Goal: Navigation & Orientation: Find specific page/section

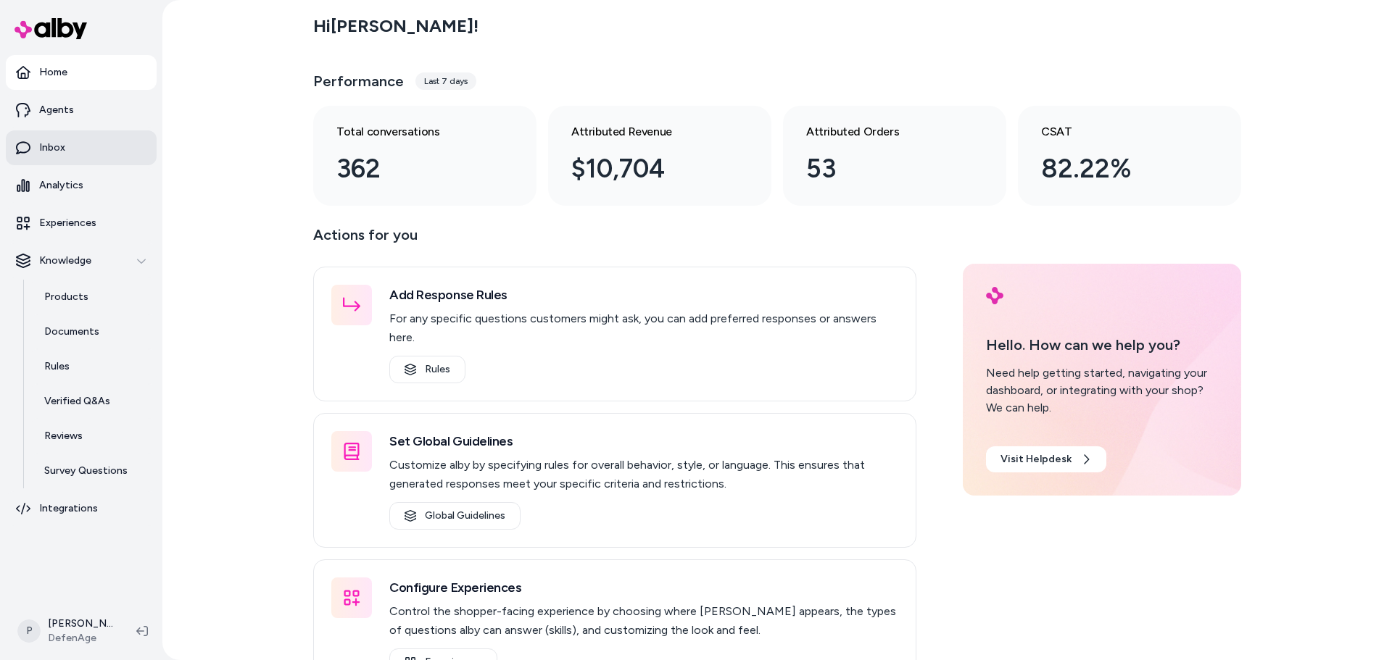
click at [54, 159] on link "Inbox" at bounding box center [81, 147] width 151 height 35
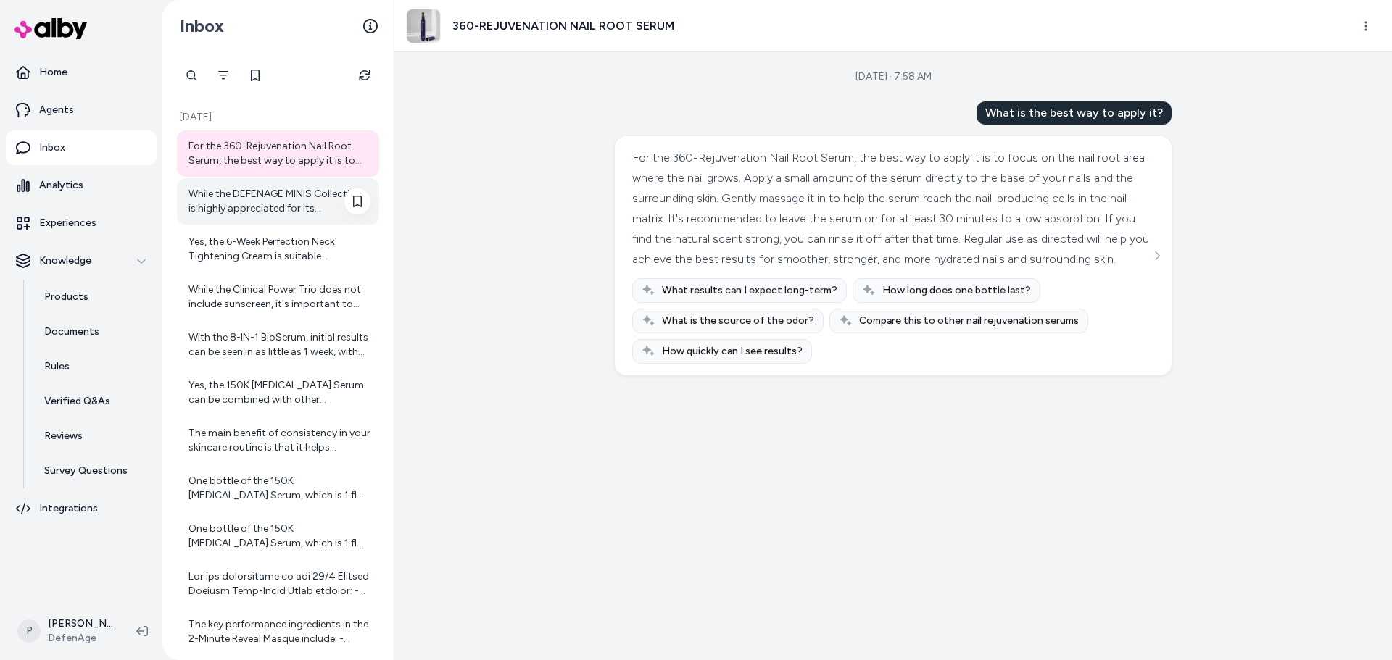
click at [273, 202] on div "While the DEFENAGE MINIS Collection is highly appreciated for its convenience a…" at bounding box center [279, 201] width 182 height 29
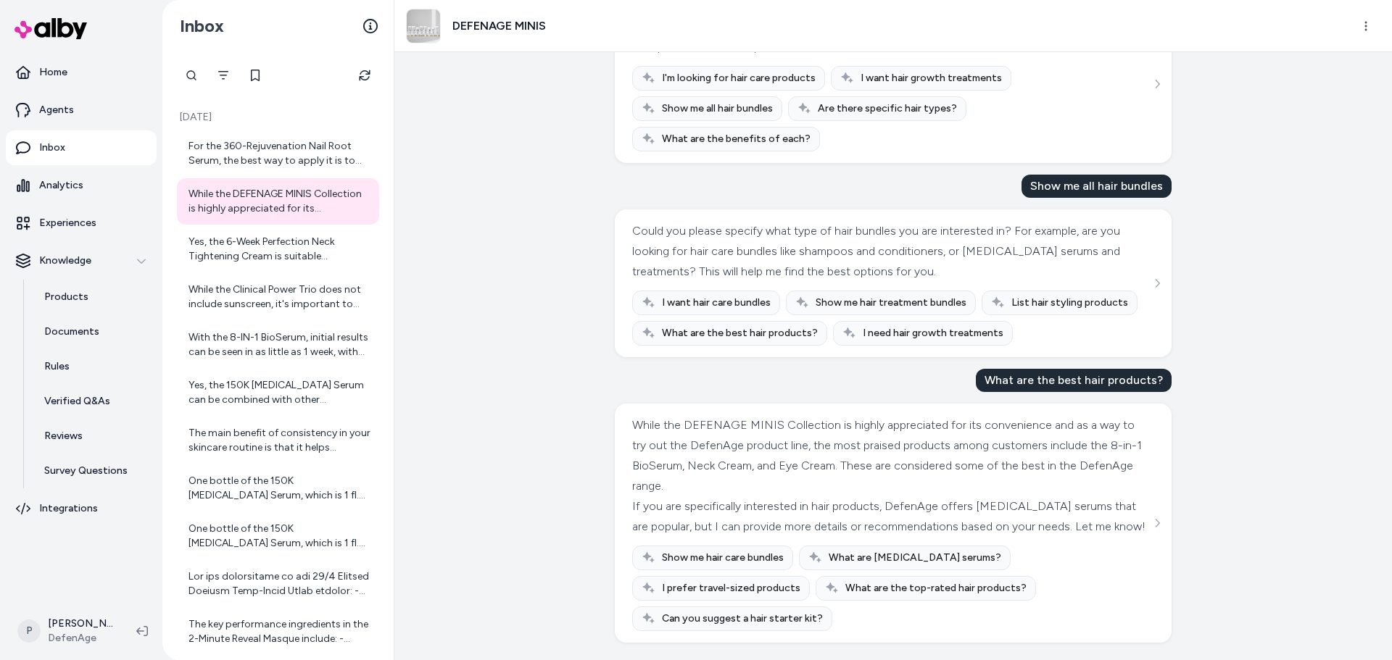
scroll to position [1526, 0]
click at [281, 245] on div "Yes, the 6-Week Perfection Neck Tightening Cream is suitable [MEDICAL_DATA]. It…" at bounding box center [279, 249] width 182 height 29
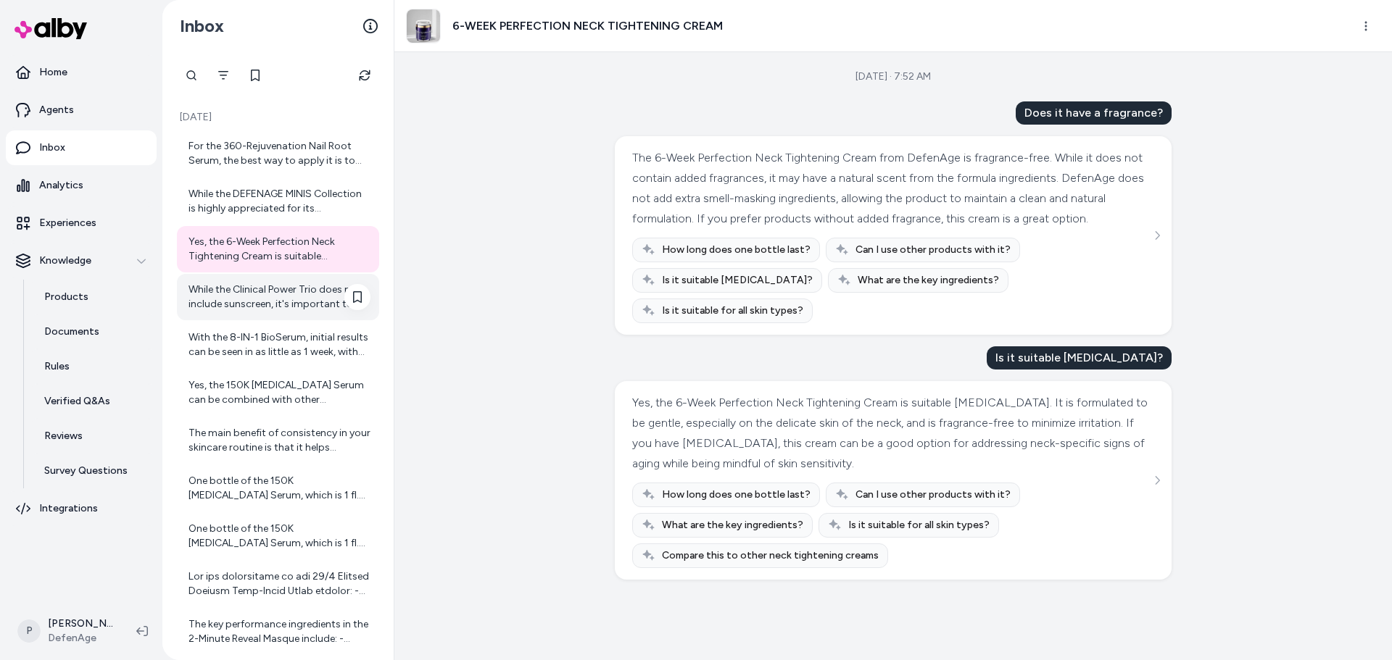
click at [228, 296] on div "While the Clinical Power Trio does not include sunscreen, it's important to use…" at bounding box center [279, 297] width 182 height 29
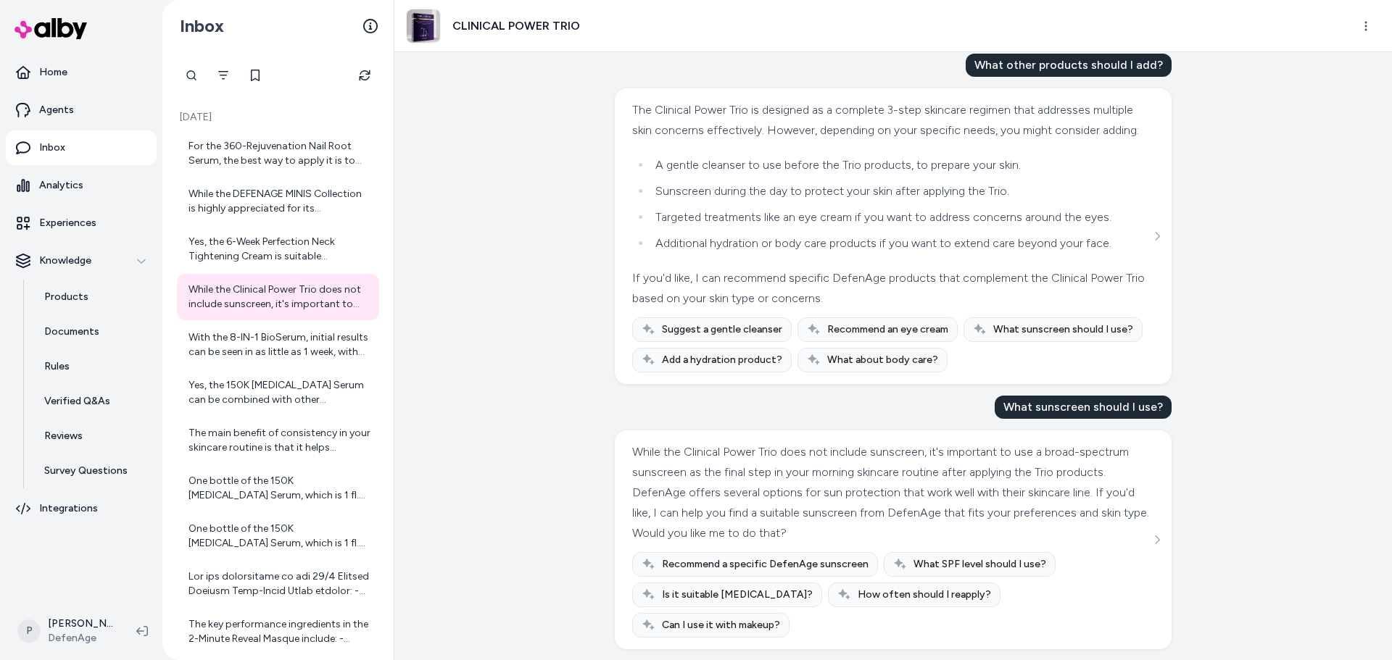
scroll to position [1736, 0]
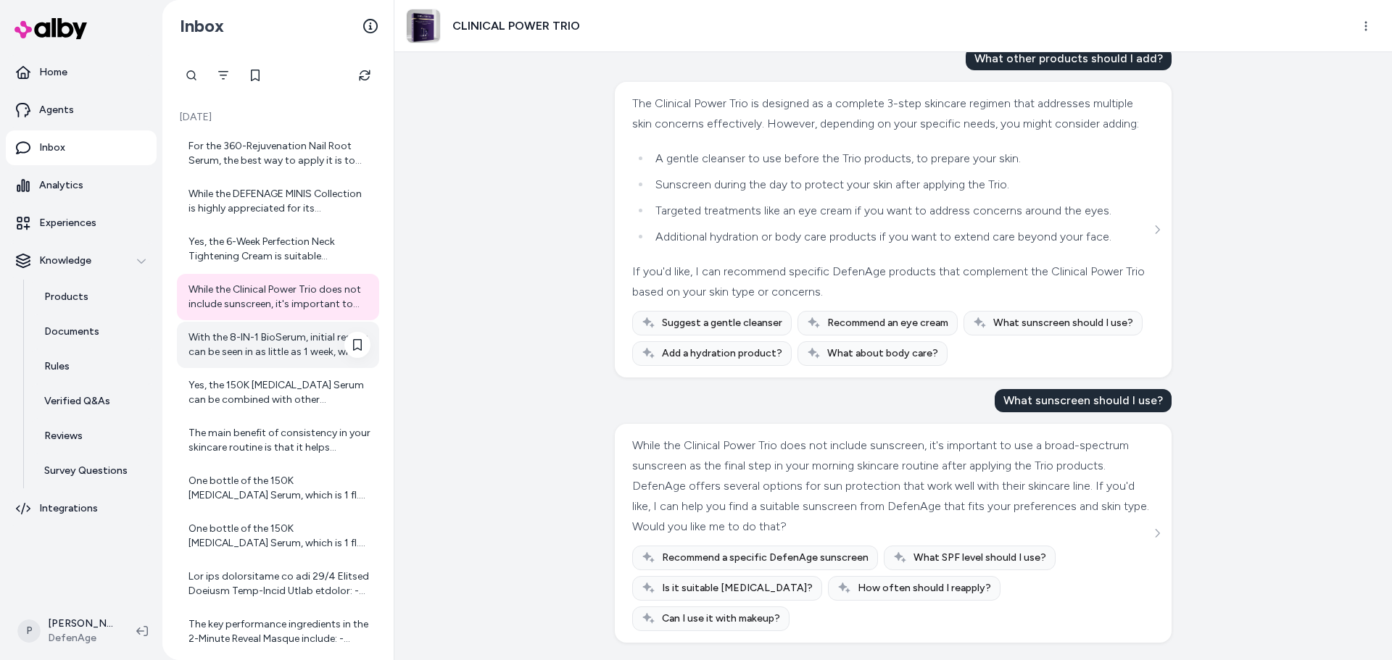
click at [226, 356] on div "With the 8-IN-1 BioSerum, initial results can be seen in as little as 1 week, w…" at bounding box center [279, 345] width 182 height 29
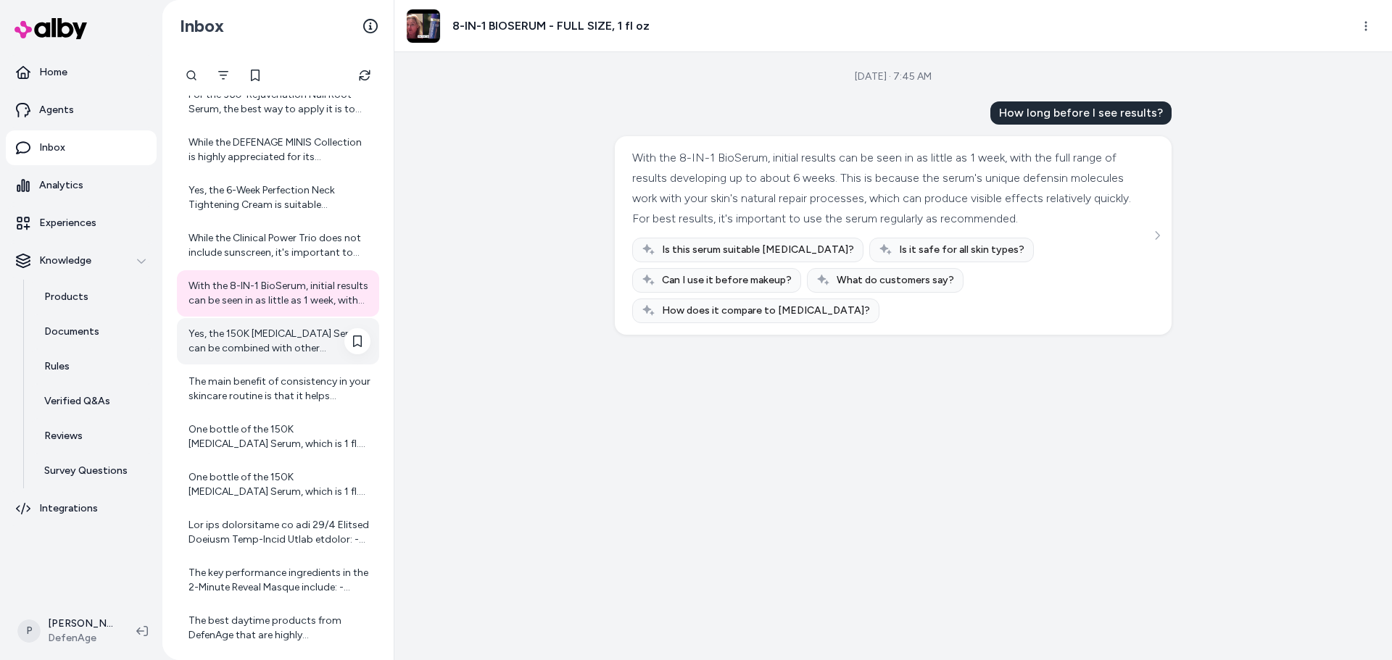
scroll to position [72, 0]
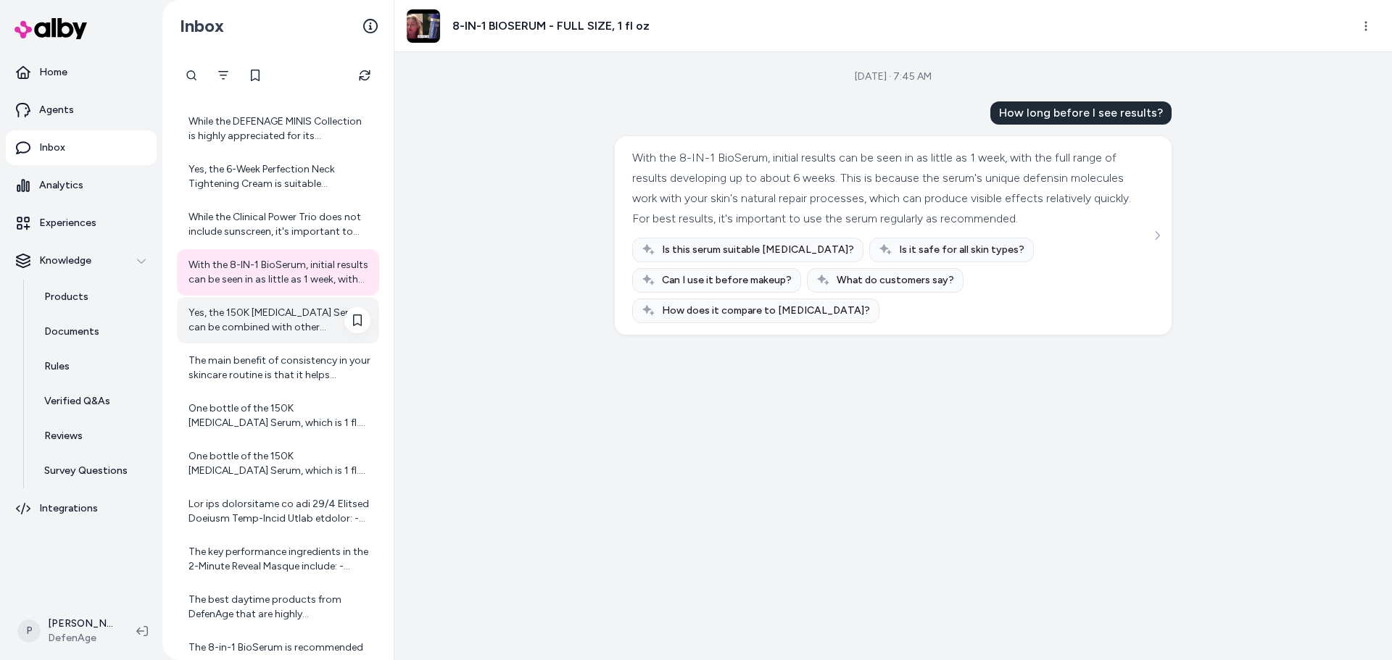
click at [276, 325] on div "Yes, the 150K [MEDICAL_DATA] Serum can be combined with other treatments if des…" at bounding box center [279, 320] width 182 height 29
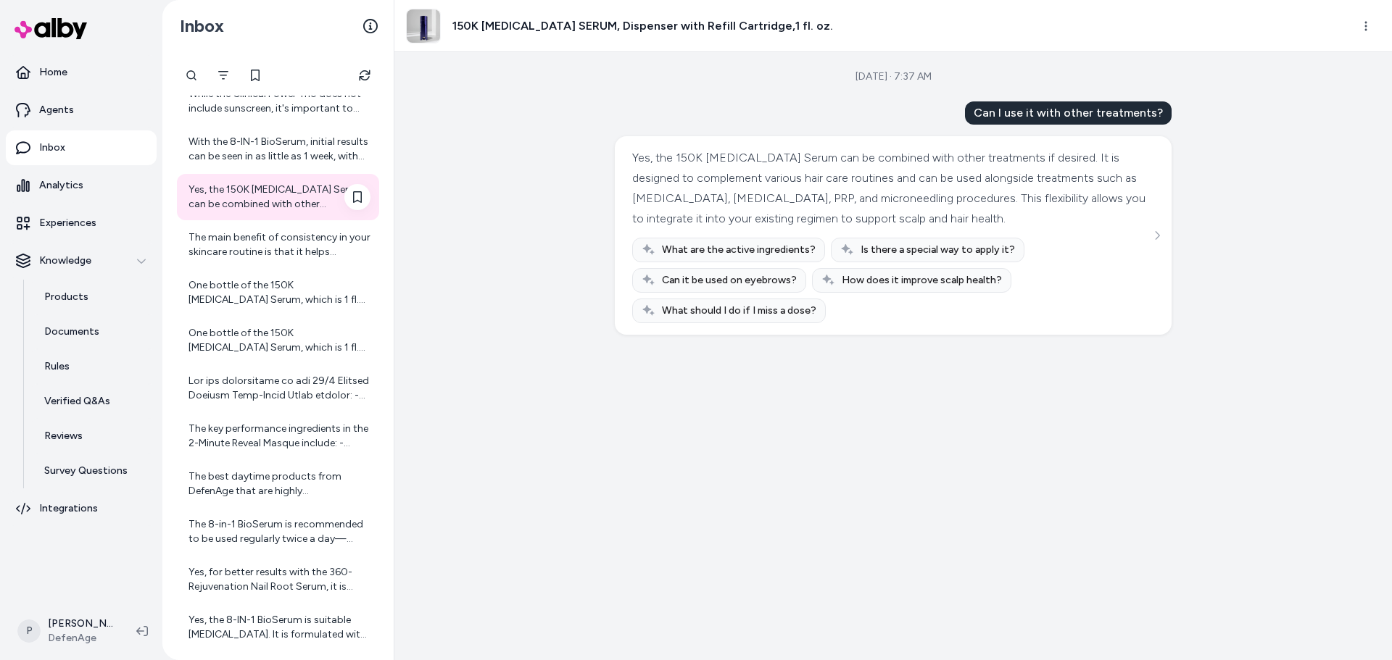
scroll to position [205, 0]
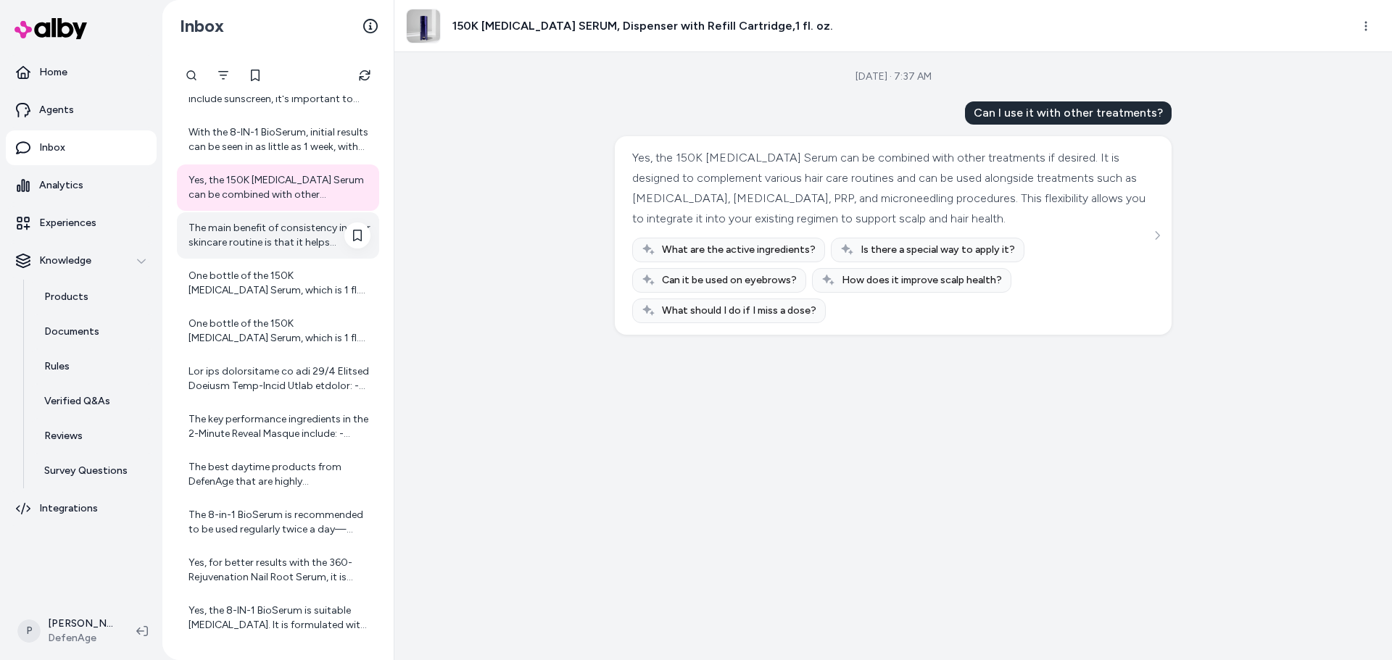
click at [277, 241] on div "The main benefit of consistency in your skincare routine is that it helps estab…" at bounding box center [279, 235] width 182 height 29
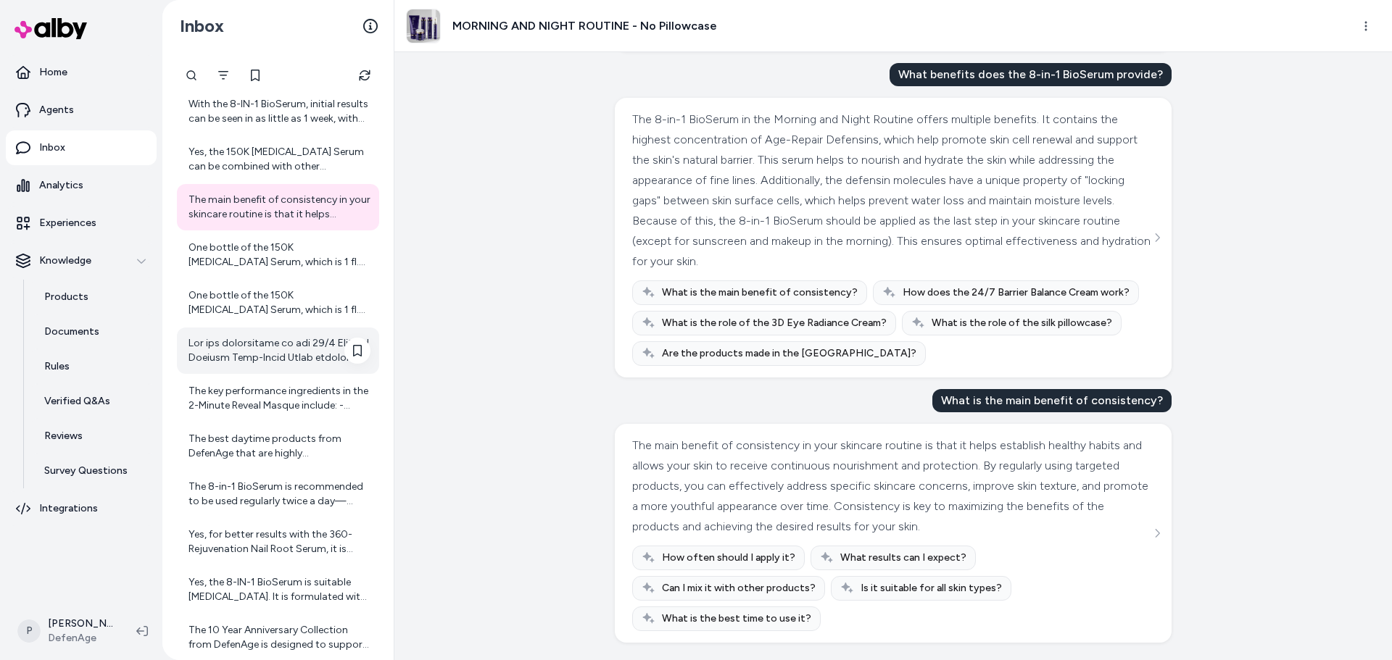
scroll to position [278, 0]
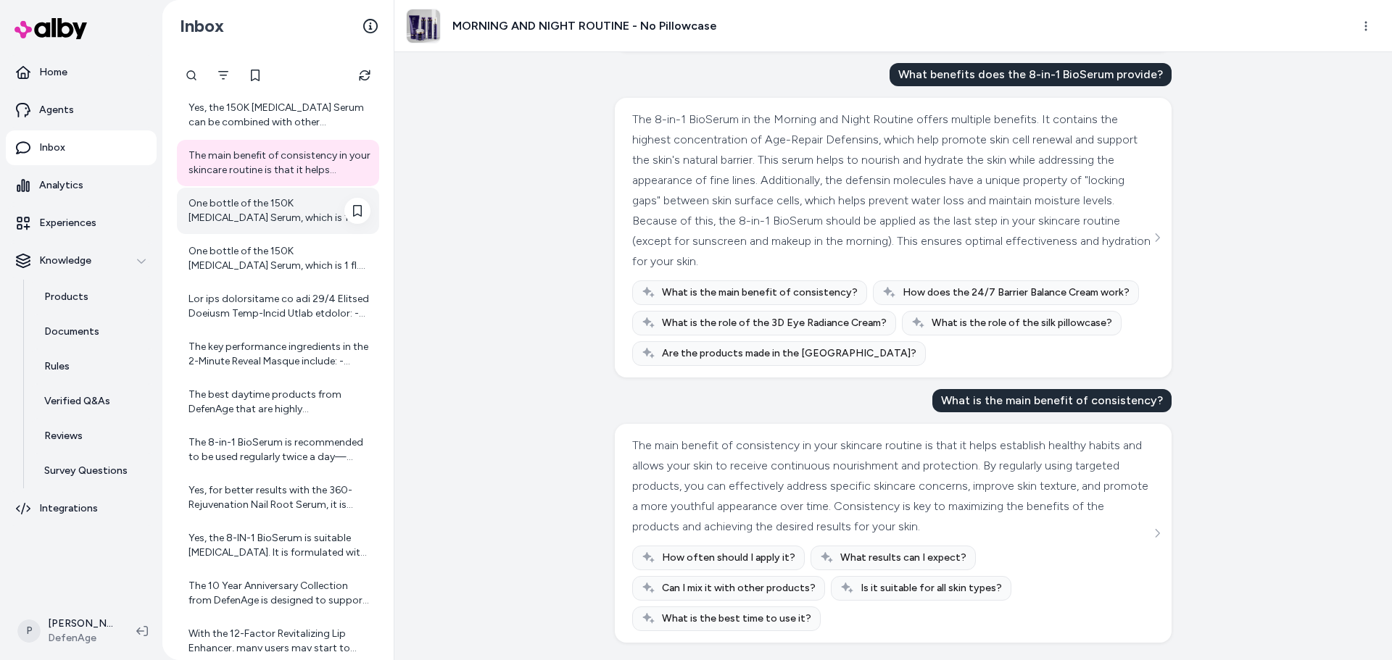
click at [265, 222] on div "One bottle of the 150K [MEDICAL_DATA] Serum, which is 1 fl. oz., is designed to…" at bounding box center [279, 210] width 182 height 29
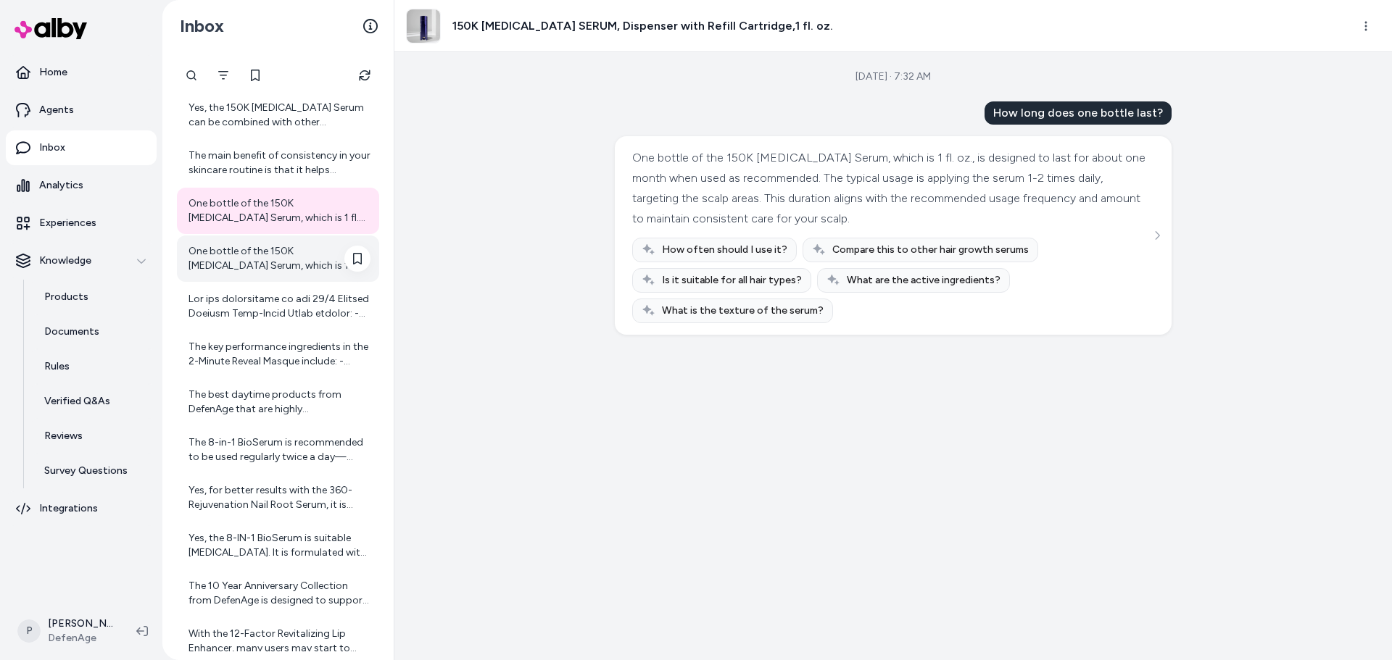
click at [252, 266] on div "One bottle of the 150K [MEDICAL_DATA] Serum, which is 1 fl. oz., is designed to…" at bounding box center [279, 258] width 182 height 29
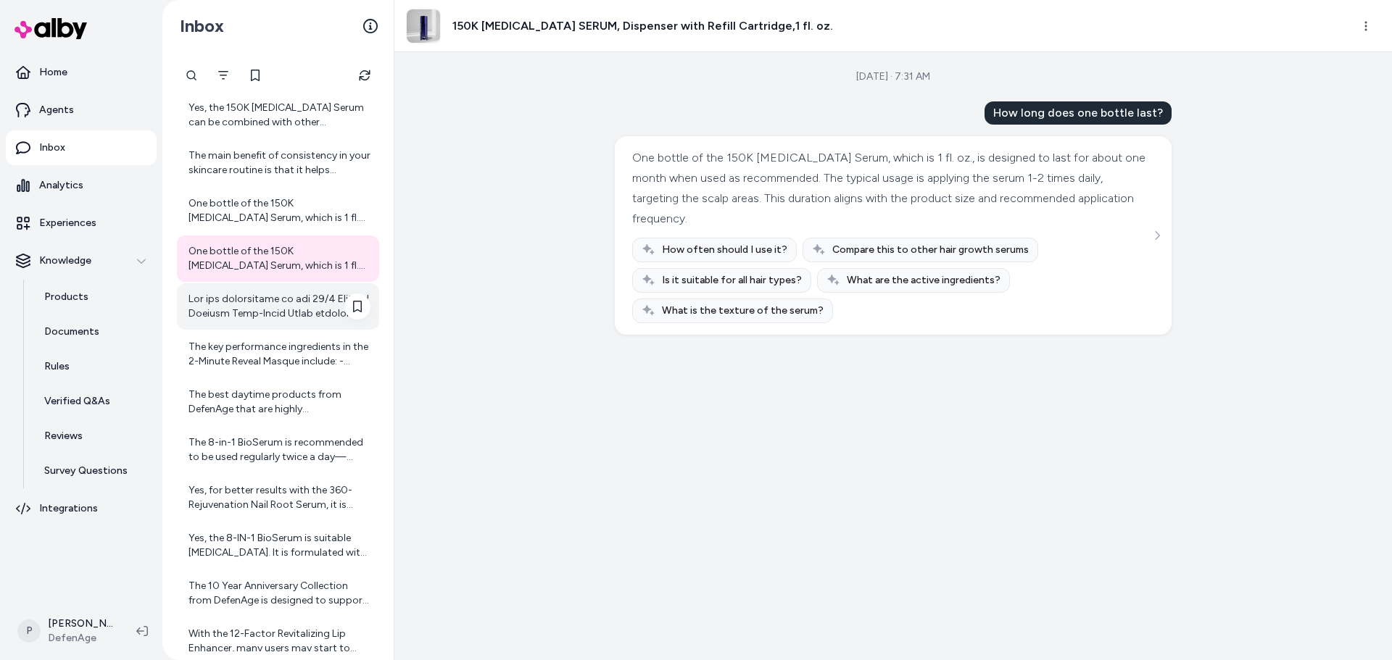
click at [289, 301] on div at bounding box center [279, 306] width 182 height 29
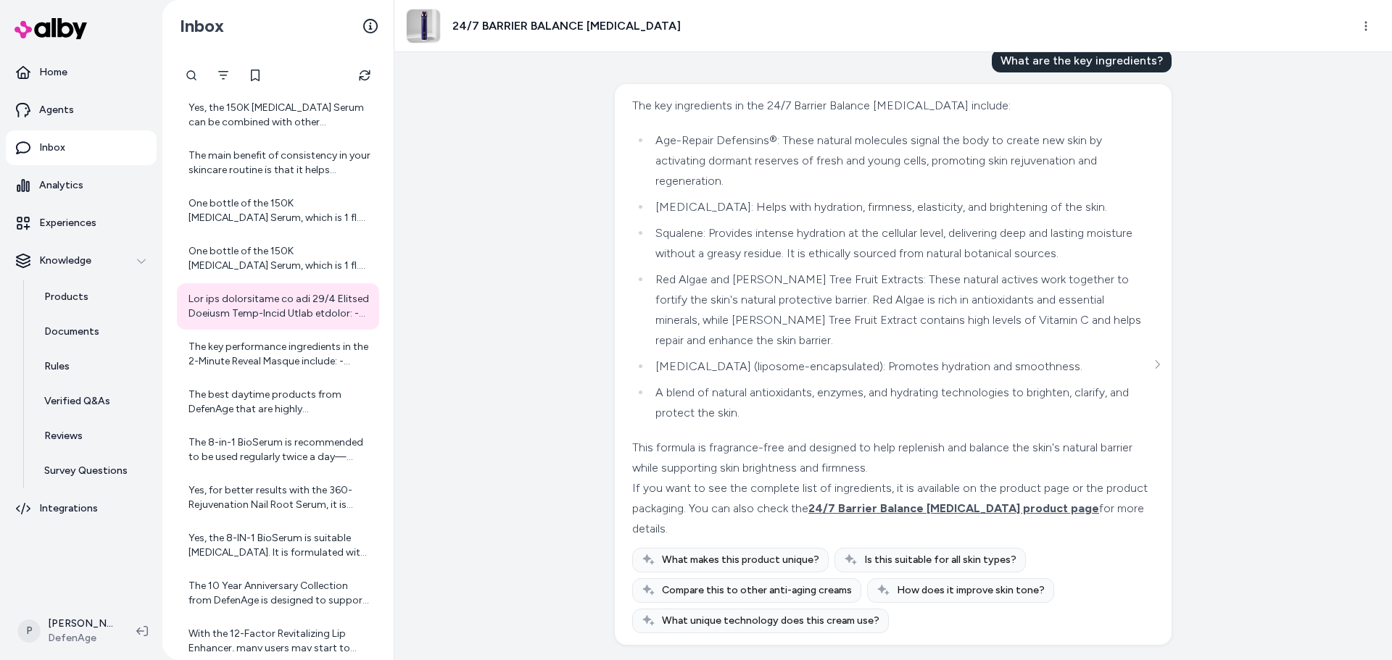
scroll to position [299, 0]
click at [283, 360] on div "The key performance ingredients in the 2-Minute Reveal Masque include: - Ultraf…" at bounding box center [279, 354] width 182 height 29
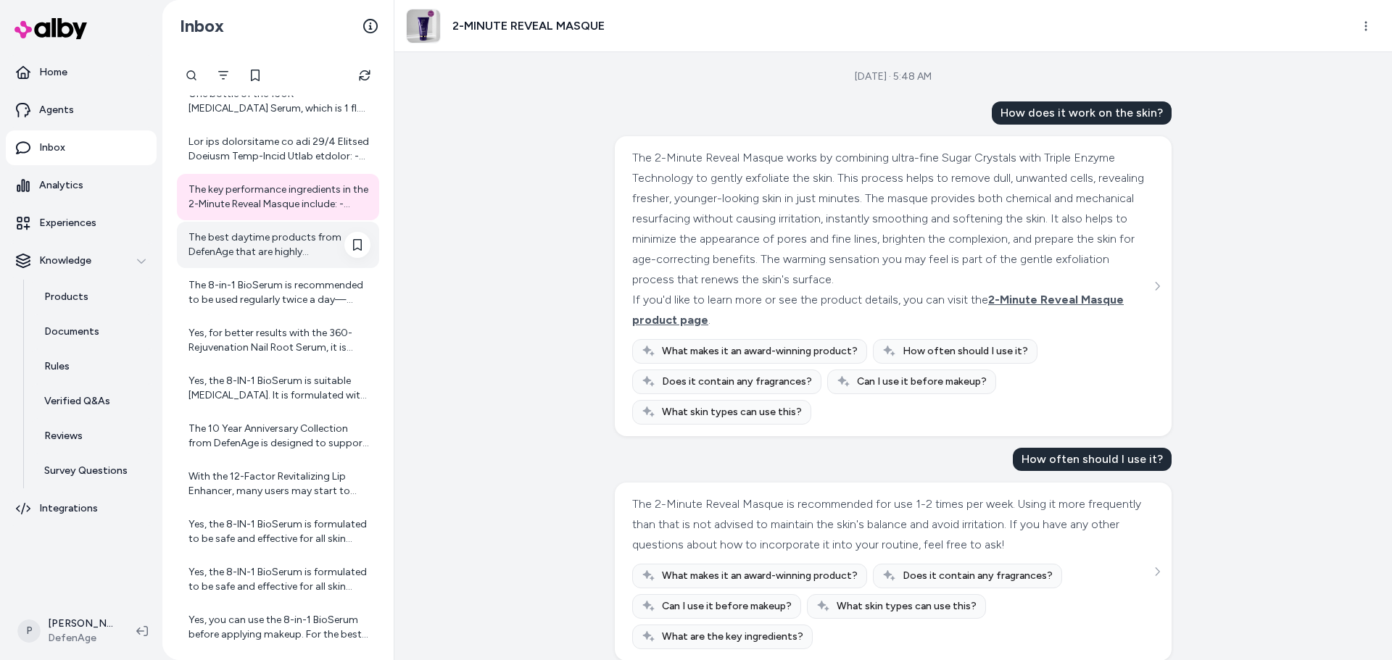
click at [281, 256] on div "The best daytime products from DefenAge that are highly recommended for a compr…" at bounding box center [279, 245] width 182 height 29
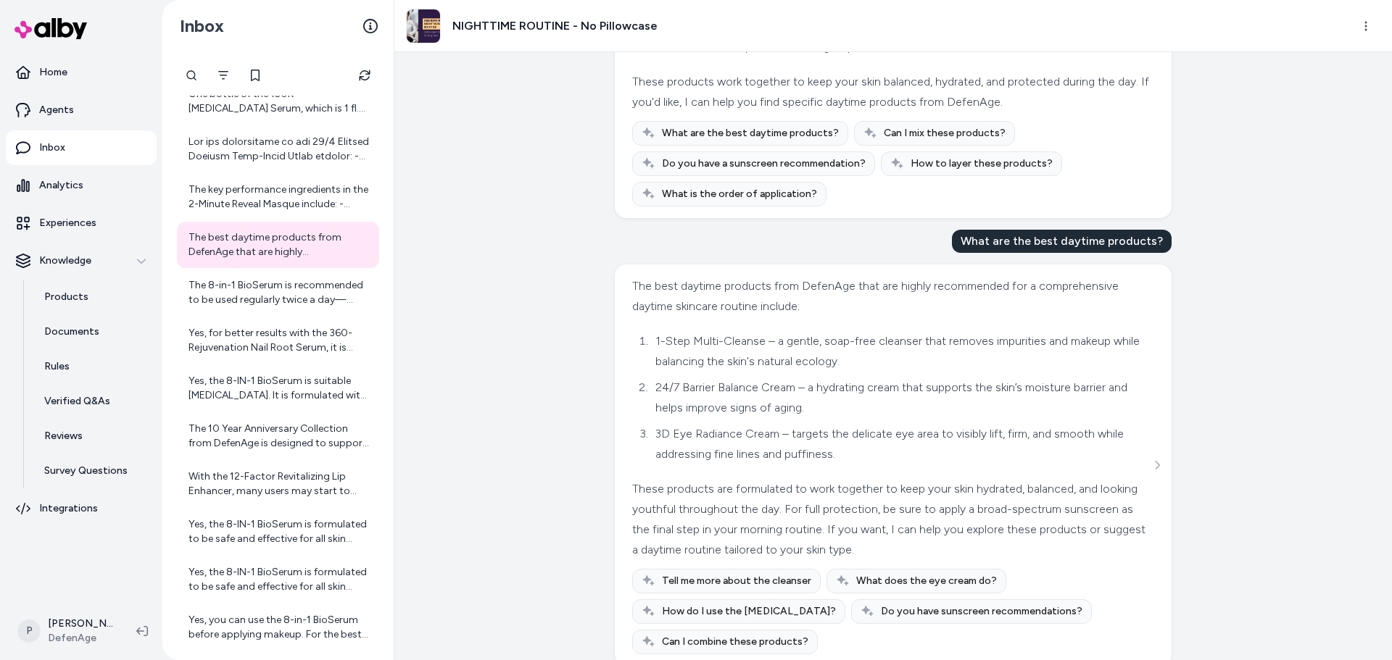
scroll to position [1266, 0]
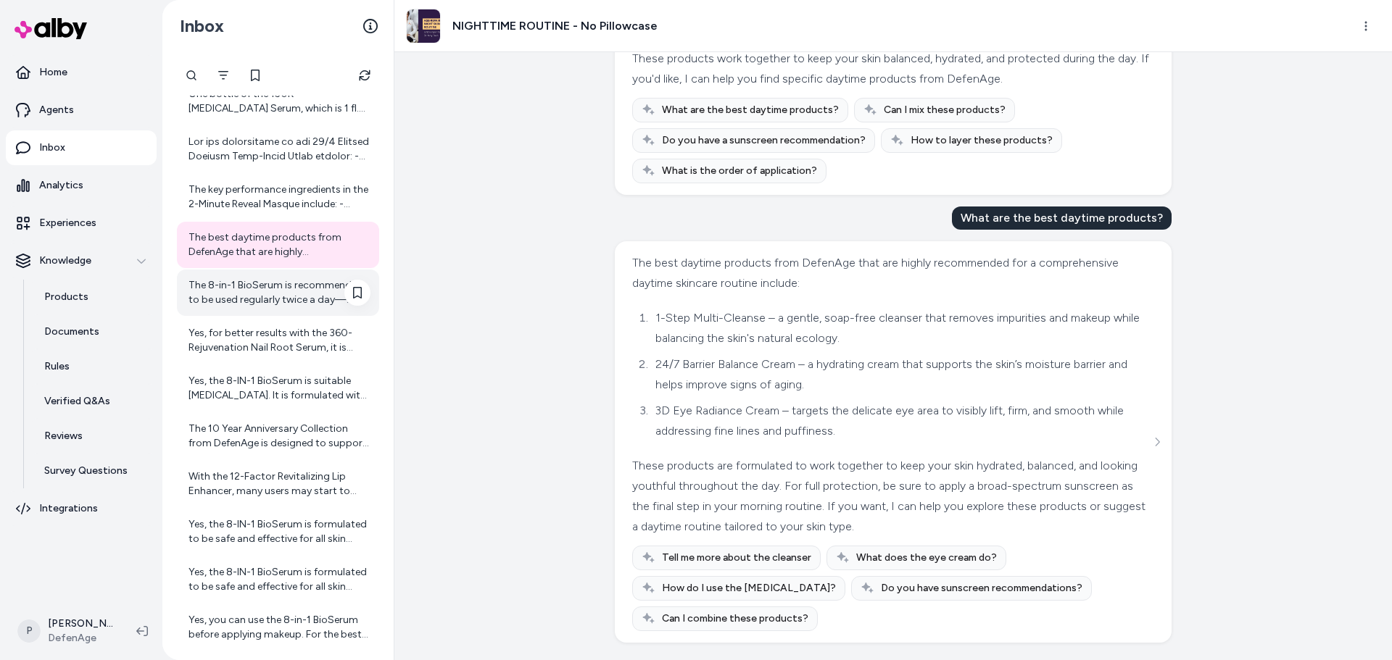
click at [292, 296] on div "The 8-in-1 BioSerum is recommended to be used regularly twice a day—morning and…" at bounding box center [279, 292] width 182 height 29
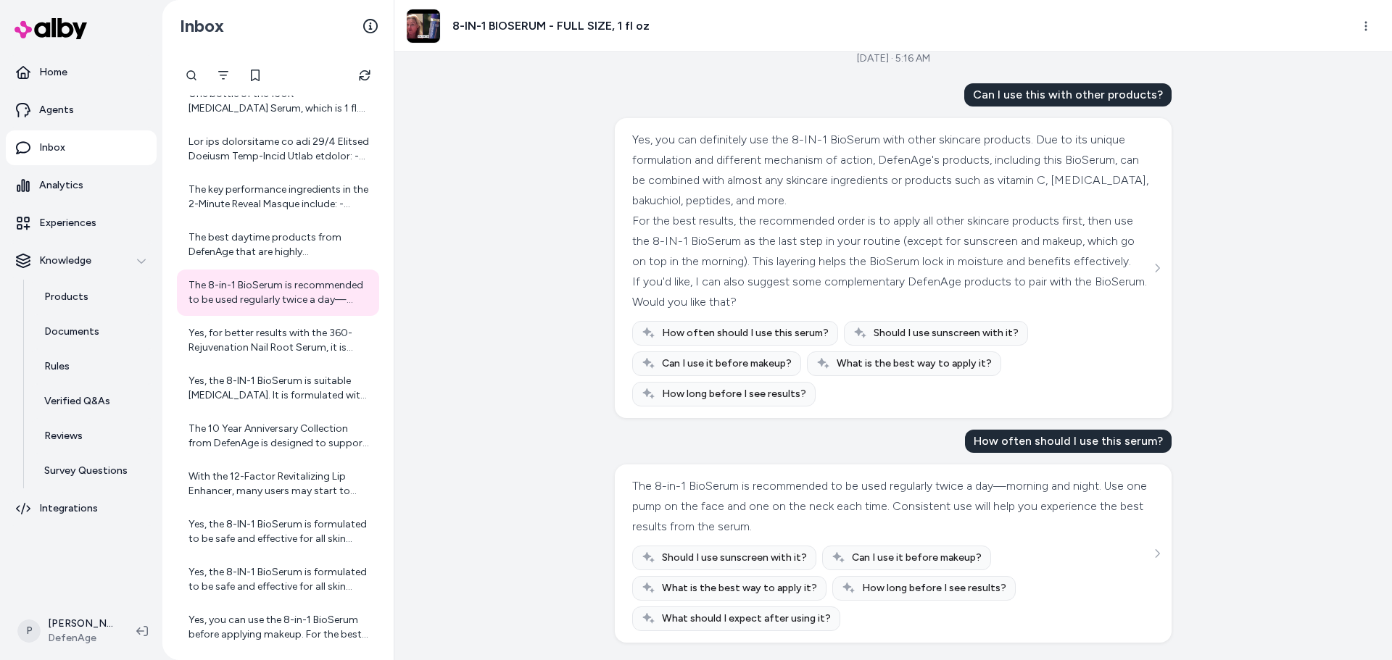
scroll to position [38, 0]
click at [244, 348] on div "Yes, for better results with the 360-Rejuvenation Nail Root Serum, it is recomm…" at bounding box center [279, 340] width 182 height 29
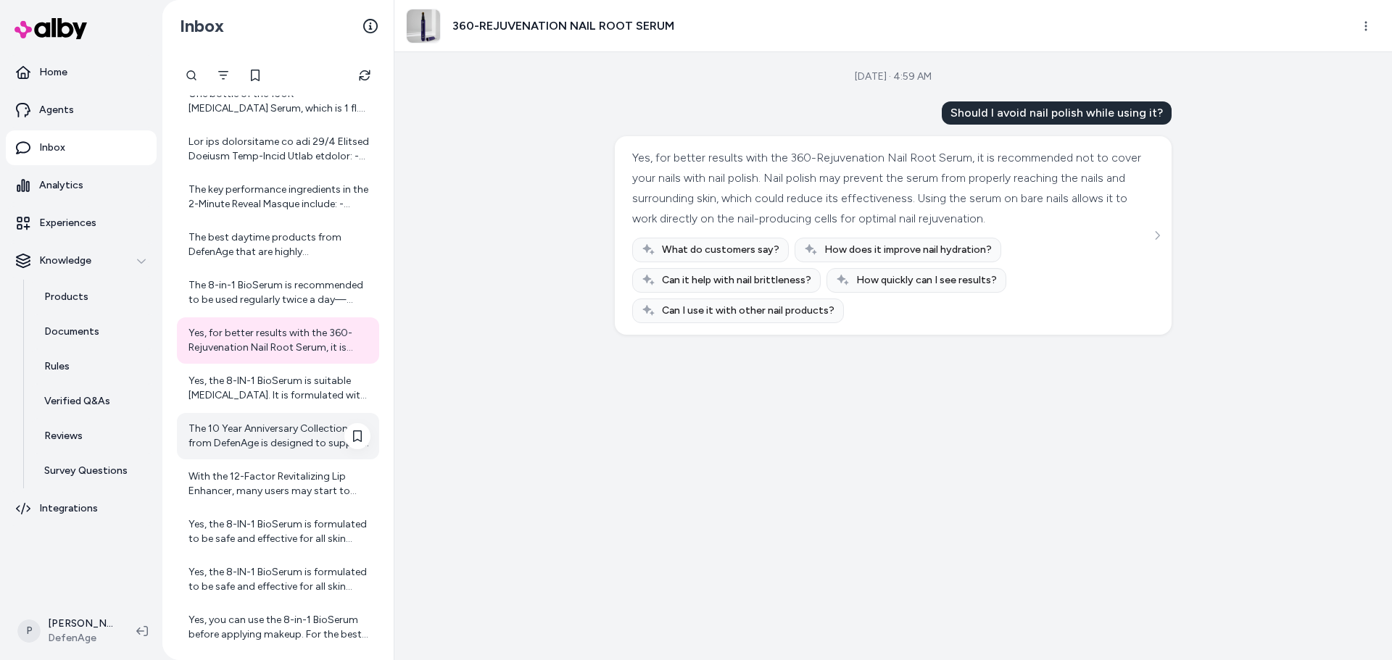
click at [251, 414] on div "The 10 Year Anniversary Collection from DefenAge is designed to support skin re…" at bounding box center [278, 436] width 202 height 46
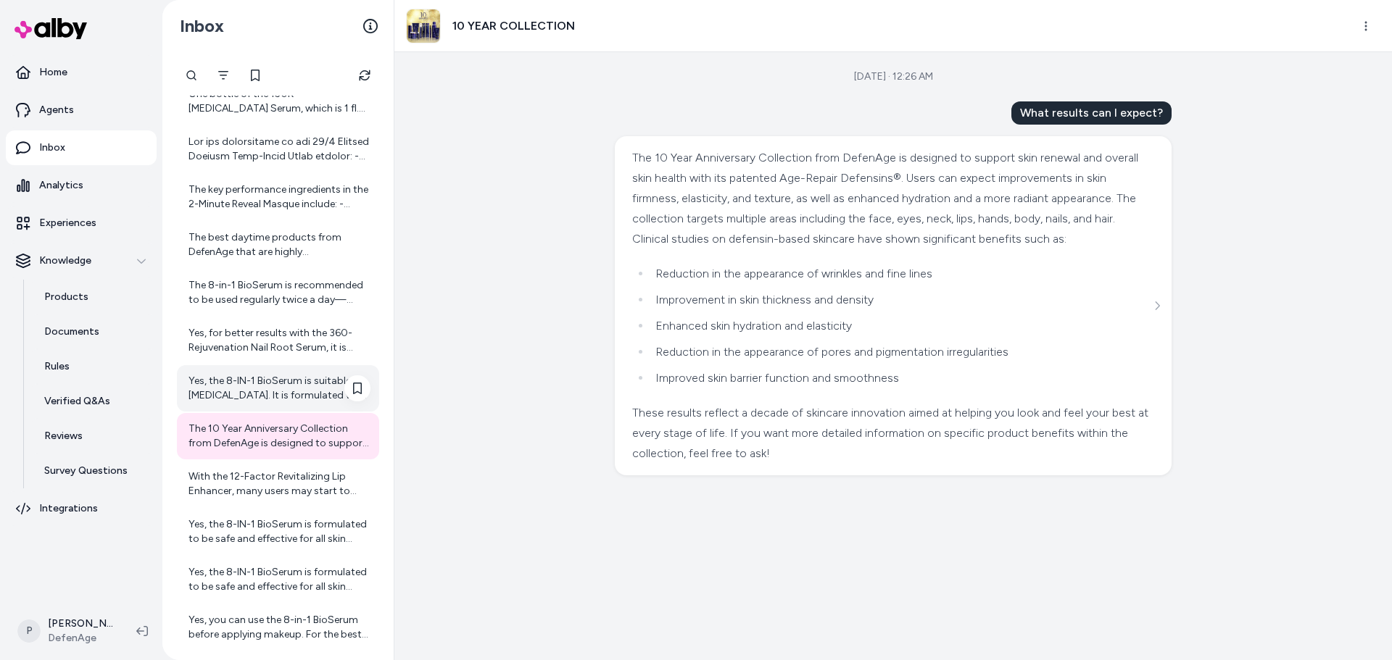
click at [253, 383] on div "Yes, the 8-IN-1 BioSerum is suitable [MEDICAL_DATA]. It is formulated with a ge…" at bounding box center [279, 388] width 182 height 29
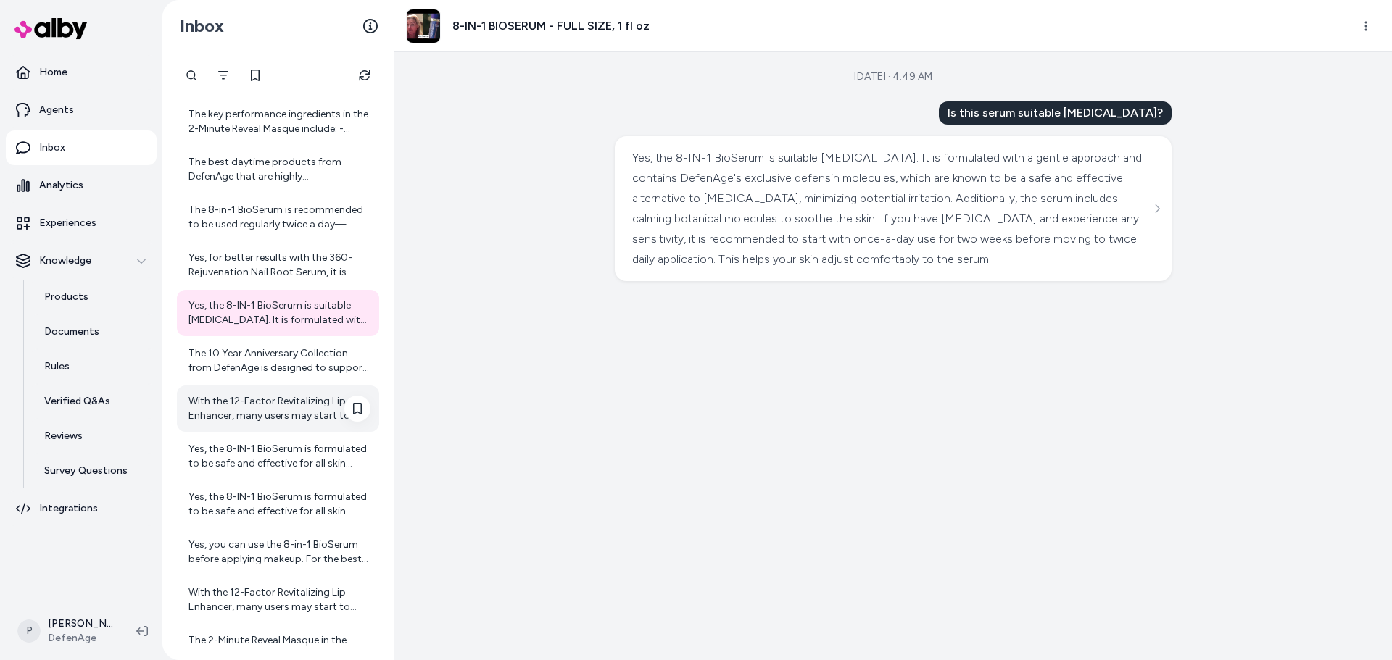
scroll to position [580, 0]
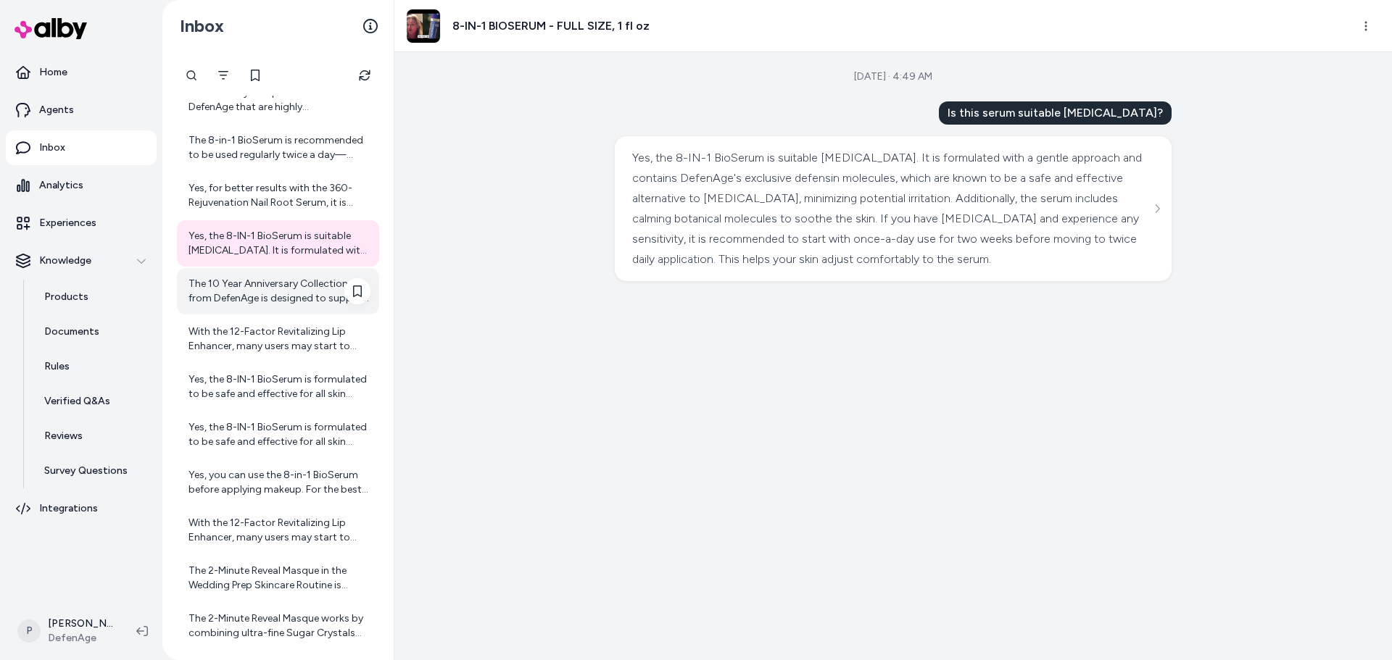
click at [282, 296] on div "The 10 Year Anniversary Collection from DefenAge is designed to support skin re…" at bounding box center [279, 291] width 182 height 29
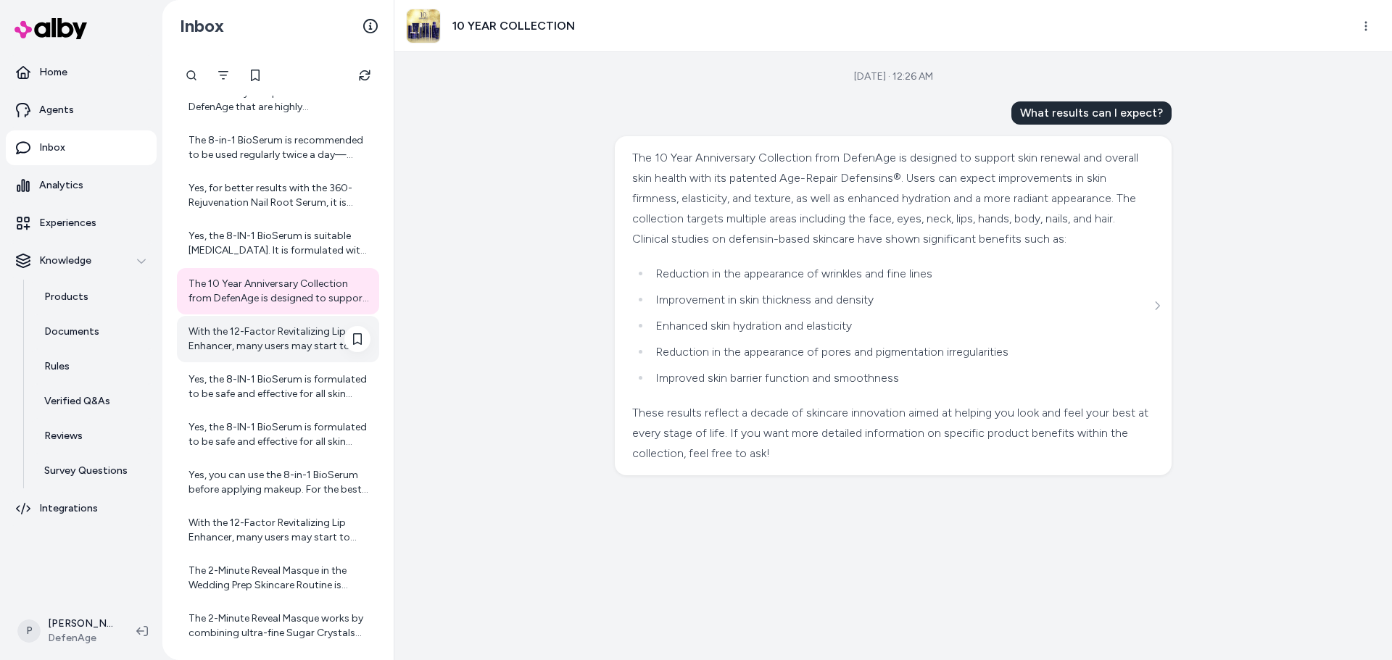
click at [301, 330] on div "With the 12-Factor Revitalizing Lip Enhancer, many users may start to notice in…" at bounding box center [279, 339] width 182 height 29
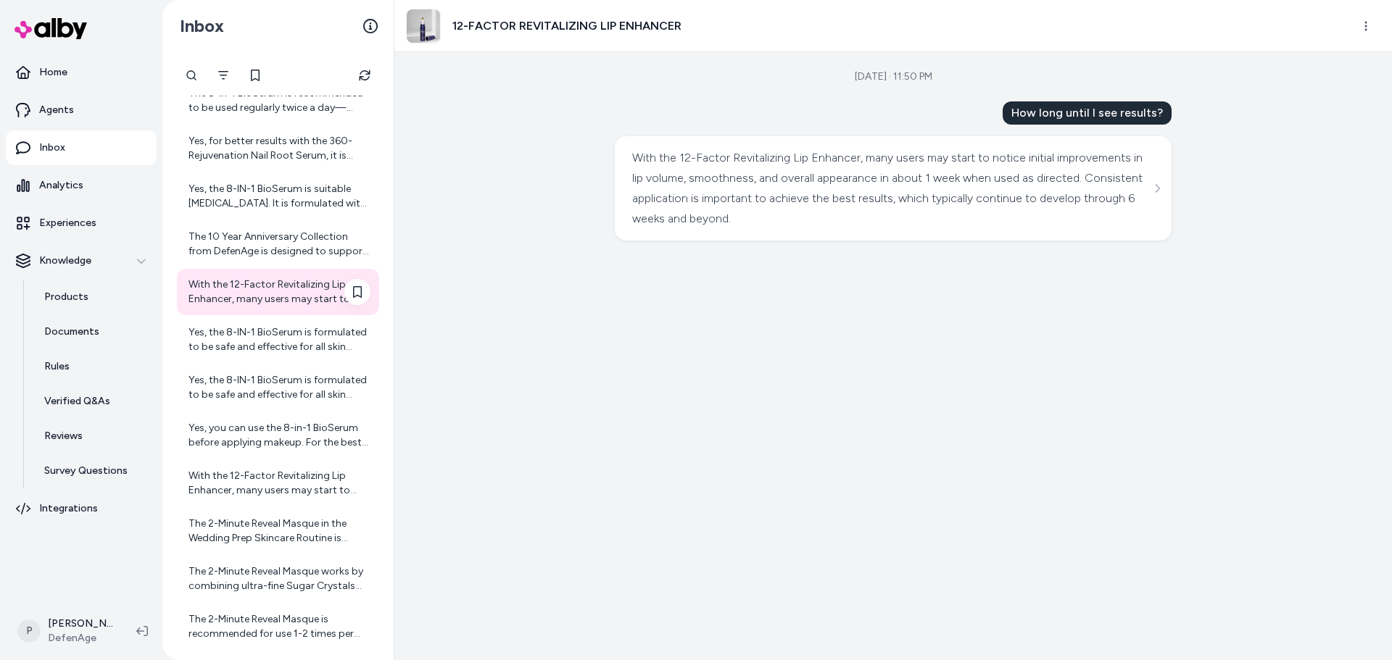
scroll to position [652, 0]
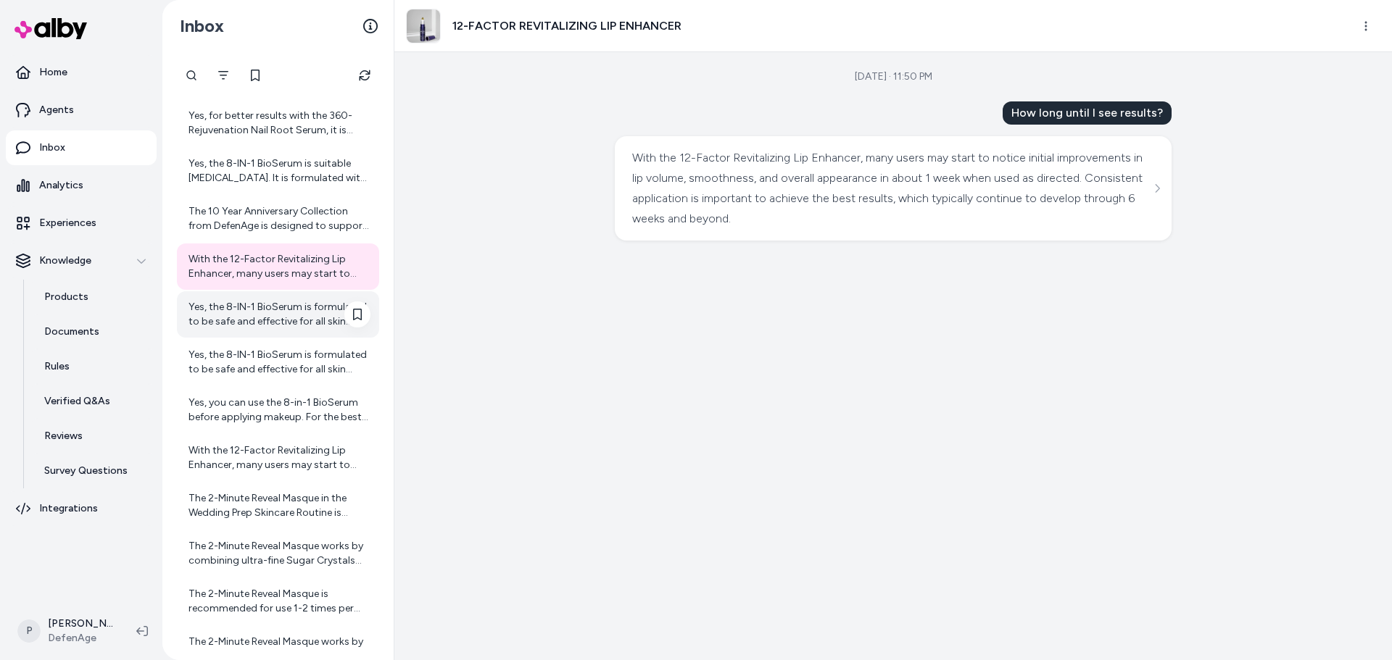
click at [252, 324] on div "Yes, the 8-IN-1 BioSerum is formulated to be safe and effective for all skin ty…" at bounding box center [279, 314] width 182 height 29
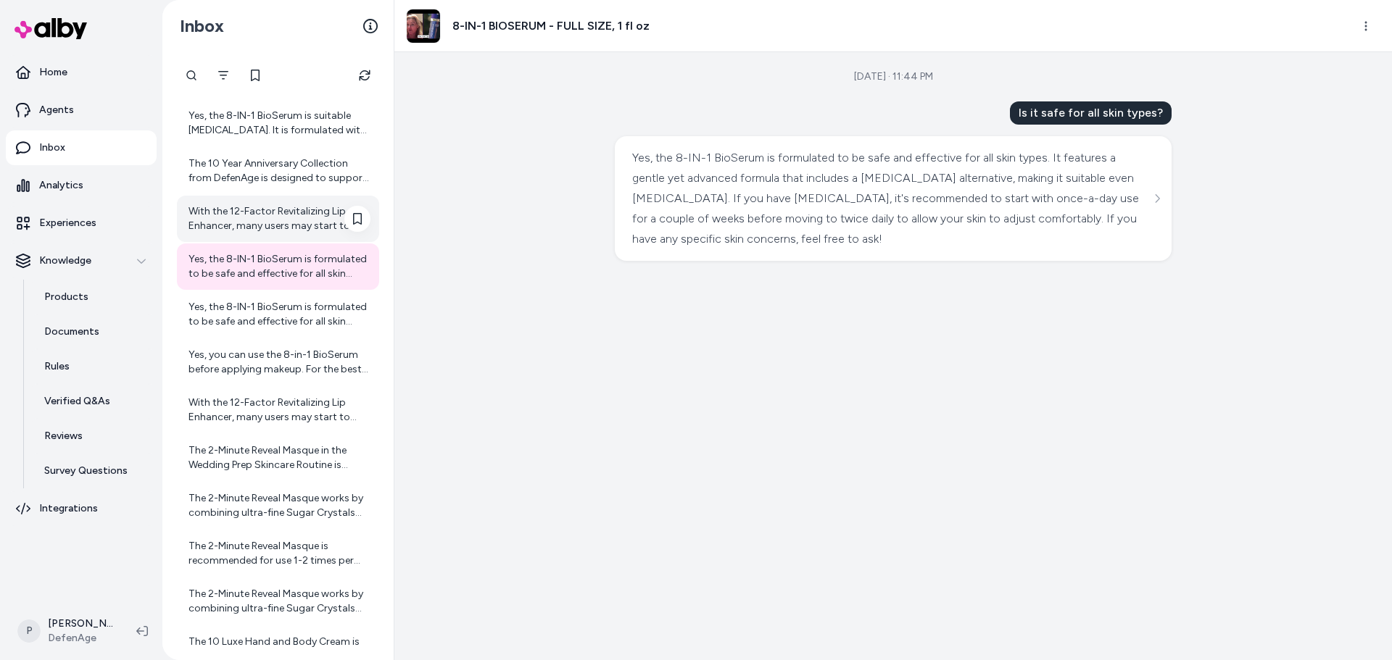
scroll to position [725, 0]
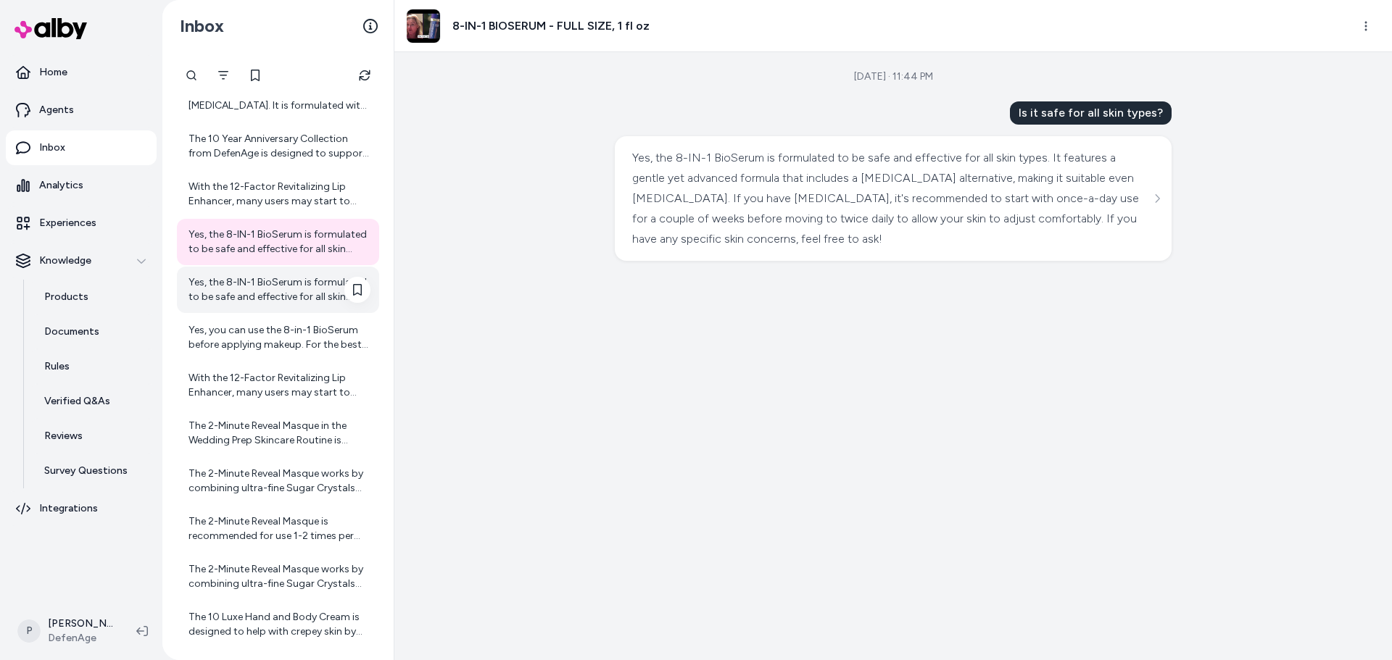
click at [236, 293] on div "Yes, the 8-IN-1 BioSerum is formulated to be safe and effective for all skin ty…" at bounding box center [279, 289] width 182 height 29
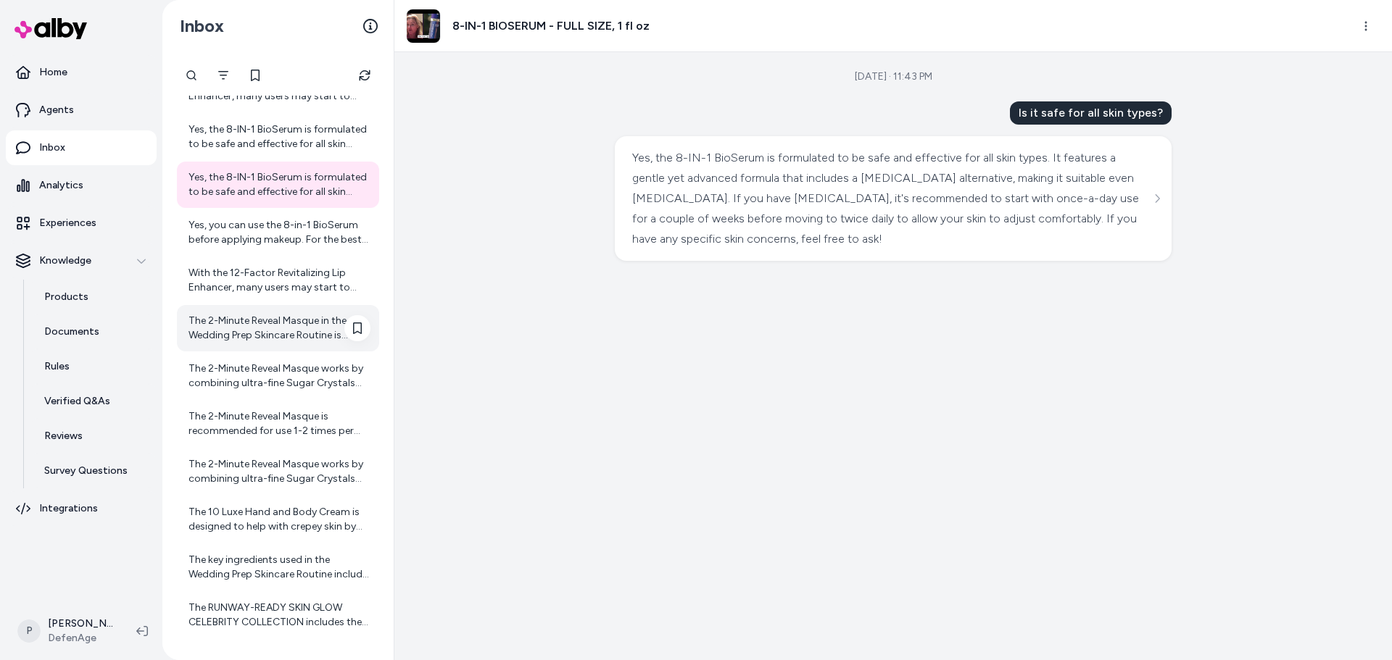
scroll to position [797, 0]
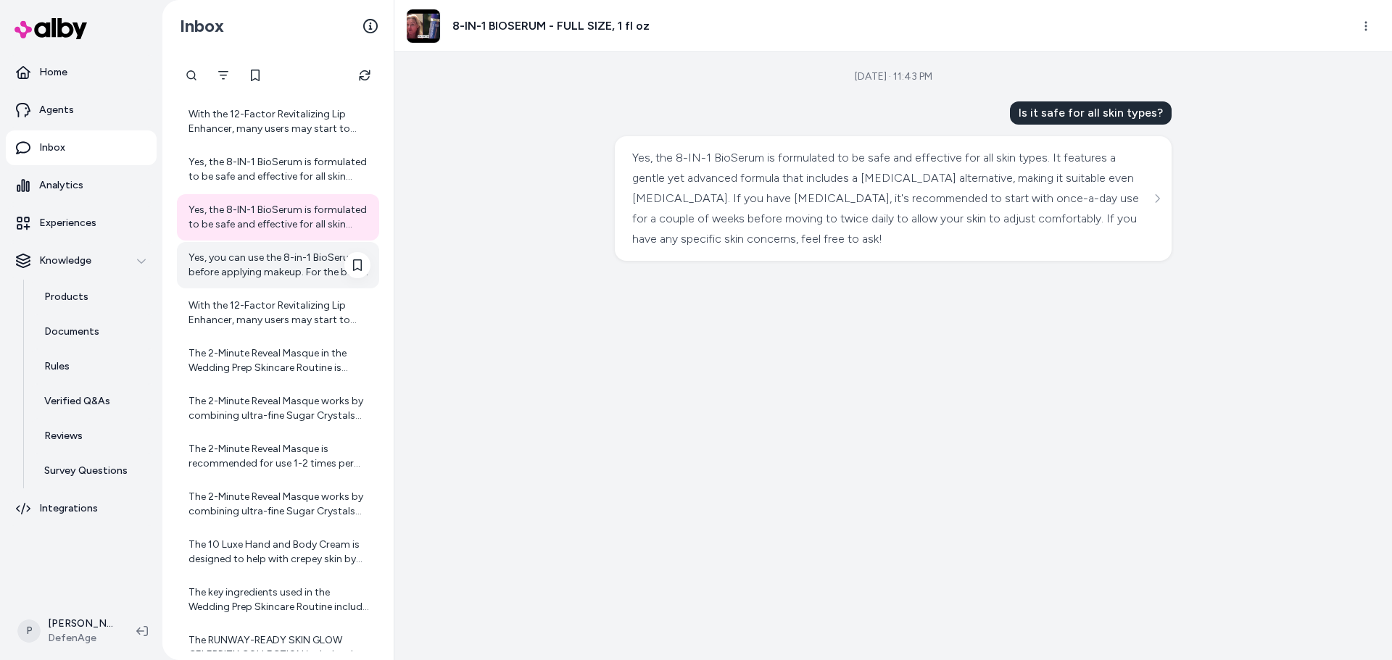
click at [299, 276] on div "Yes, you can use the 8-in-1 BioSerum before applying makeup. For the best resul…" at bounding box center [279, 265] width 182 height 29
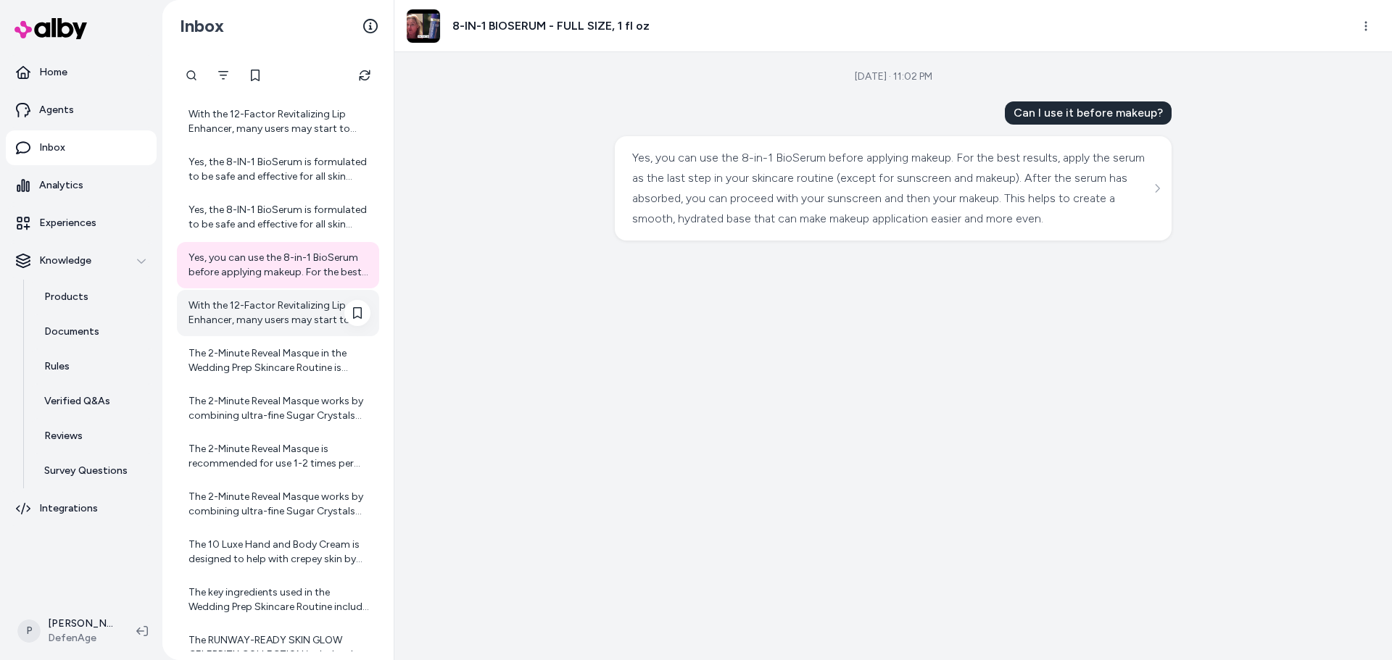
click at [290, 310] on div "With the 12-Factor Revitalizing Lip Enhancer, many users may start to notice in…" at bounding box center [279, 313] width 182 height 29
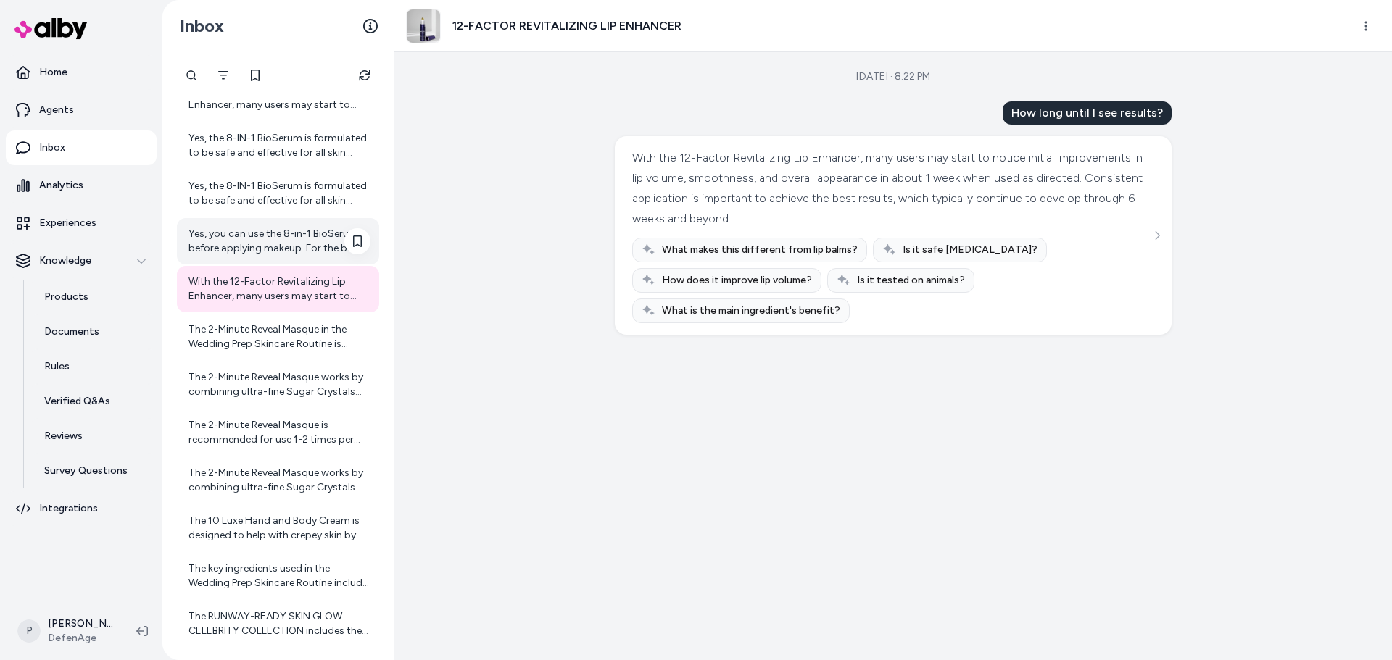
scroll to position [797, 0]
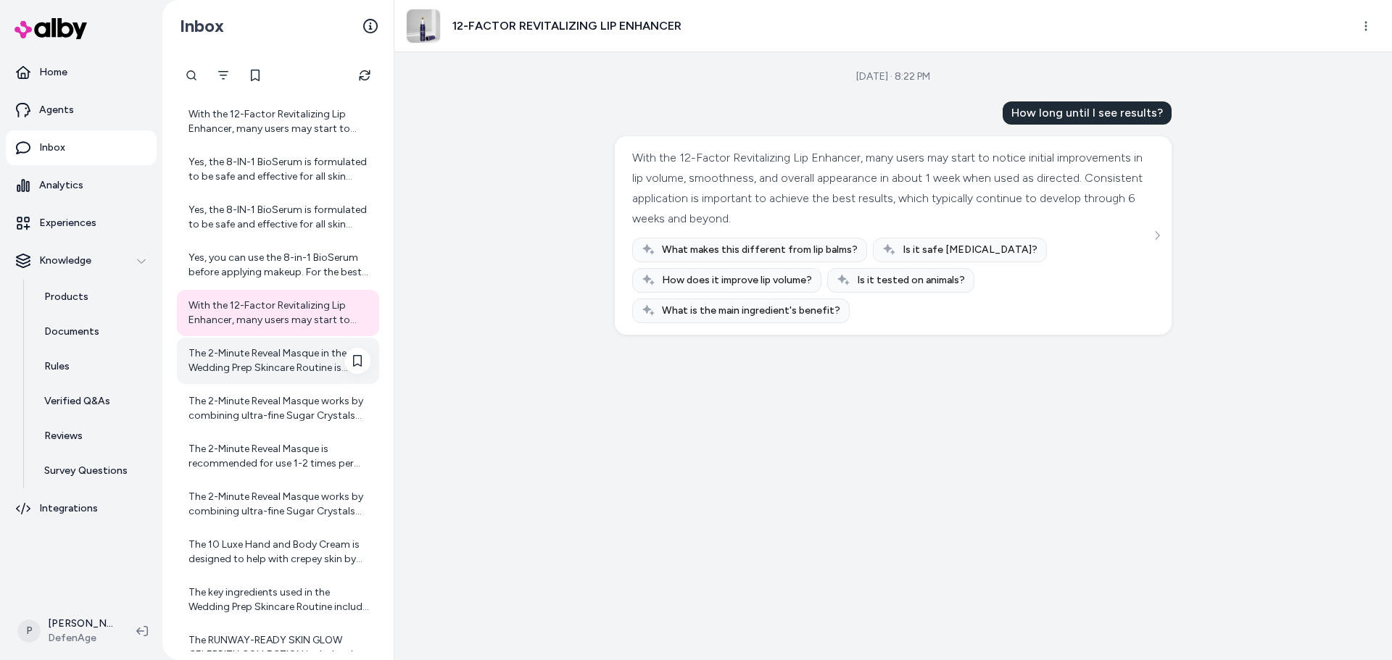
click at [260, 356] on div "The 2-Minute Reveal Masque in the Wedding Prep Skincare Routine is recommended …" at bounding box center [279, 360] width 182 height 29
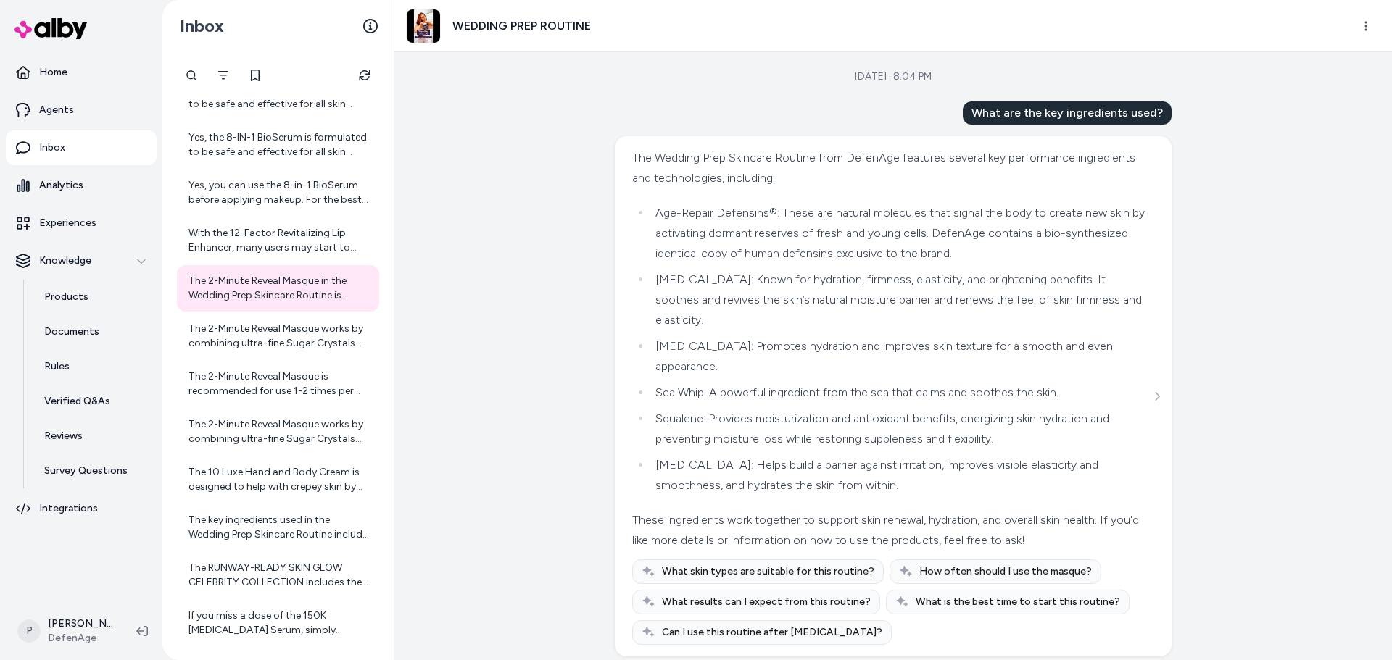
scroll to position [72, 0]
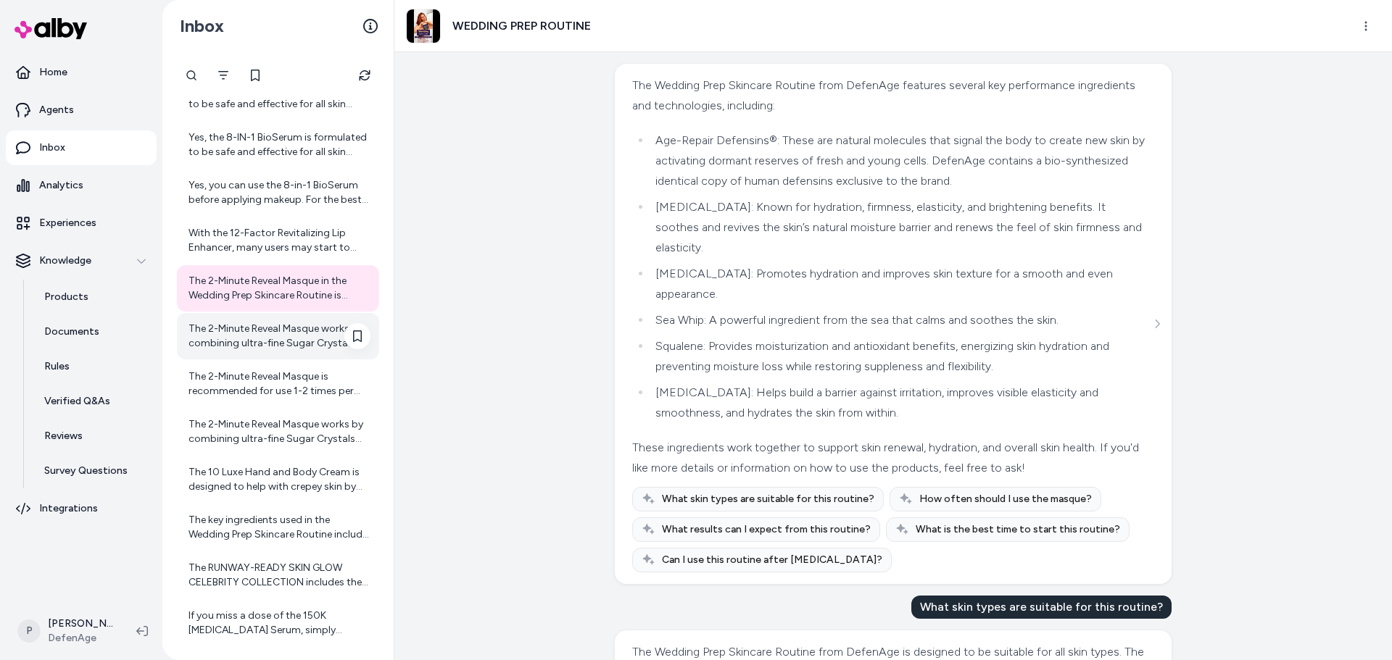
click at [279, 328] on div "The 2-Minute Reveal Masque works by combining ultra-fine Sugar Crystals with Tr…" at bounding box center [279, 336] width 182 height 29
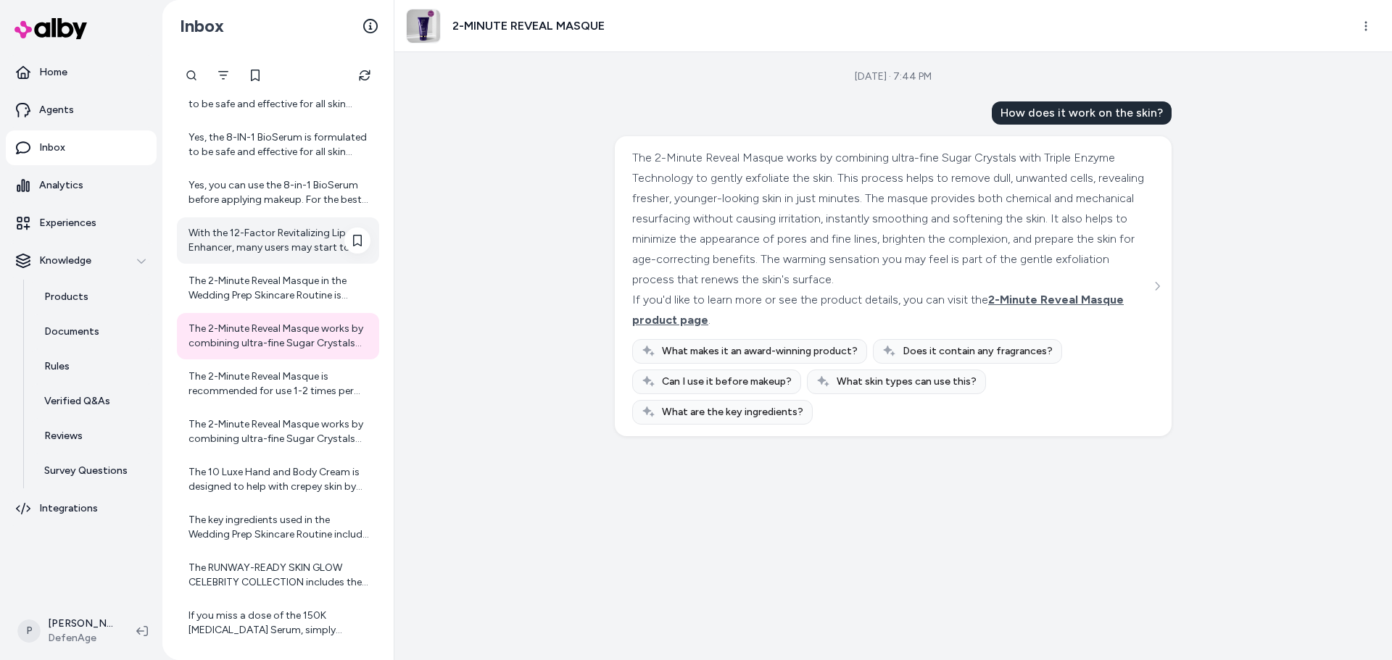
scroll to position [942, 0]
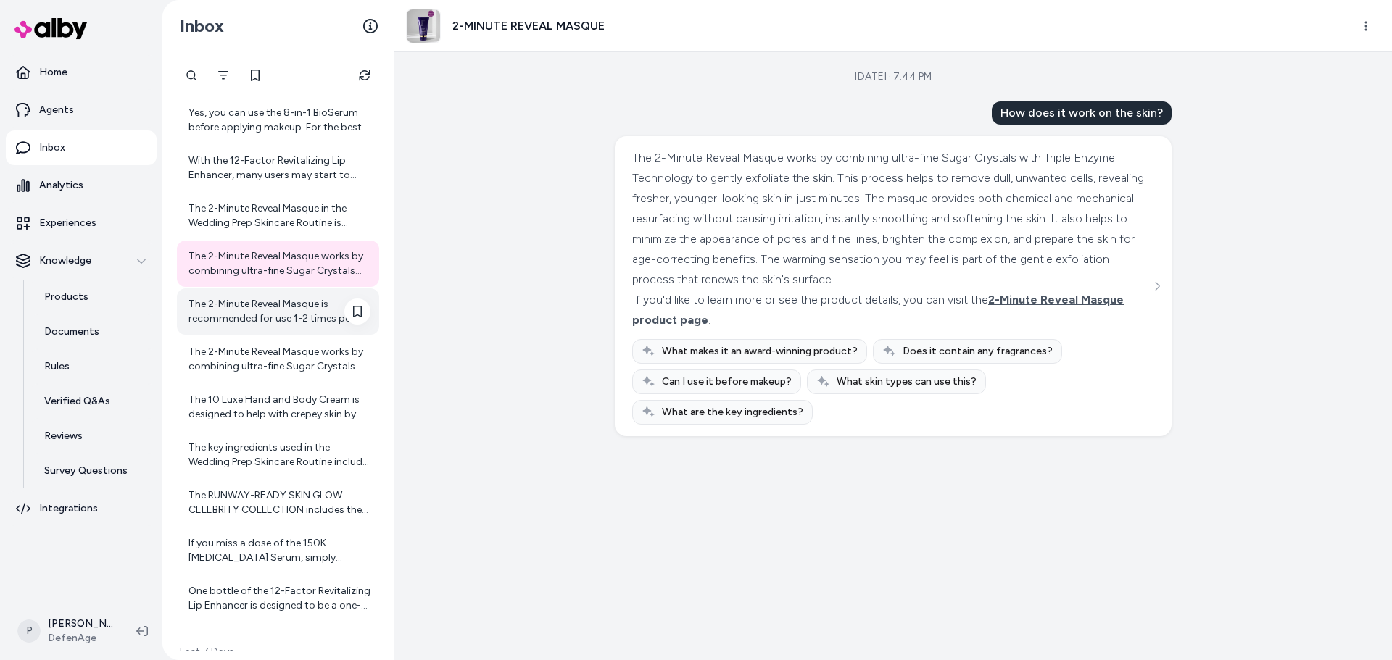
click at [247, 302] on div "The 2-Minute Reveal Masque is recommended for use 1-2 times per week. Using it …" at bounding box center [279, 311] width 182 height 29
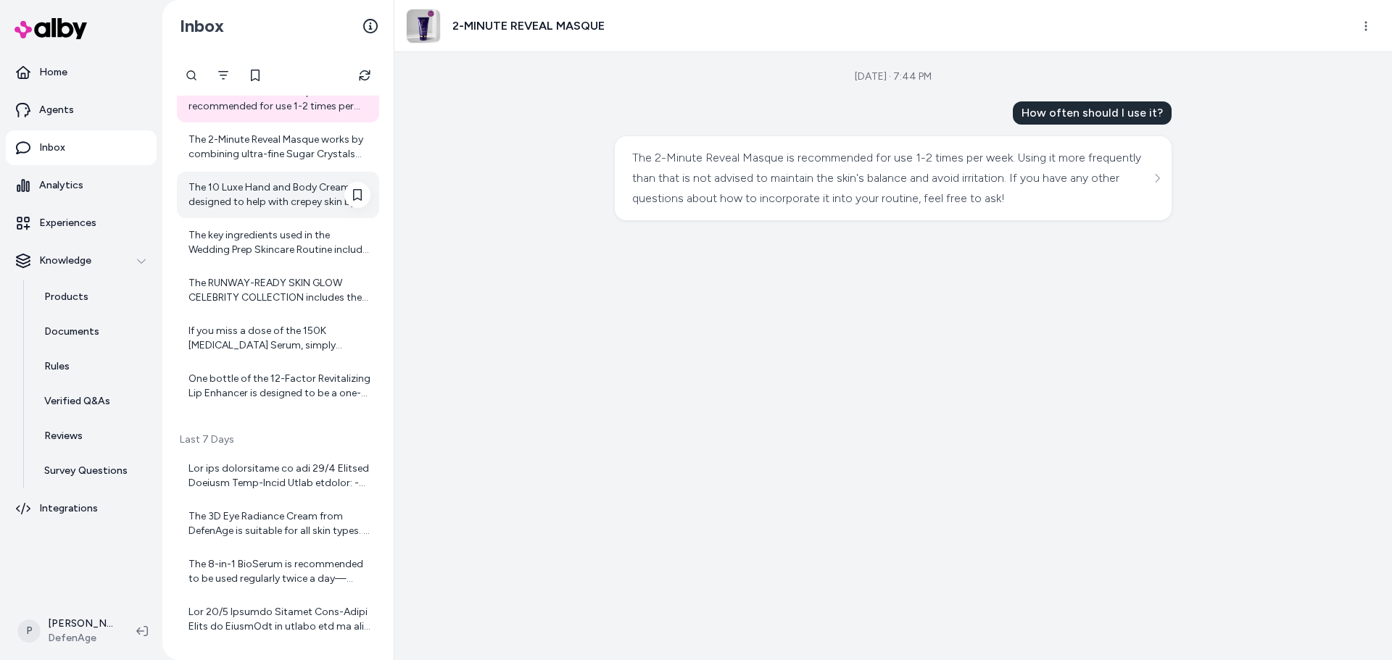
scroll to position [1160, 0]
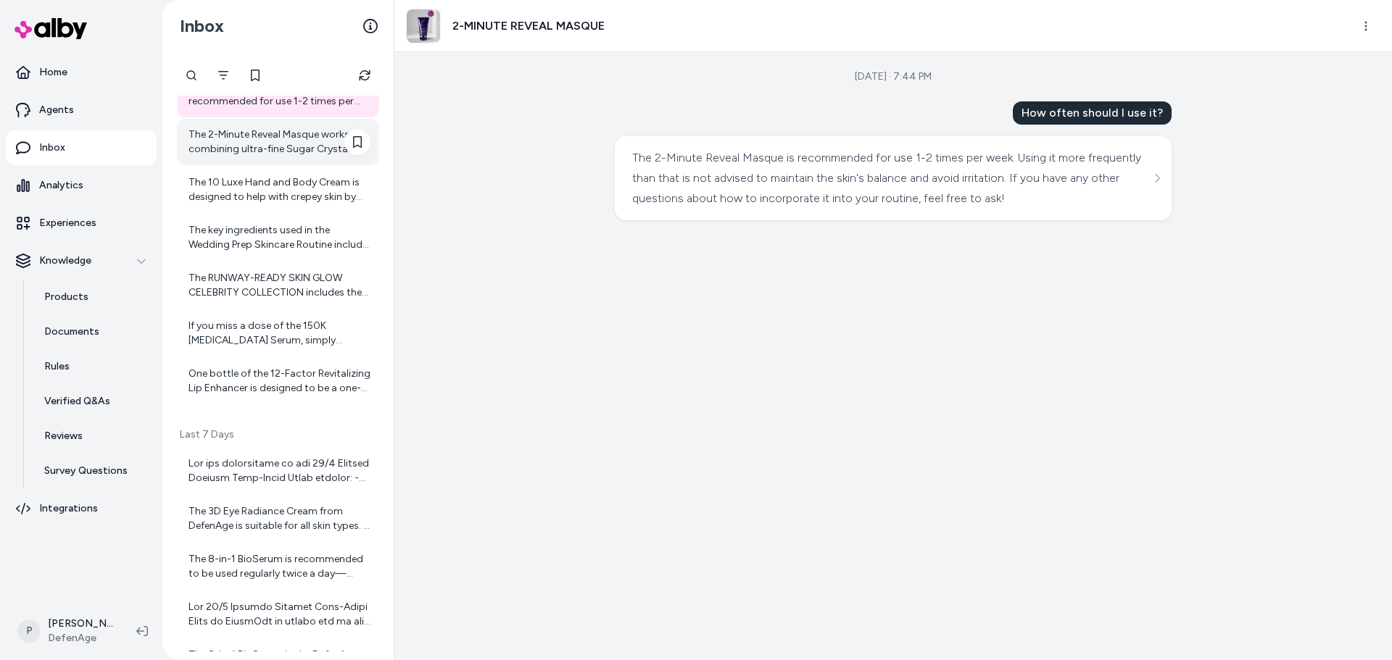
click at [272, 146] on div "The 2-Minute Reveal Masque works by combining ultra-fine Sugar Crystals with Tr…" at bounding box center [279, 142] width 182 height 29
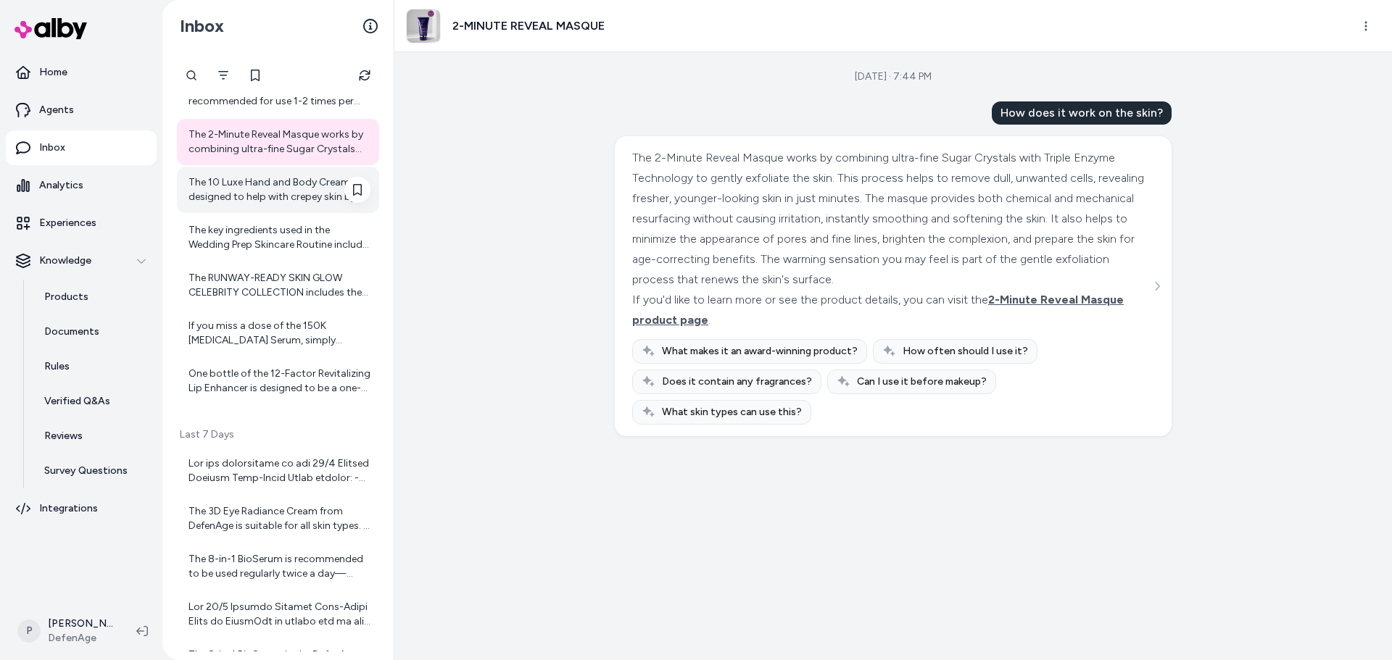
click at [263, 188] on div "The 10 Luxe Hand and Body Cream is designed to help with crepey skin by visibly…" at bounding box center [279, 189] width 182 height 29
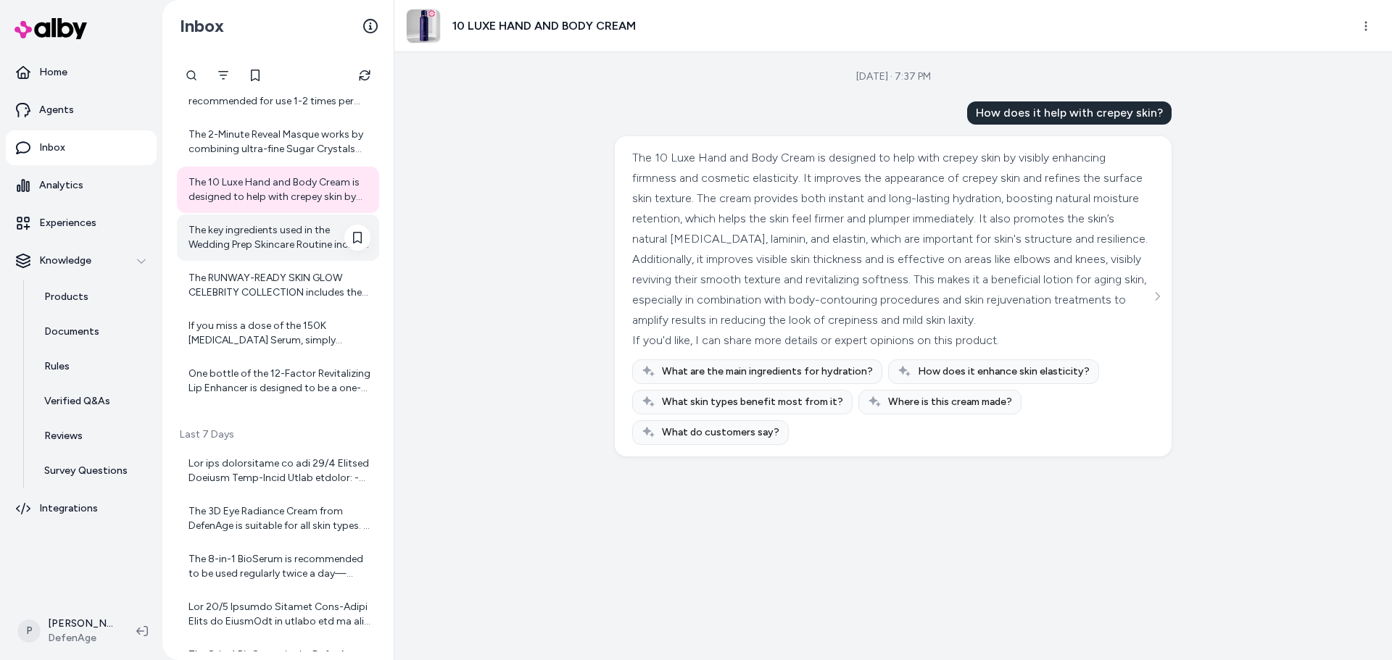
click at [232, 241] on div "The key ingredients used in the Wedding Prep Skincare Routine include: 1. **Age…" at bounding box center [279, 237] width 182 height 29
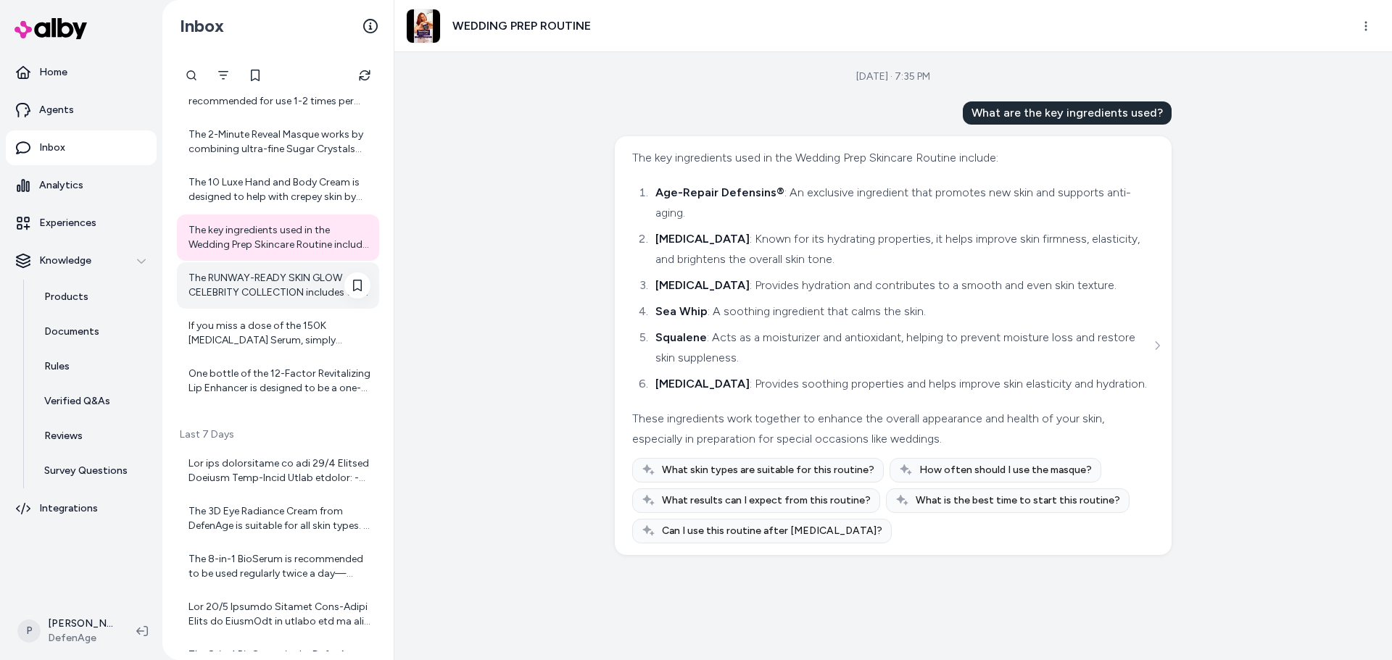
click at [312, 291] on div "The RUNWAY-READY SKIN GLOW CELEBRITY COLLECTION includes the following products…" at bounding box center [279, 285] width 182 height 29
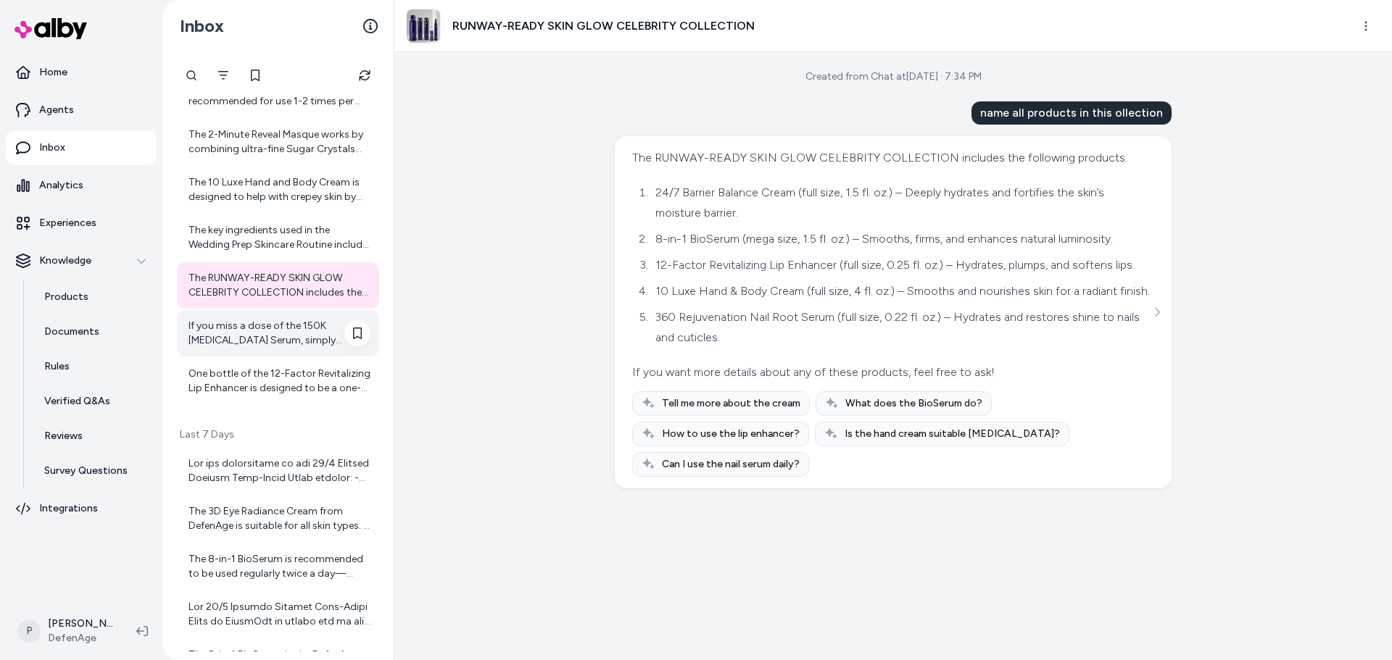
click at [285, 347] on div "If you miss a dose of the 150K [MEDICAL_DATA] Serum, simply resume your regular…" at bounding box center [279, 333] width 182 height 29
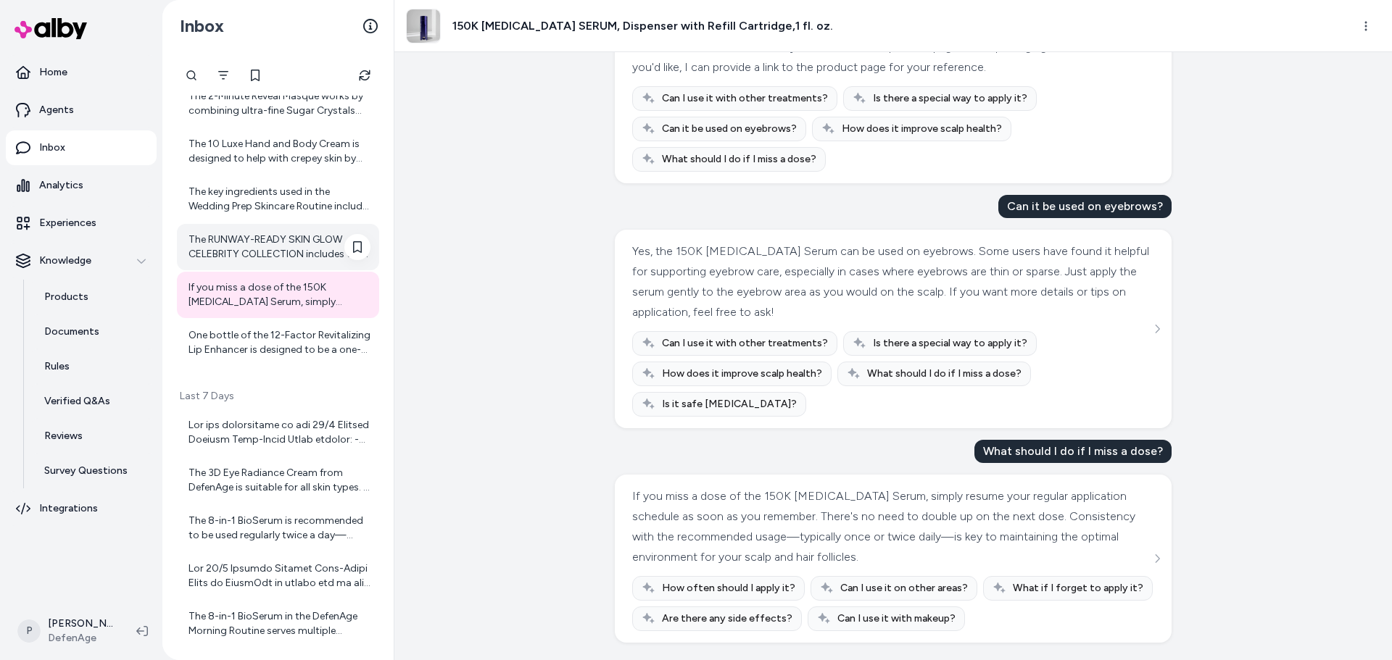
scroll to position [1232, 0]
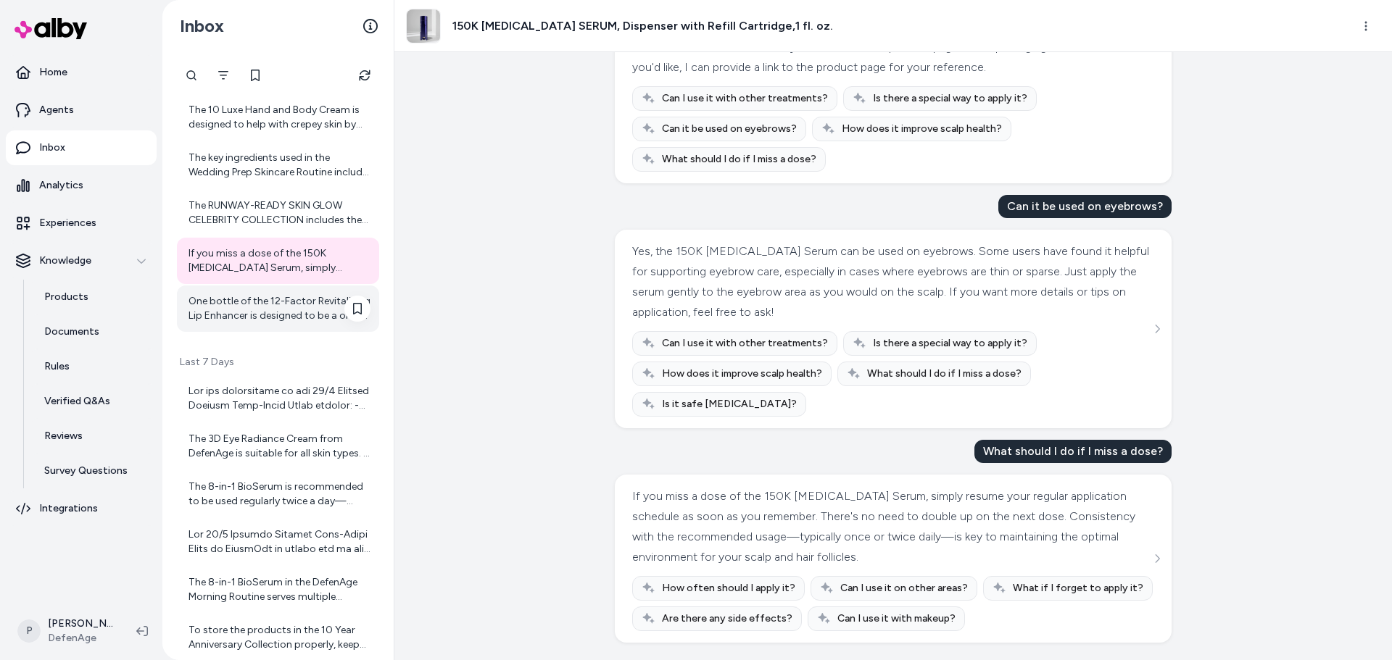
click at [256, 300] on div "One bottle of the 12-Factor Revitalizing Lip Enhancer is designed to be a one-m…" at bounding box center [279, 308] width 182 height 29
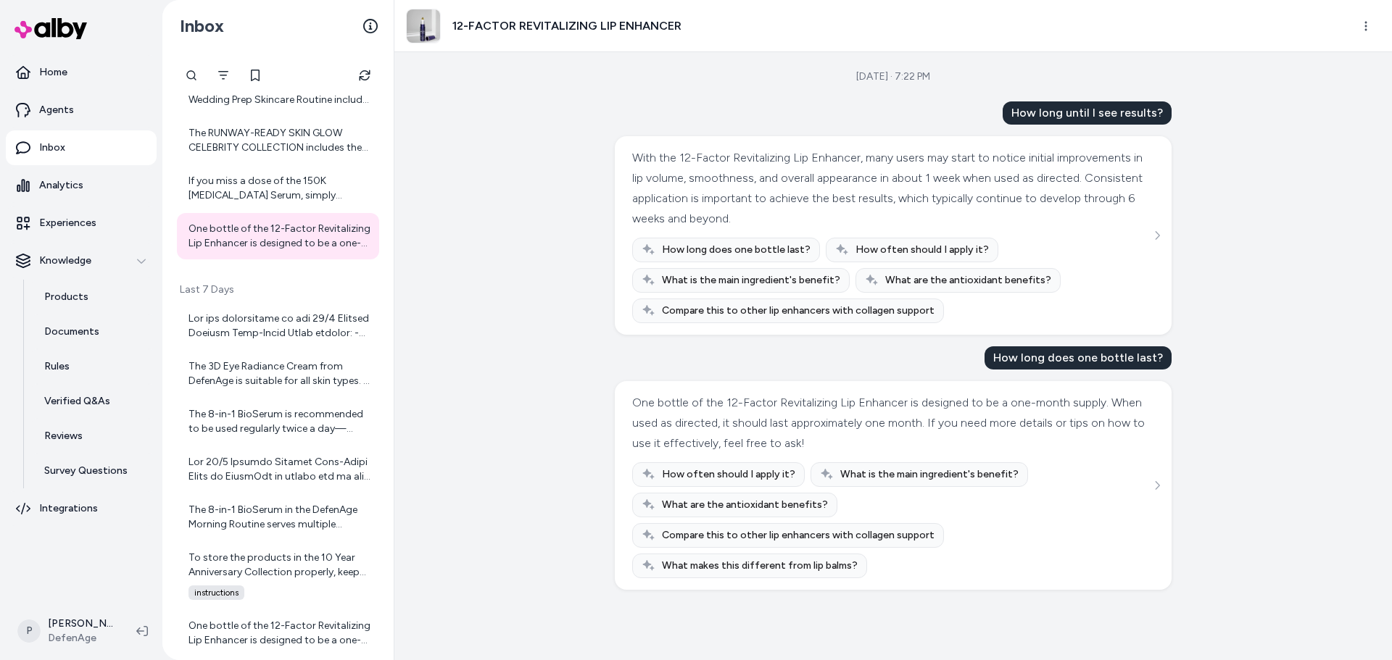
scroll to position [1450, 0]
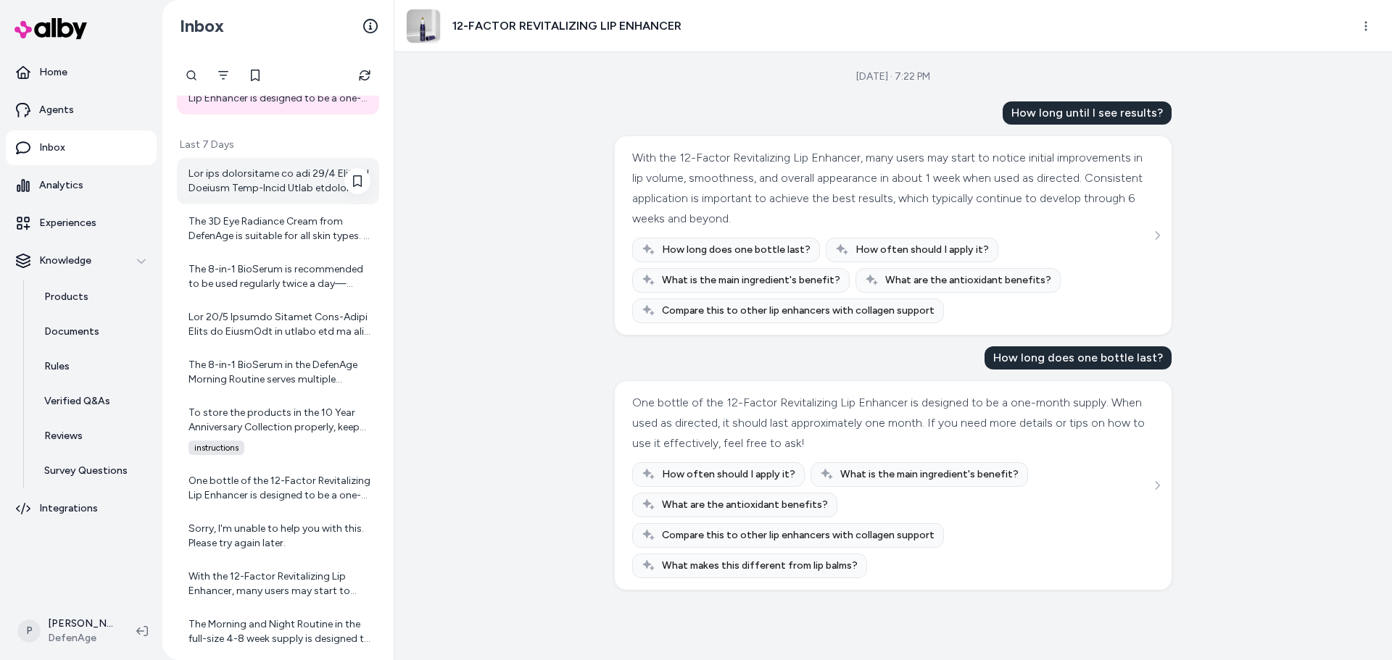
click at [231, 179] on div at bounding box center [279, 181] width 182 height 29
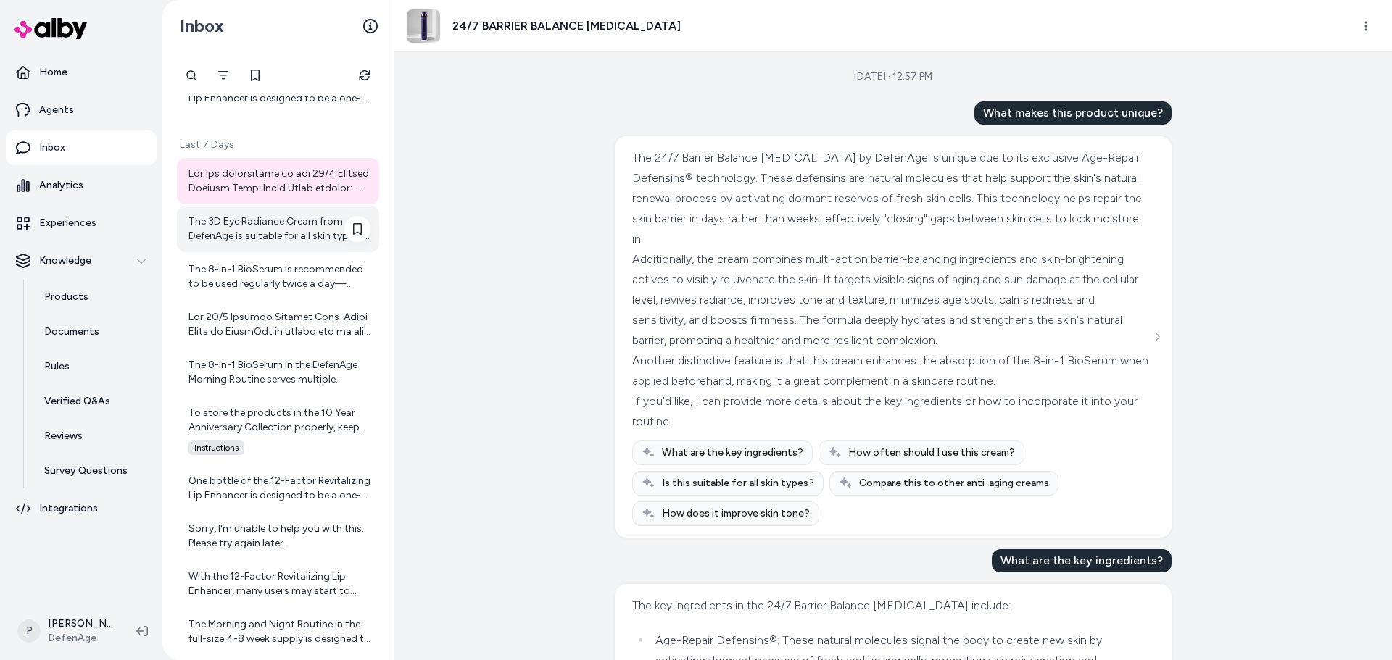
click at [286, 243] on div "The 3D Eye Radiance Cream from DefenAge is suitable for all skin types. It is f…" at bounding box center [279, 229] width 182 height 29
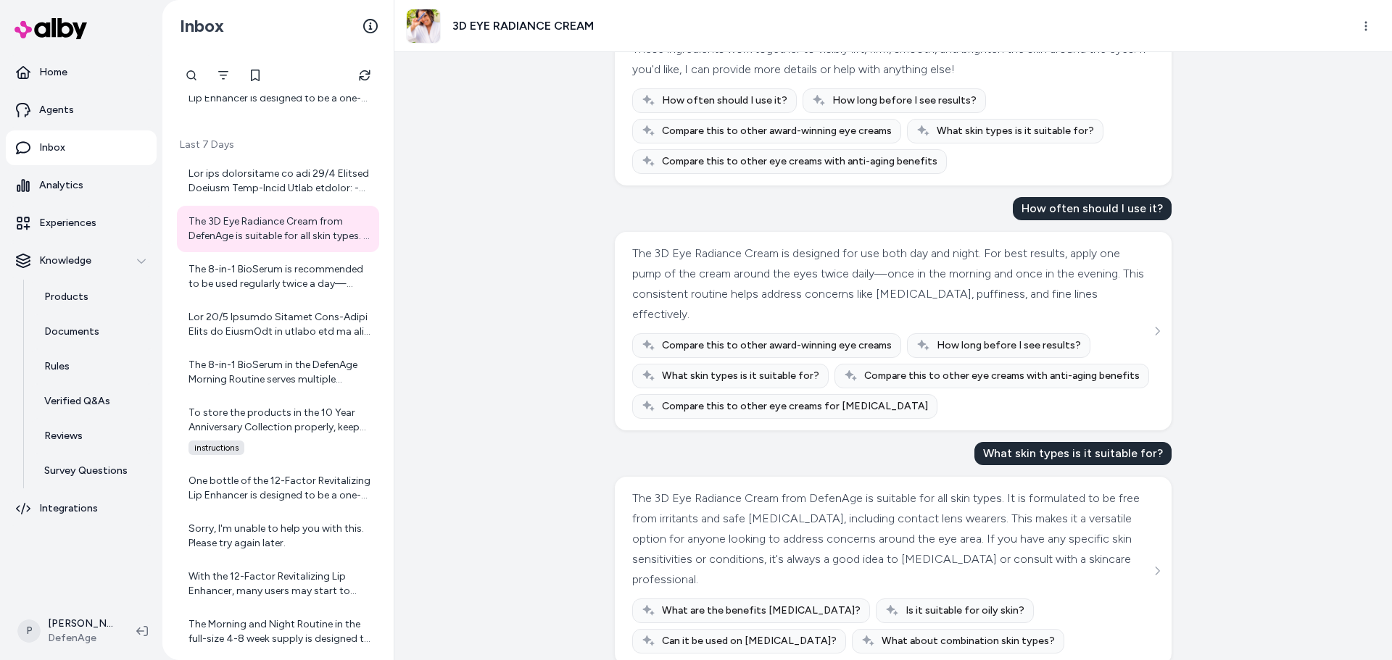
scroll to position [354, 0]
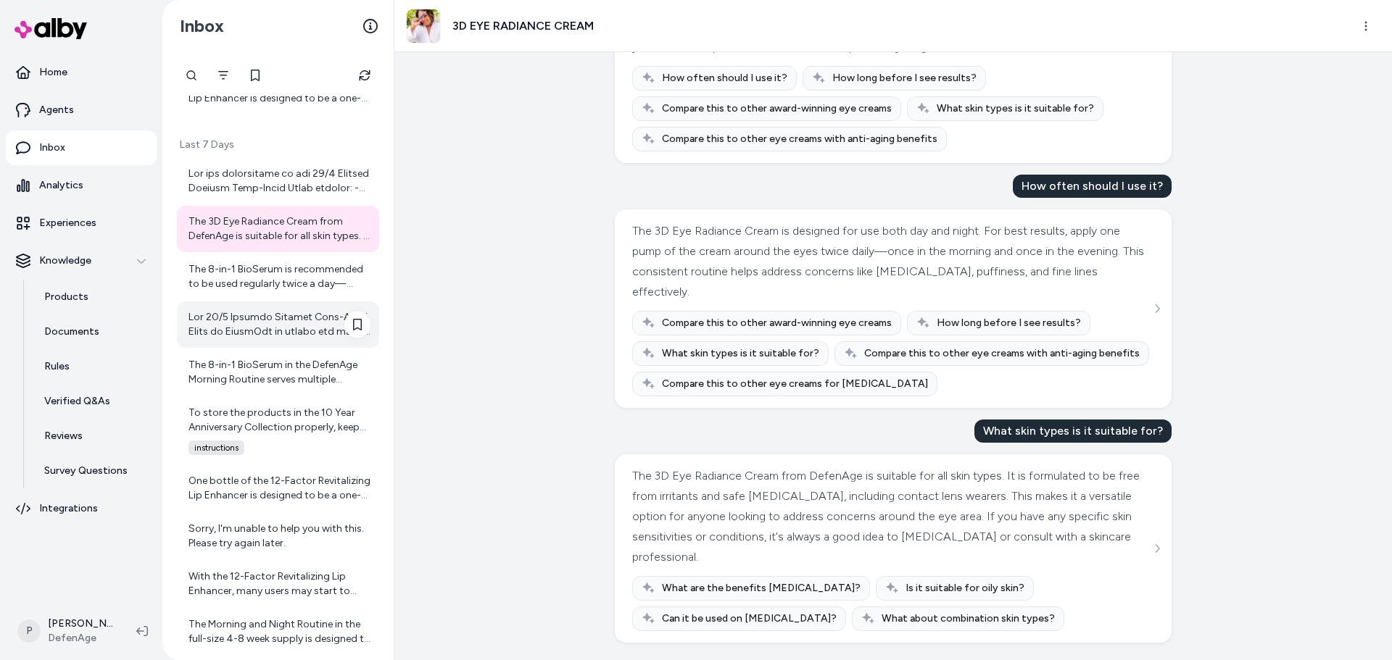
click at [323, 303] on div at bounding box center [278, 325] width 202 height 46
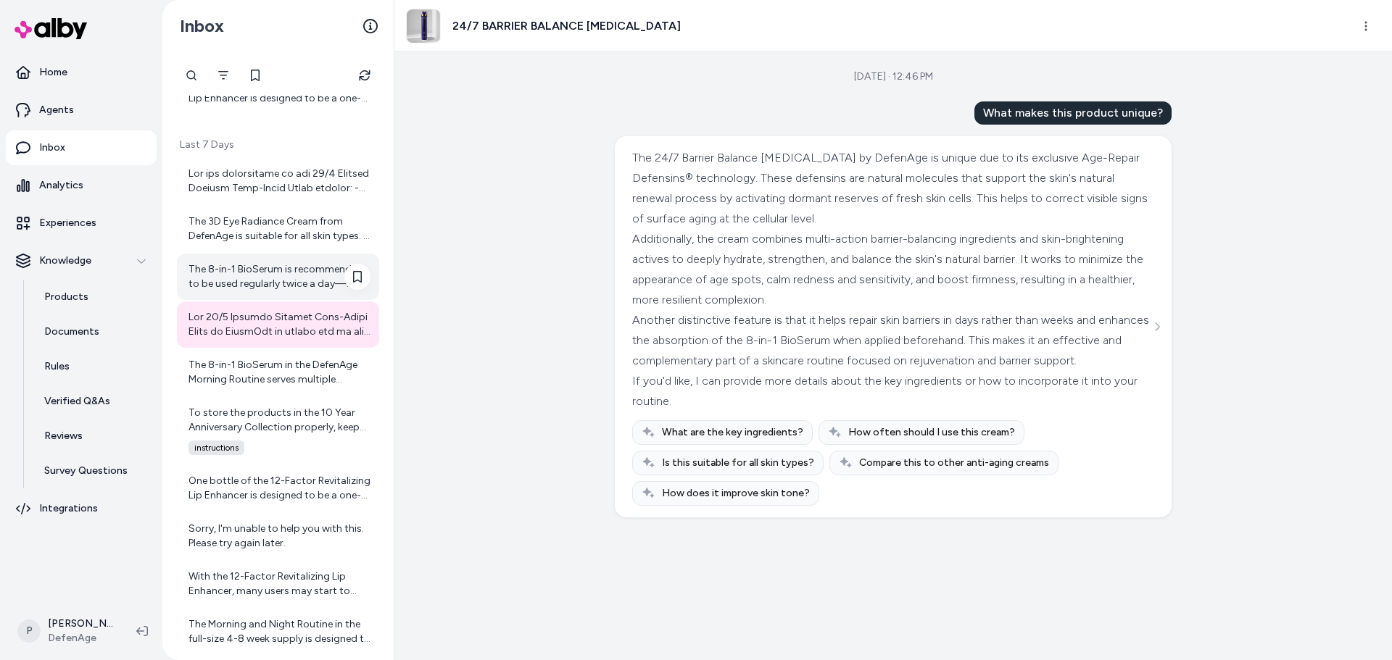
click at [292, 276] on div "The 8-in-1 BioSerum is recommended to be used regularly twice a day—morning and…" at bounding box center [279, 276] width 182 height 29
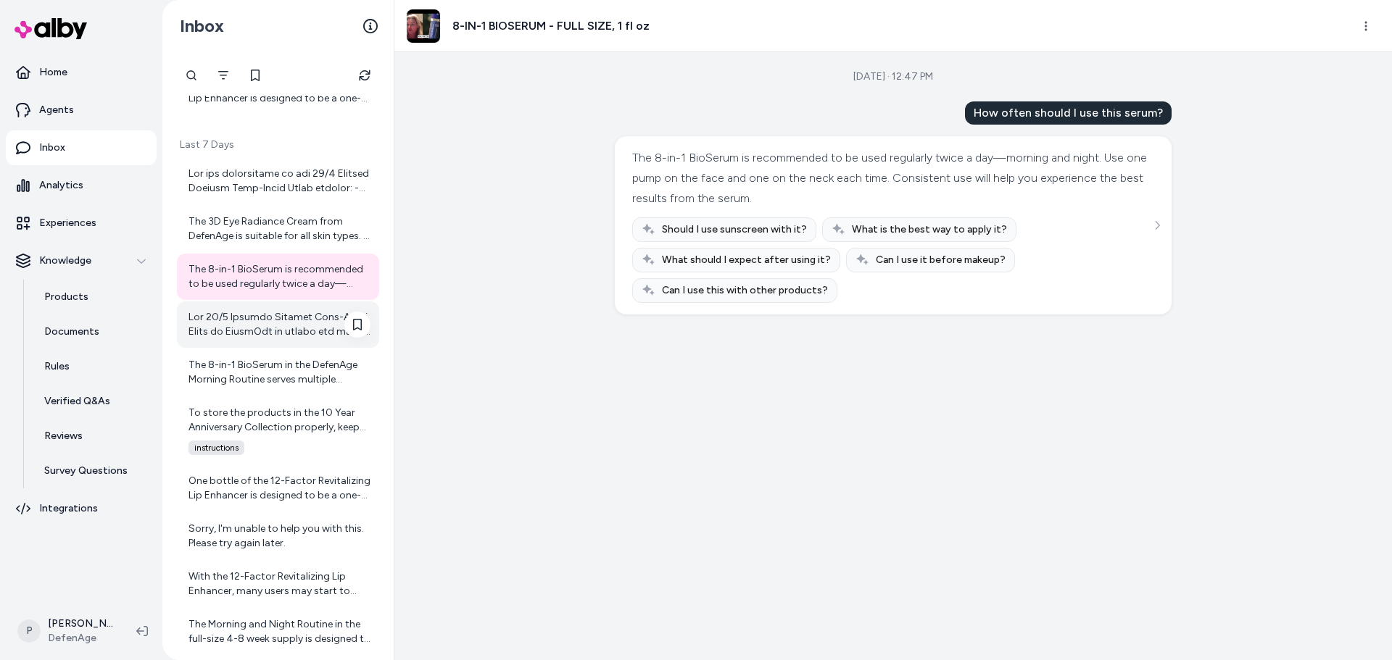
click at [286, 310] on div at bounding box center [278, 325] width 202 height 46
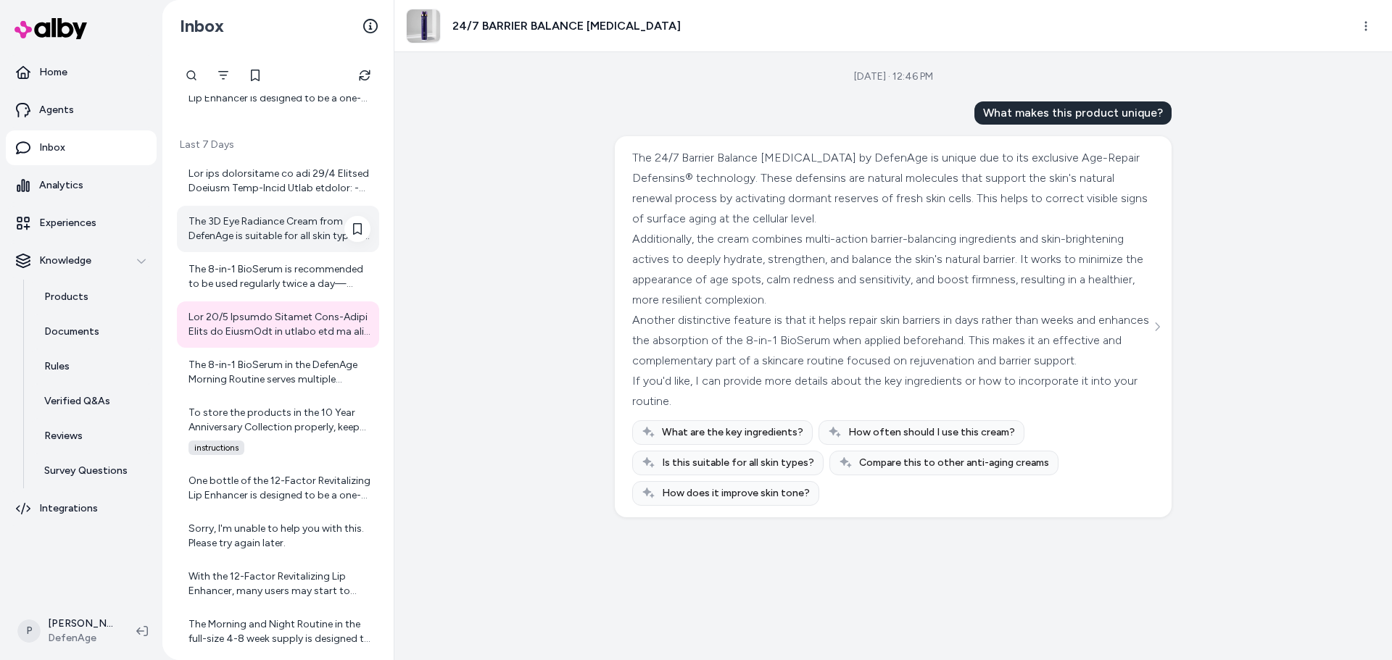
scroll to position [1522, 0]
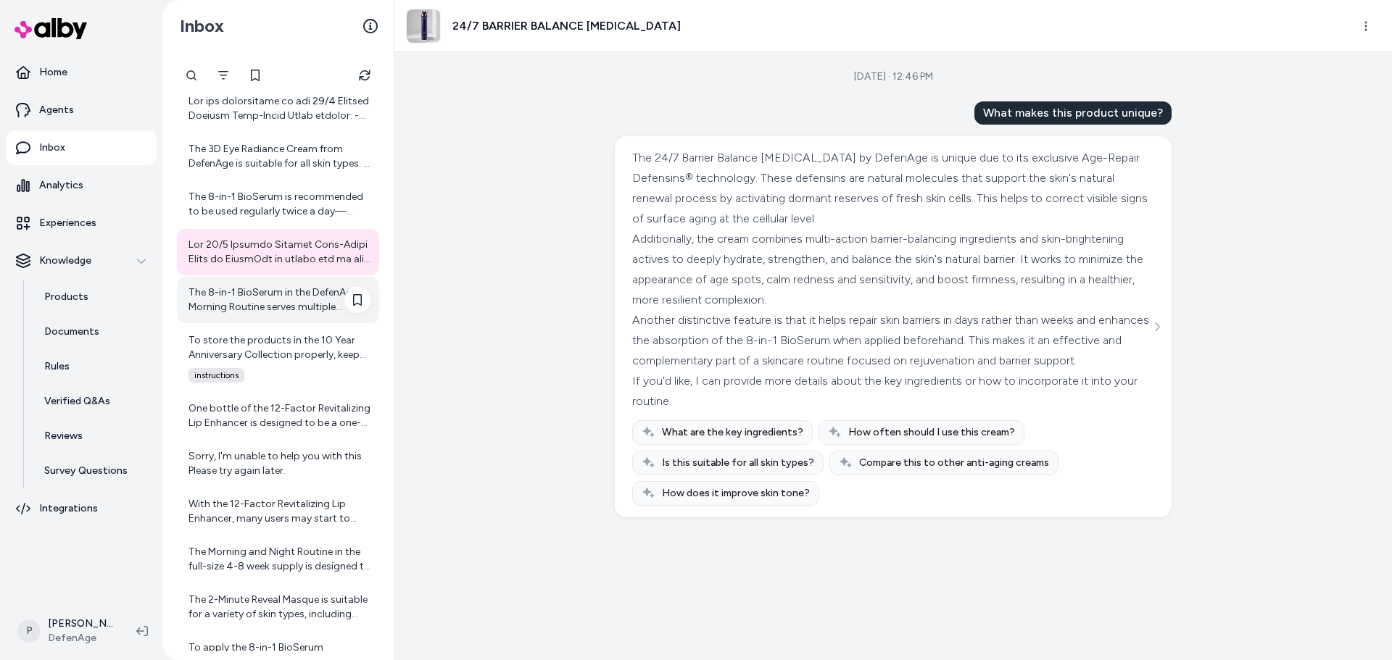
click at [246, 298] on div "The 8-in-1 BioSerum in the DefenAge Morning Routine serves multiple important f…" at bounding box center [279, 300] width 182 height 29
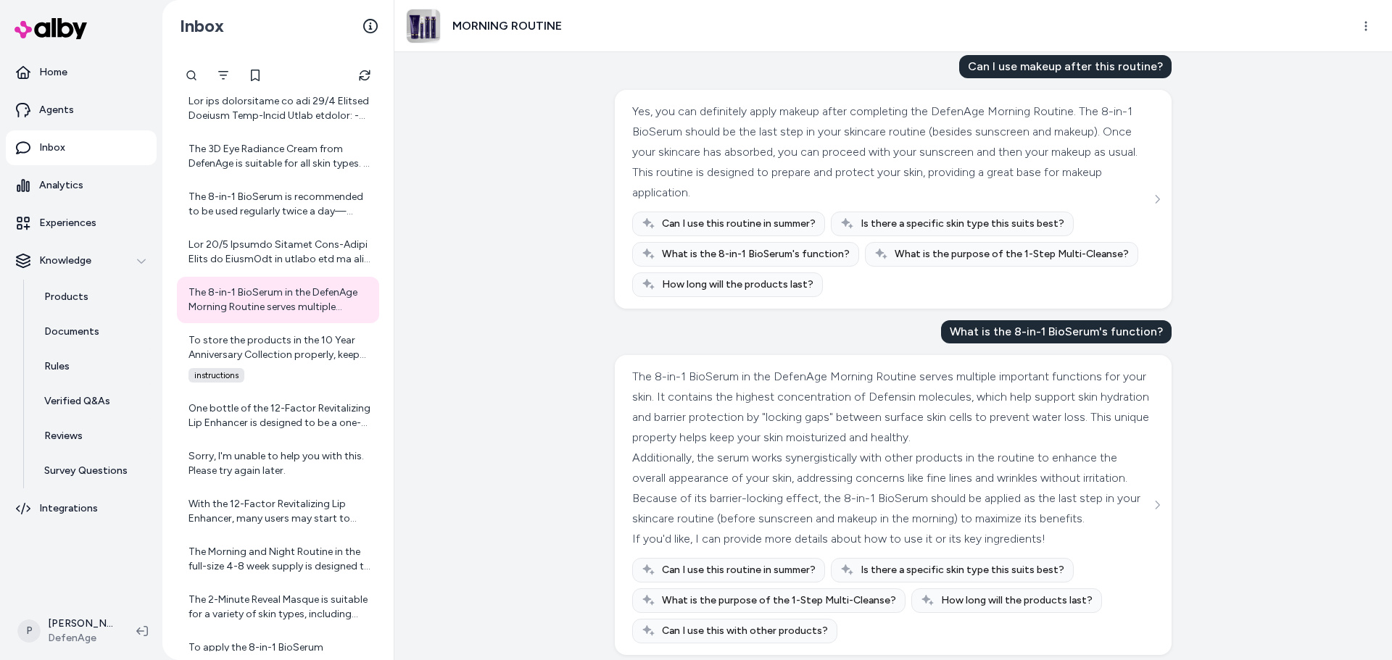
scroll to position [79, 0]
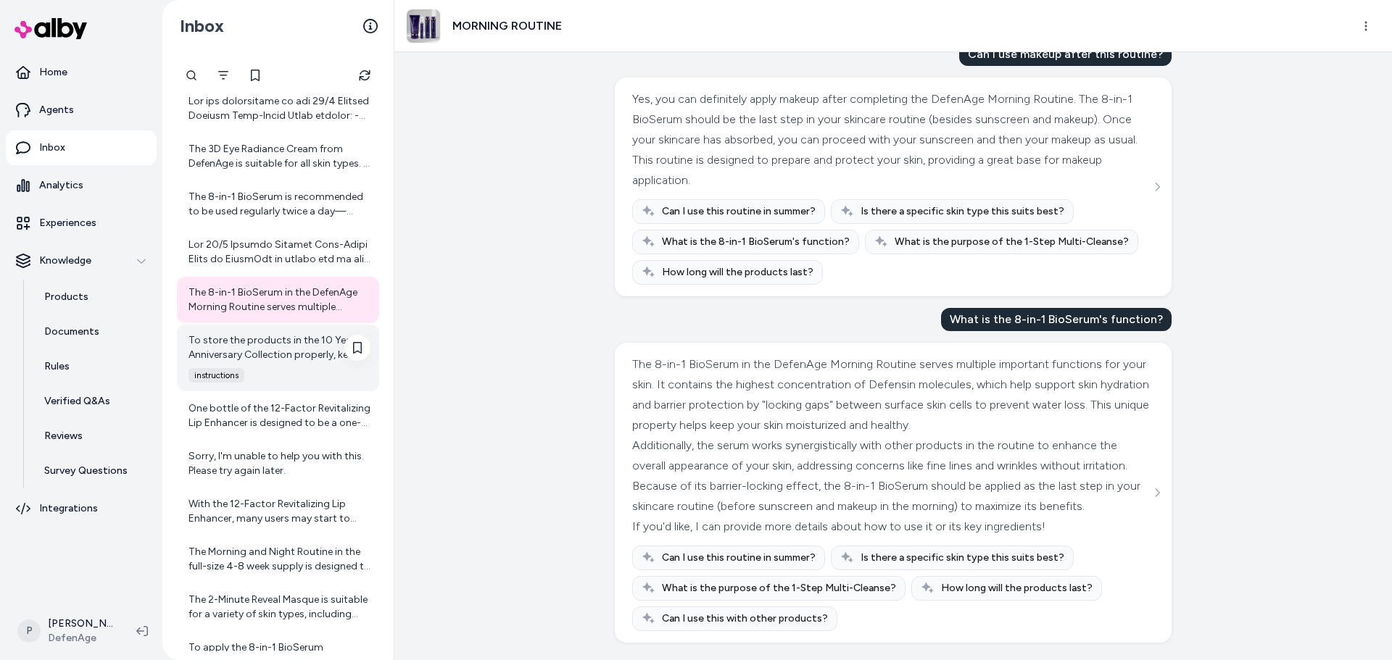
click at [274, 373] on div "instructions" at bounding box center [275, 375] width 191 height 14
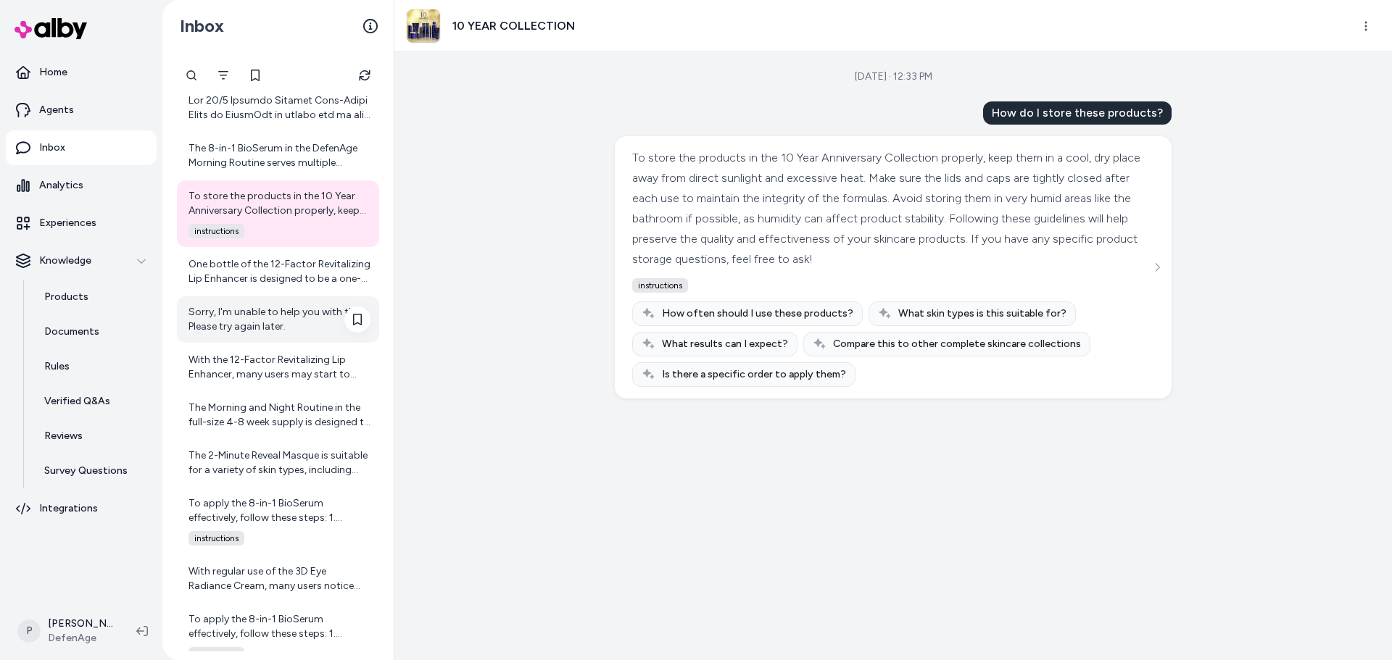
scroll to position [1667, 0]
click at [260, 284] on div "One bottle of the 12-Factor Revitalizing Lip Enhancer is designed to be a one-m…" at bounding box center [279, 271] width 182 height 29
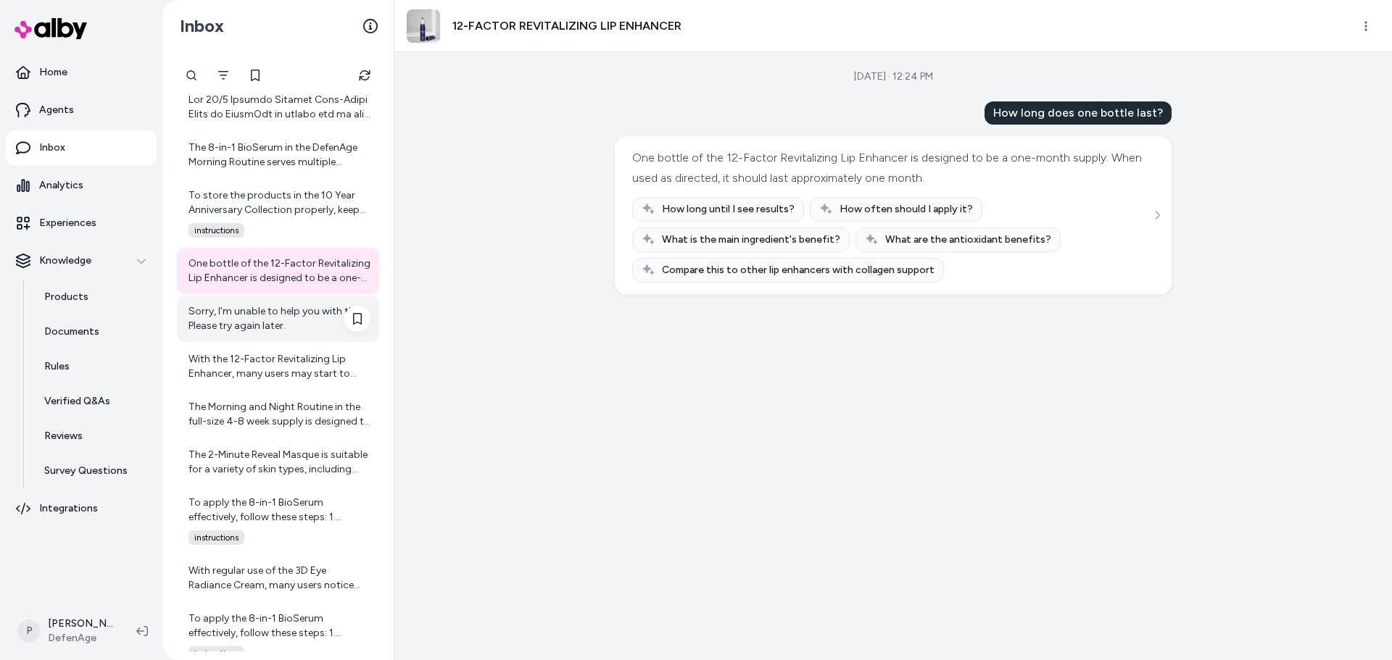
click at [258, 317] on div "Sorry, I'm unable to help you with this. Please try again later." at bounding box center [279, 318] width 182 height 29
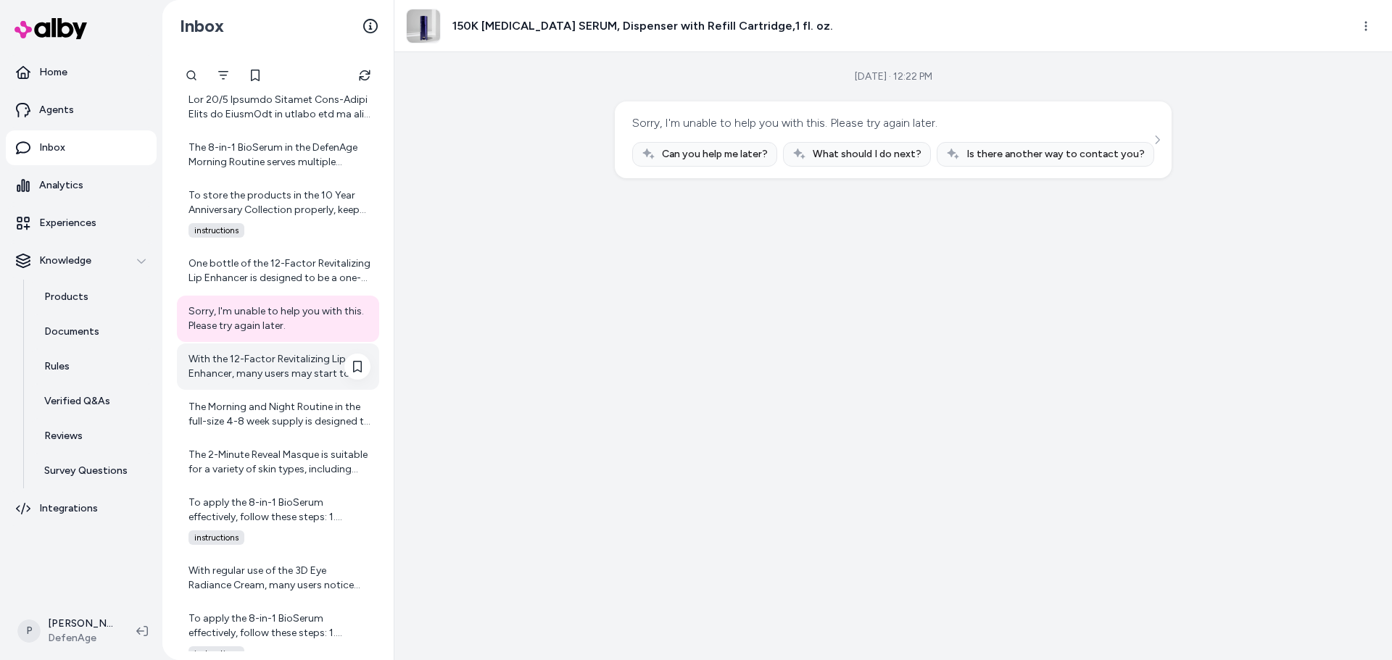
click at [275, 380] on div "With the 12-Factor Revitalizing Lip Enhancer, many users may start to notice in…" at bounding box center [279, 366] width 182 height 29
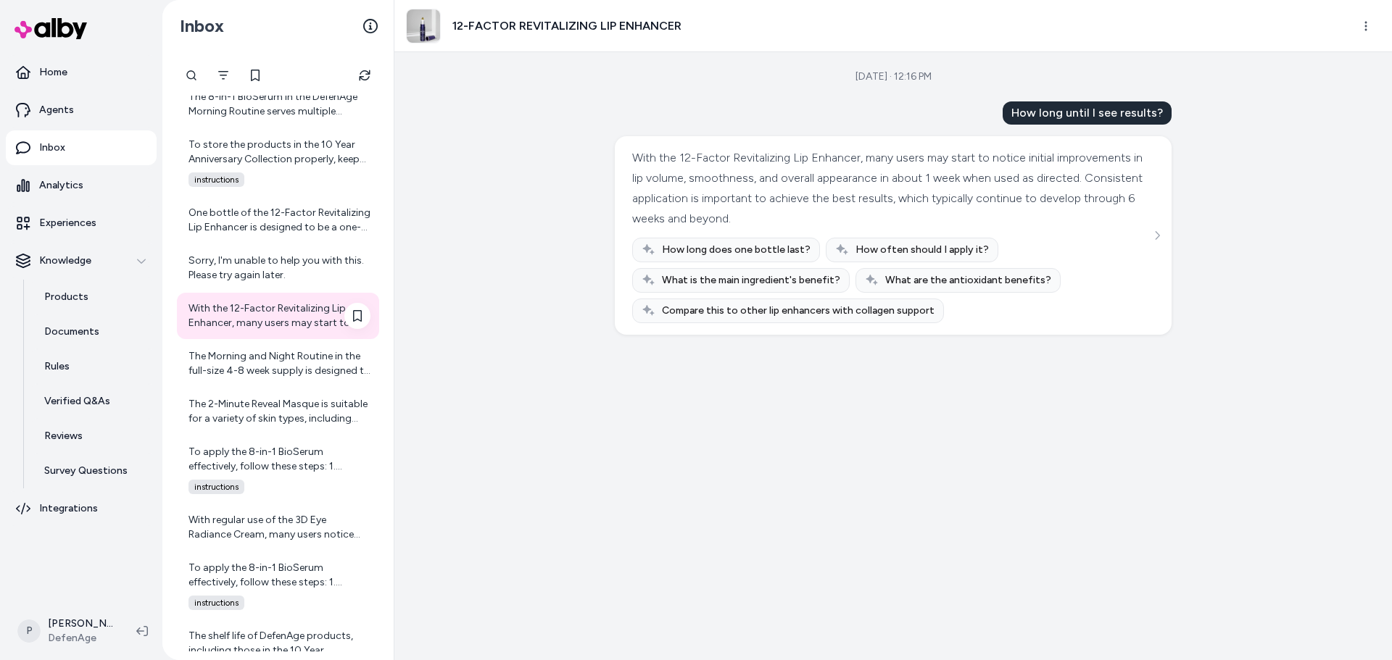
scroll to position [1740, 0]
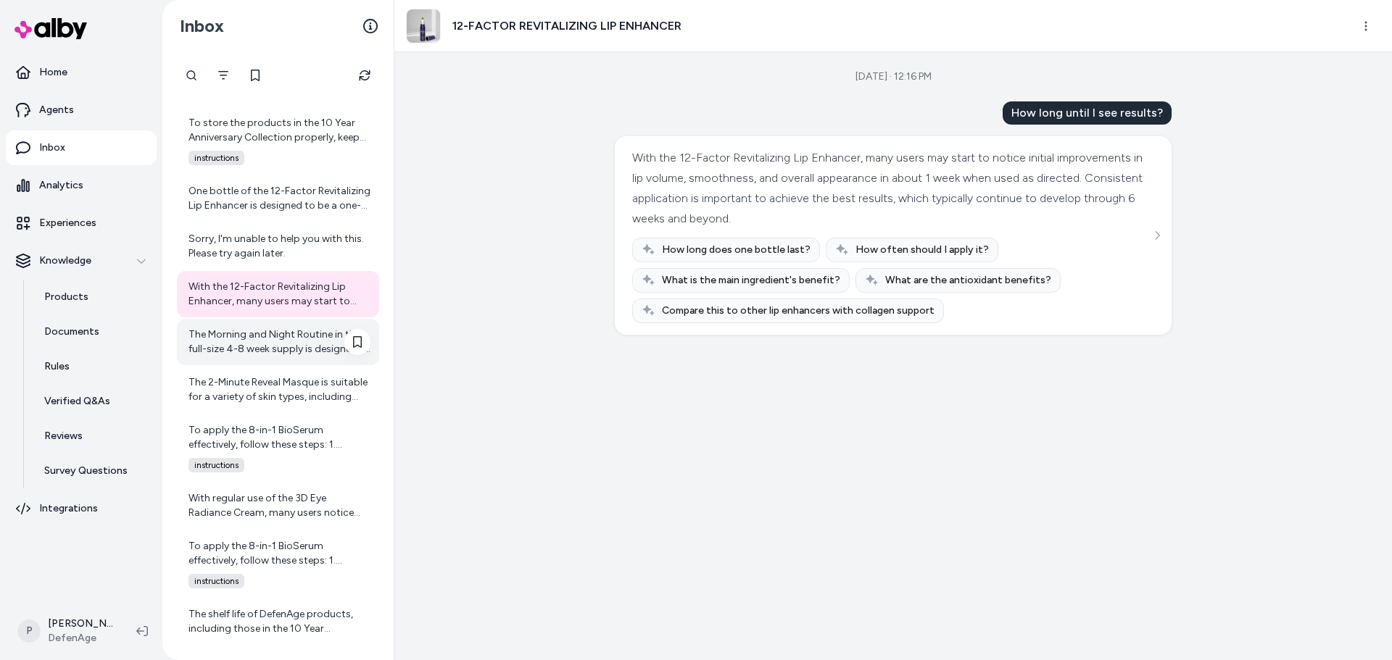
click at [274, 337] on div "The Morning and Night Routine in the full-size 4-8 week supply is designed to l…" at bounding box center [279, 342] width 182 height 29
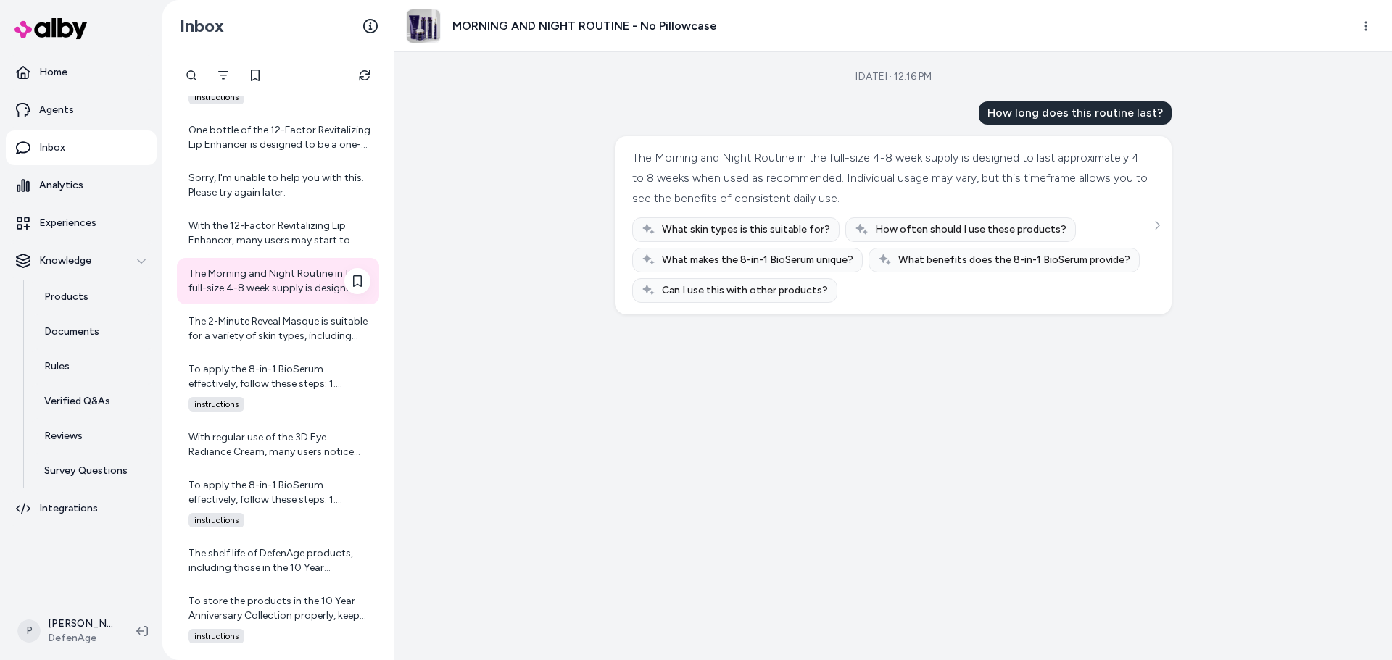
scroll to position [1885, 0]
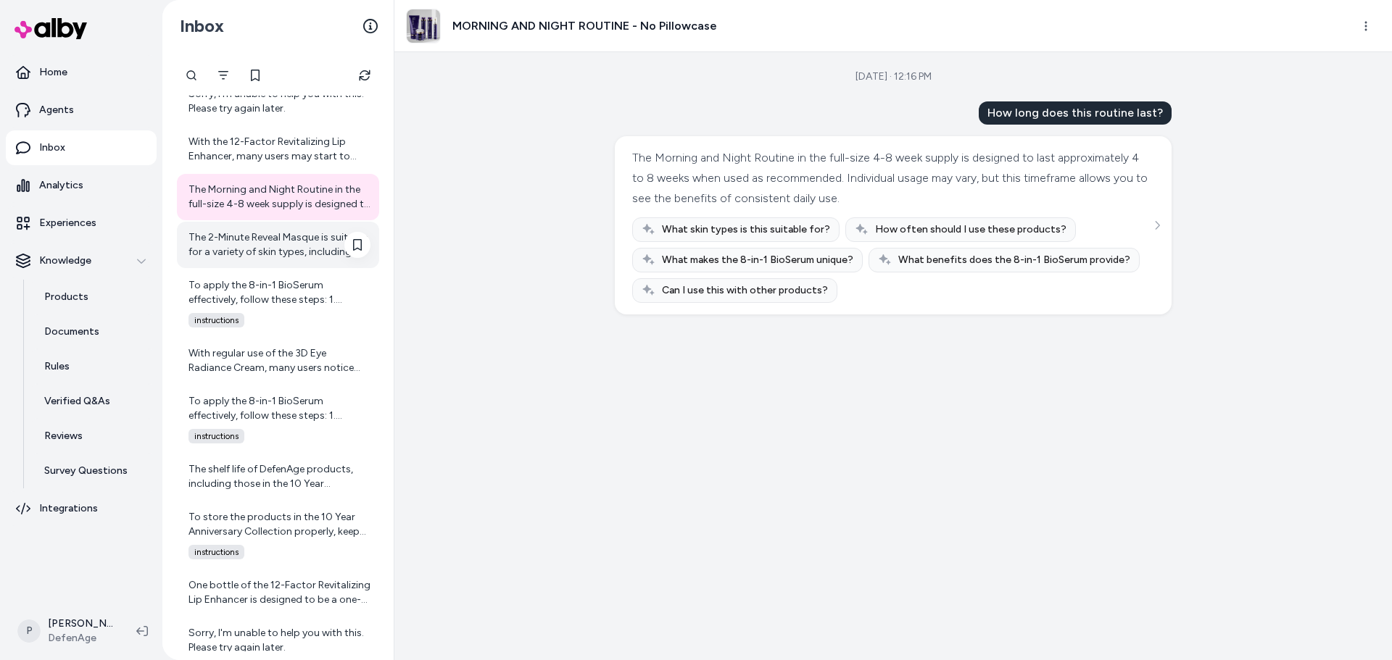
click at [256, 253] on div "The 2-Minute Reveal Masque is suitable for a variety of skin types, including o…" at bounding box center [279, 245] width 182 height 29
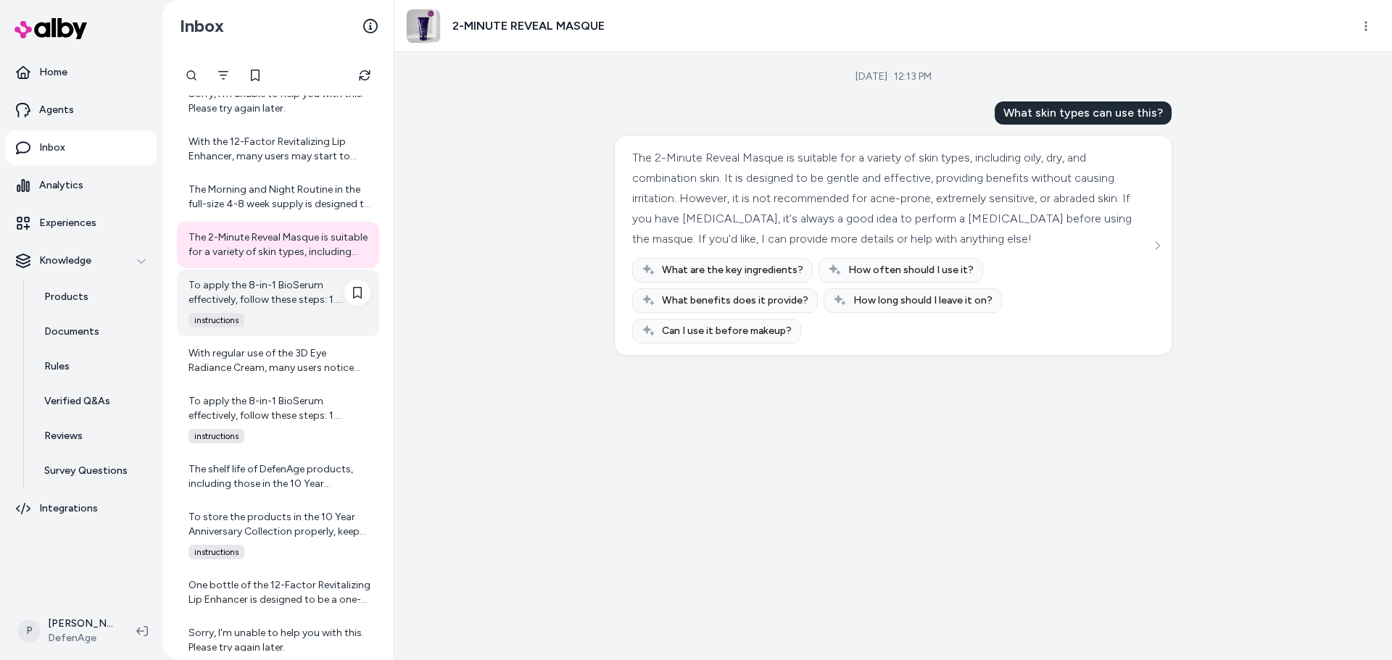
click at [278, 291] on div "To apply the 8-in-1 BioSerum effectively, follow these steps: 1. Cleanse Your F…" at bounding box center [279, 292] width 182 height 29
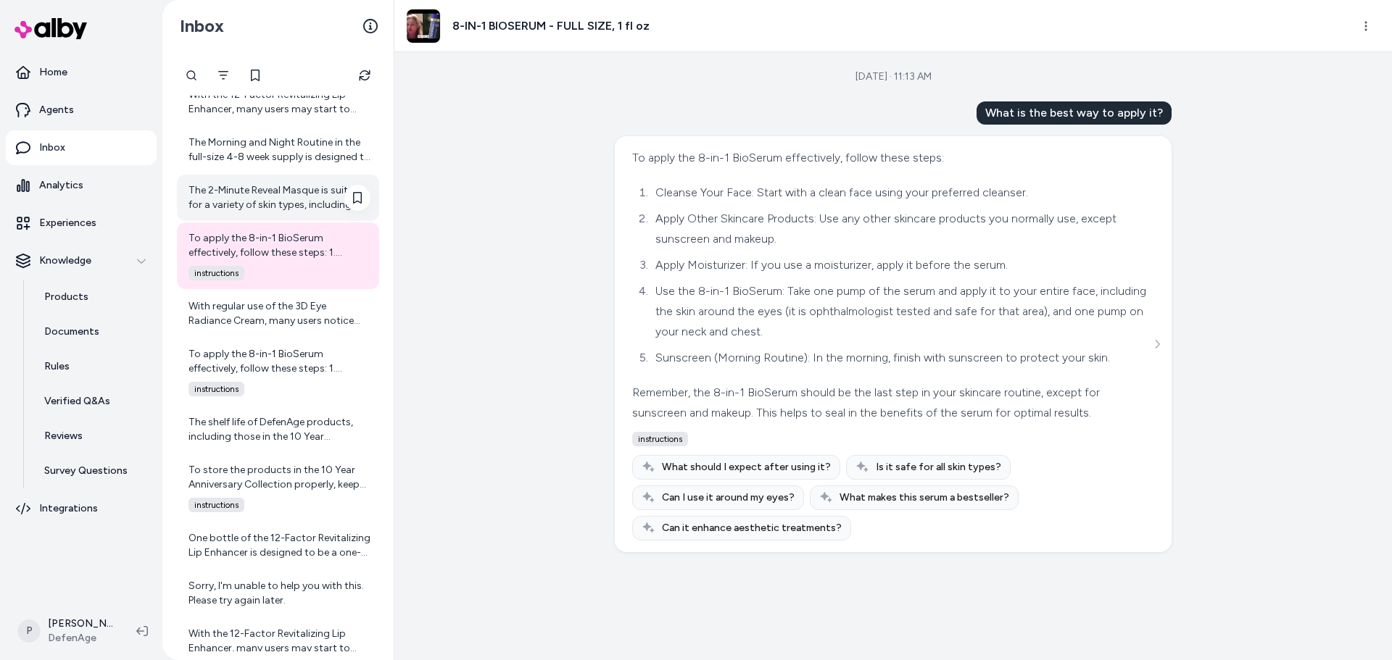
scroll to position [1957, 0]
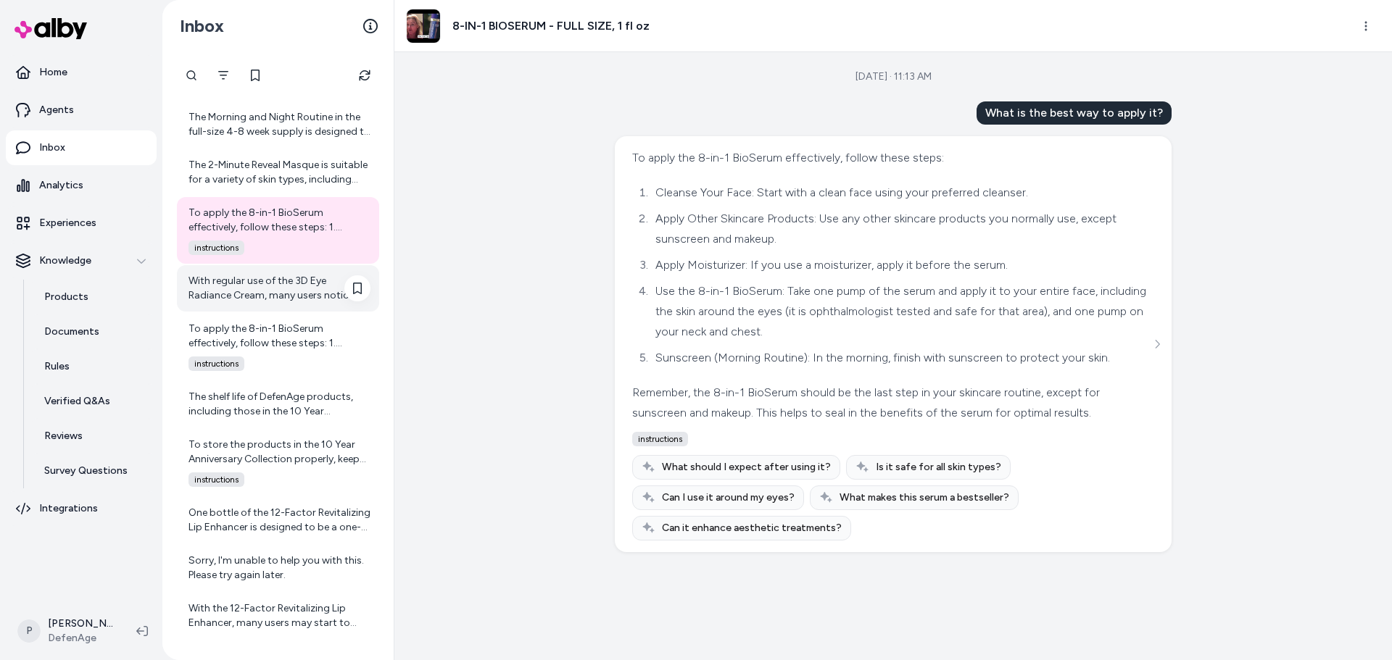
click at [238, 306] on div "With regular use of the 3D Eye Radiance Cream, many users notice initial improv…" at bounding box center [278, 288] width 202 height 46
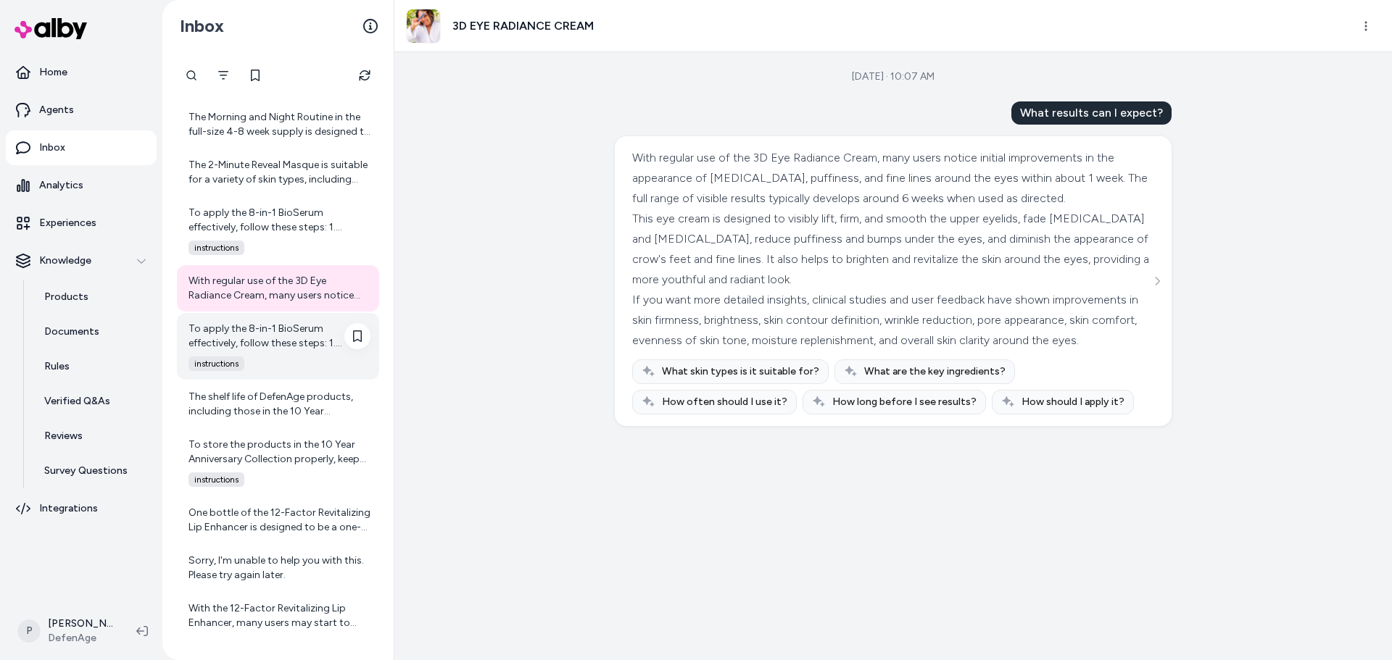
click at [288, 338] on div "To apply the 8-in-1 BioSerum effectively, follow these steps: 1. Cleanse Your F…" at bounding box center [279, 336] width 182 height 29
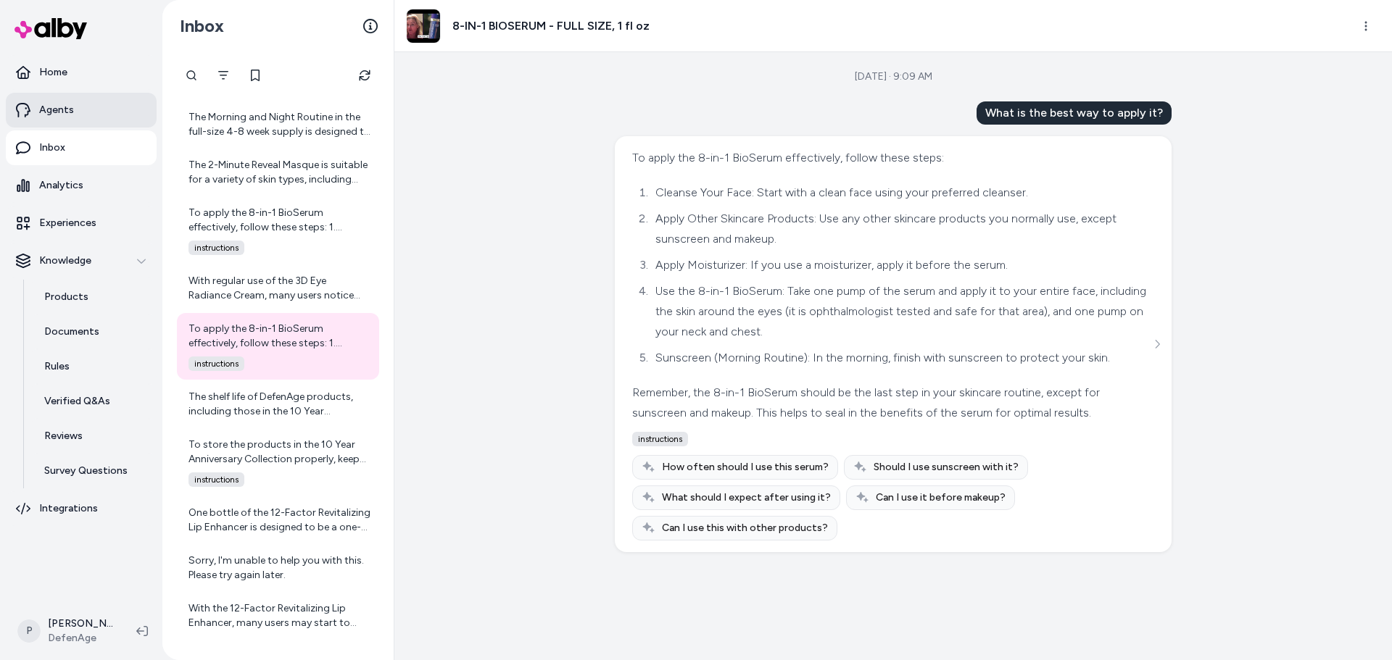
click at [72, 117] on link "Agents" at bounding box center [81, 110] width 151 height 35
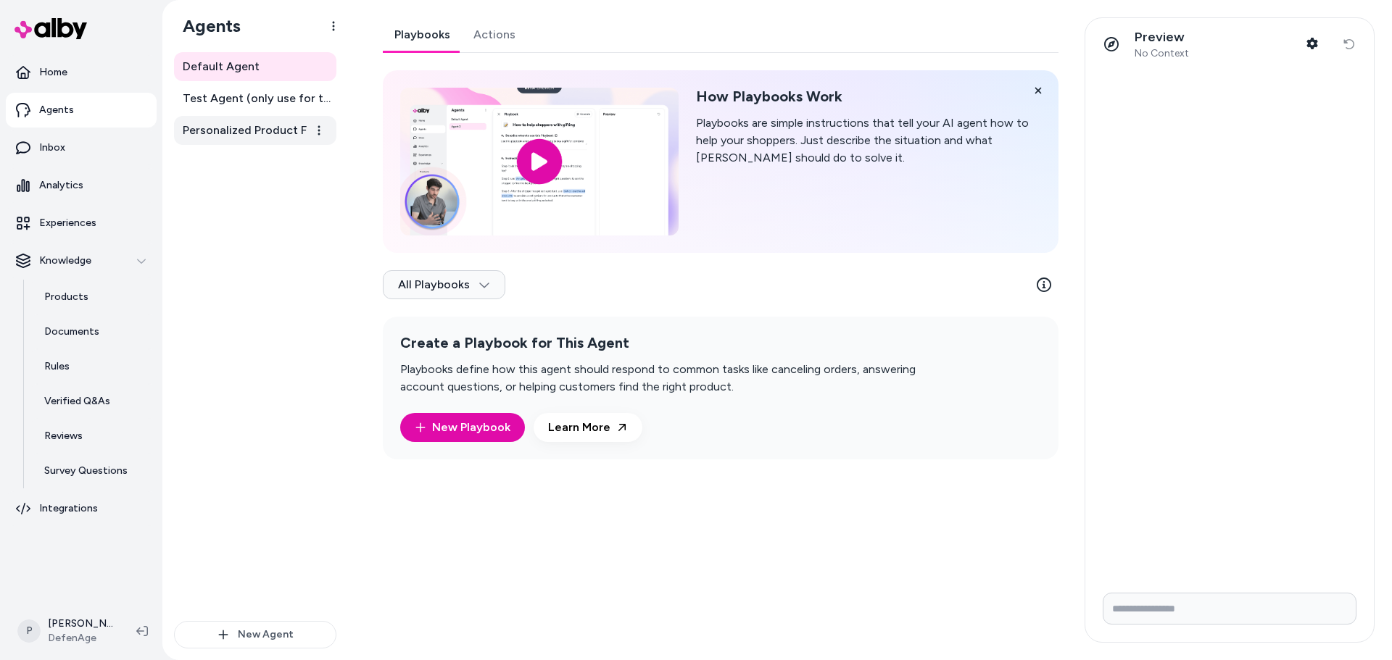
click at [248, 133] on span "Personalized Product Finder Agent" at bounding box center [257, 130] width 148 height 17
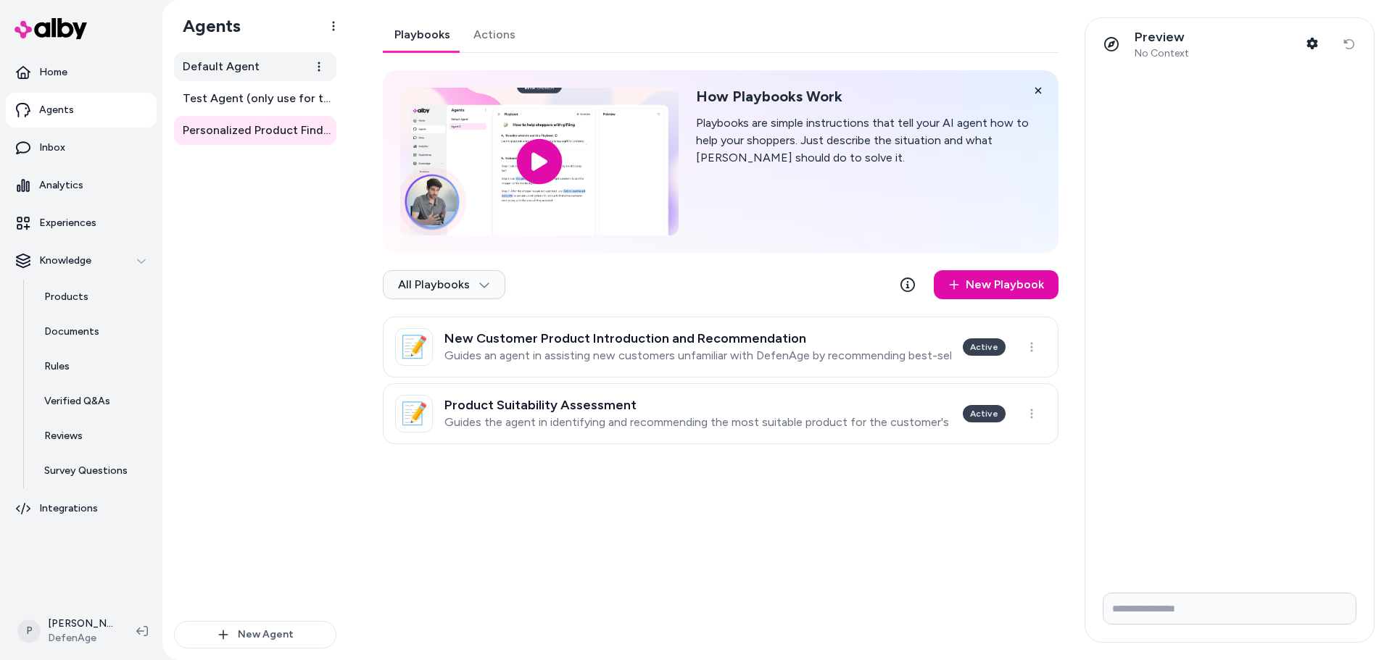
click at [236, 70] on span "Default Agent" at bounding box center [221, 66] width 77 height 17
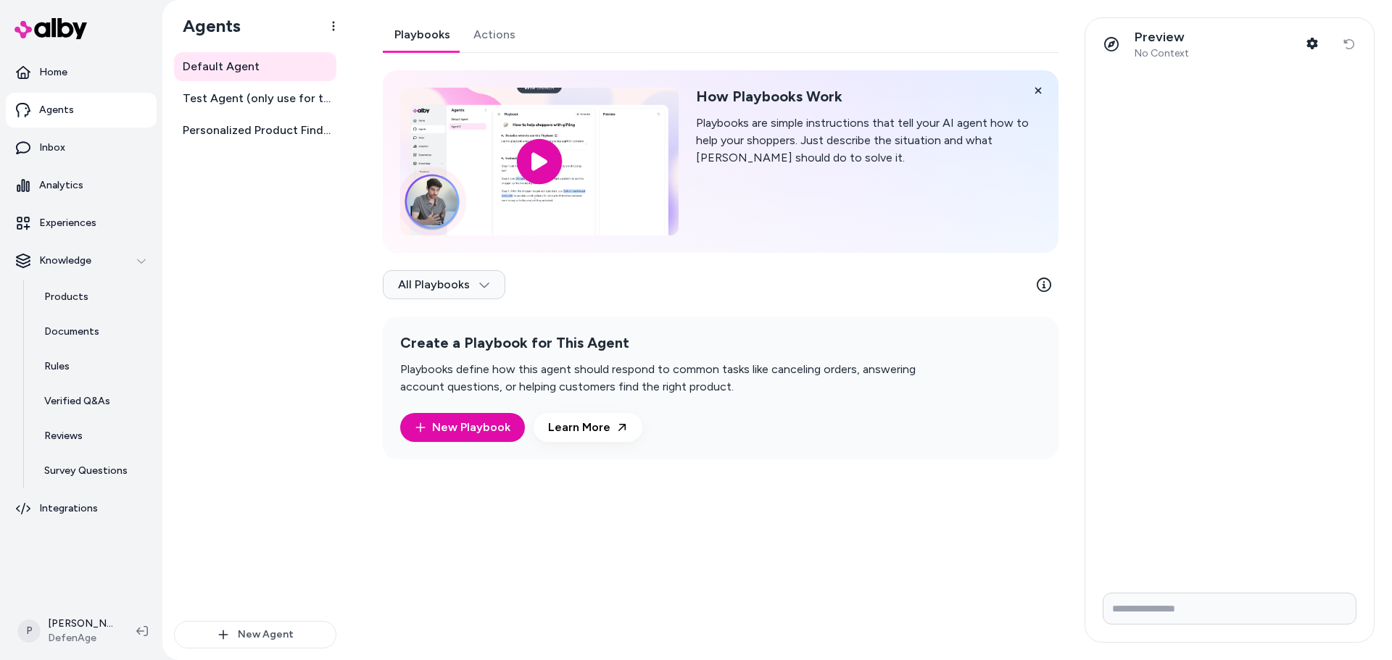
click at [492, 38] on link "Actions" at bounding box center [494, 34] width 65 height 35
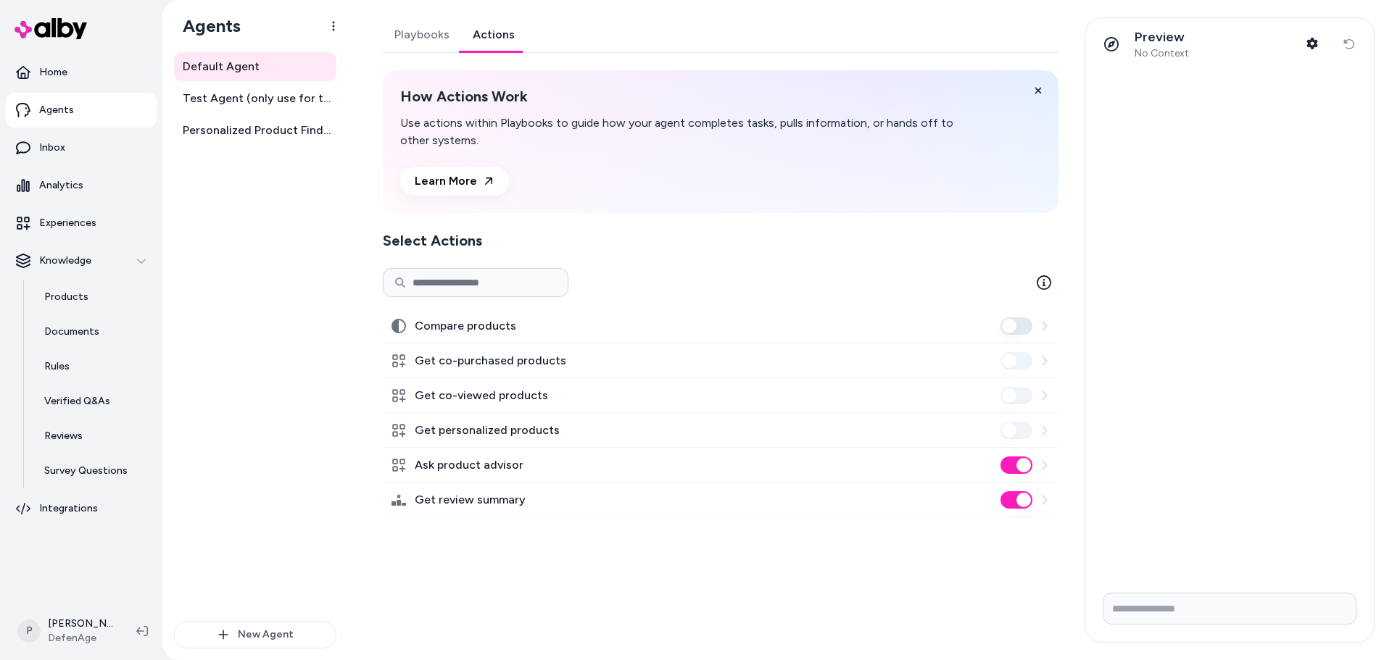
click at [433, 36] on link "Playbooks" at bounding box center [422, 34] width 78 height 35
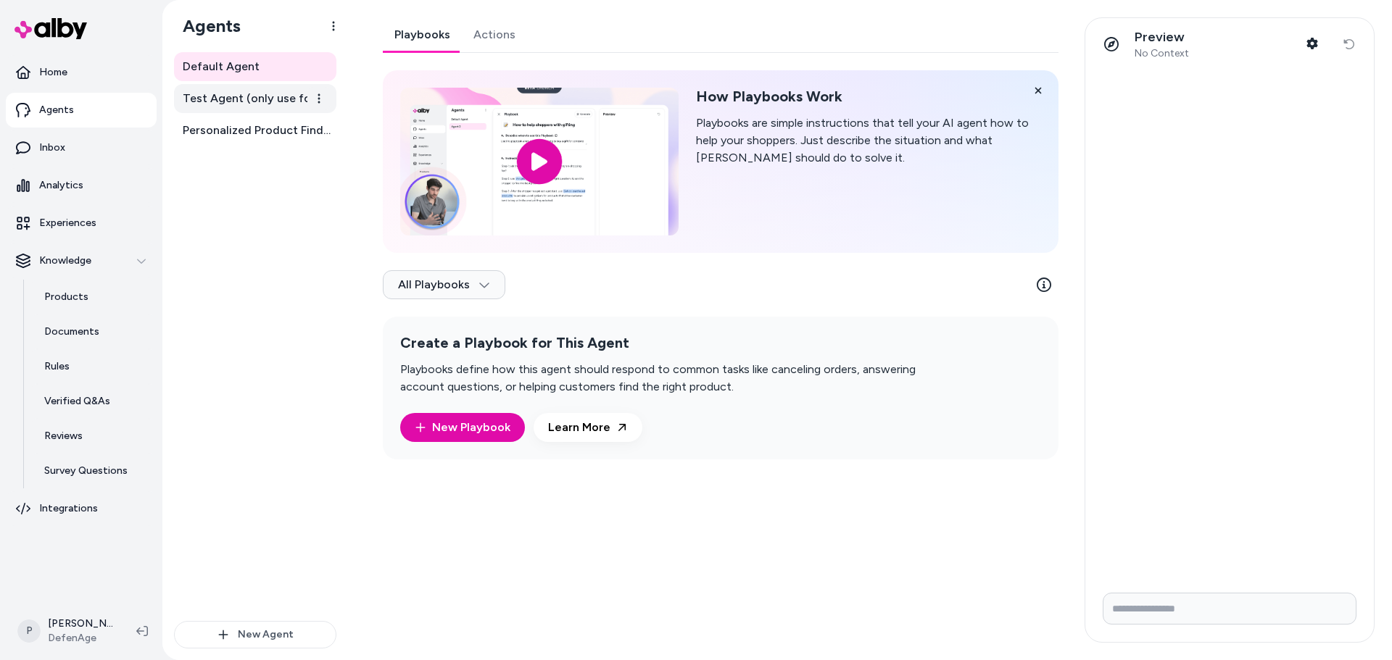
click at [252, 99] on span "Test Agent (only use for testing)" at bounding box center [257, 98] width 148 height 17
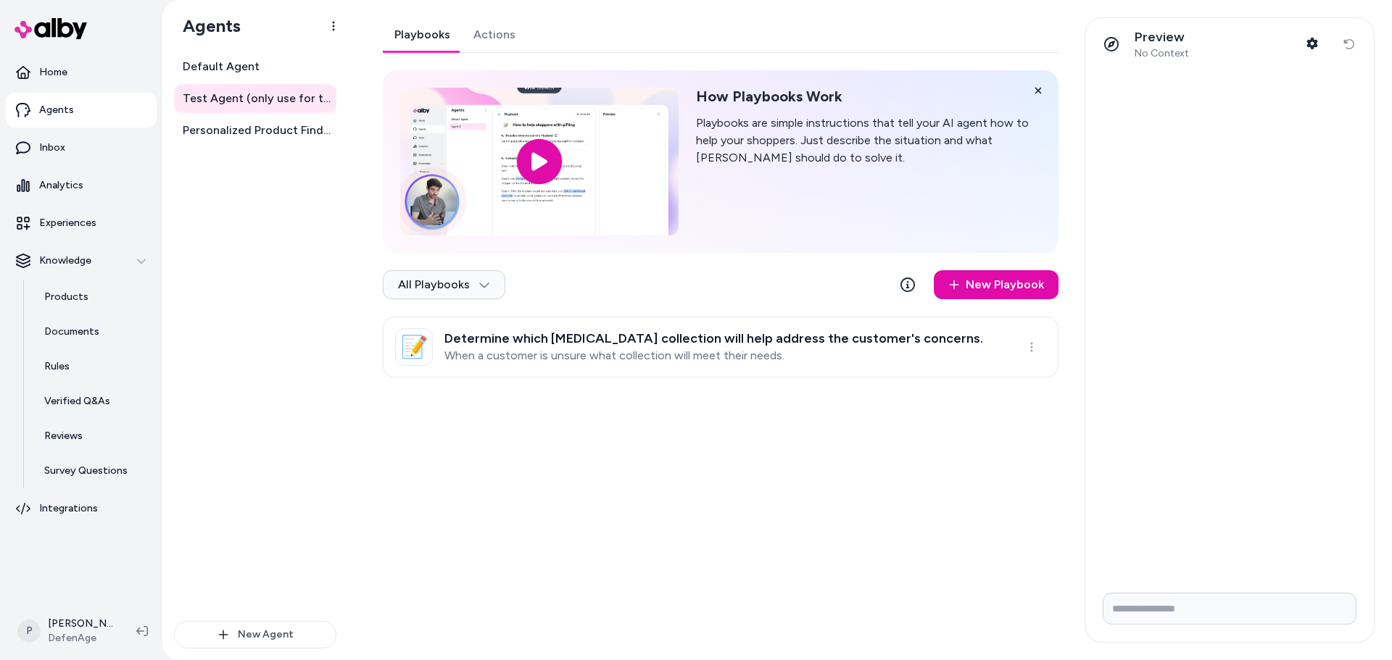
click at [495, 40] on link "Actions" at bounding box center [494, 34] width 65 height 35
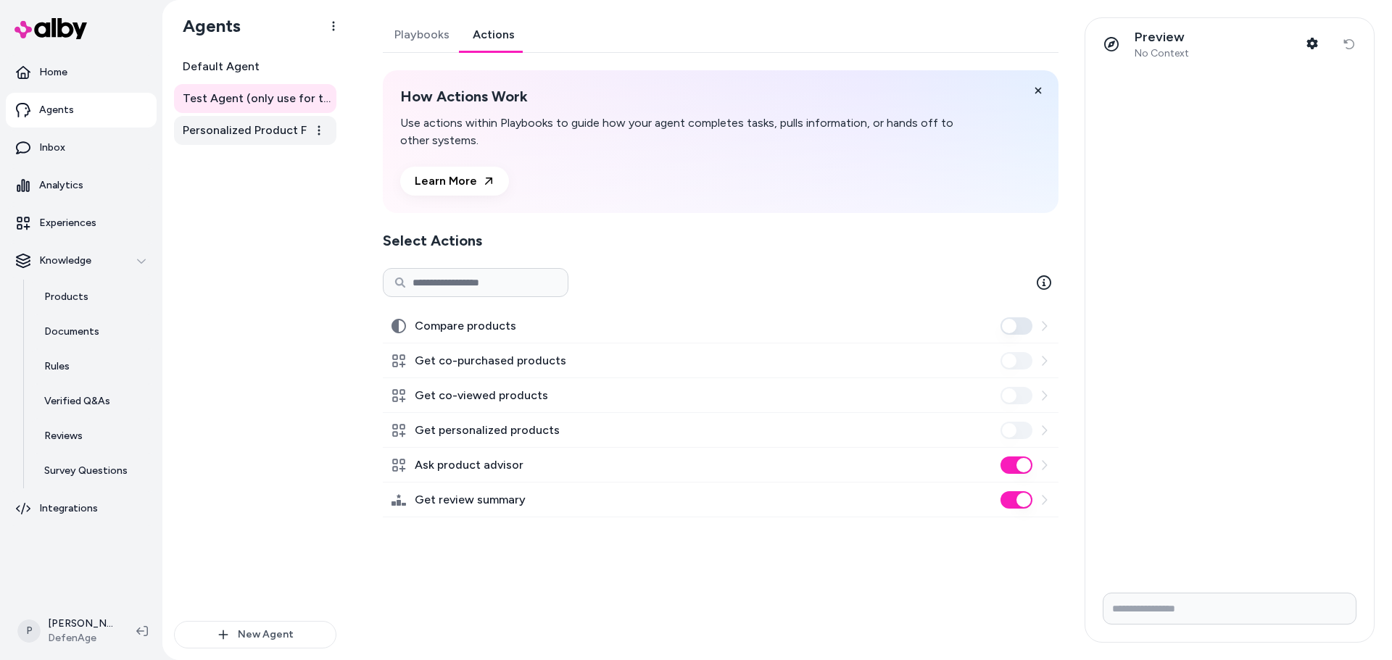
click at [227, 133] on span "Personalized Product Finder Agent" at bounding box center [257, 130] width 148 height 17
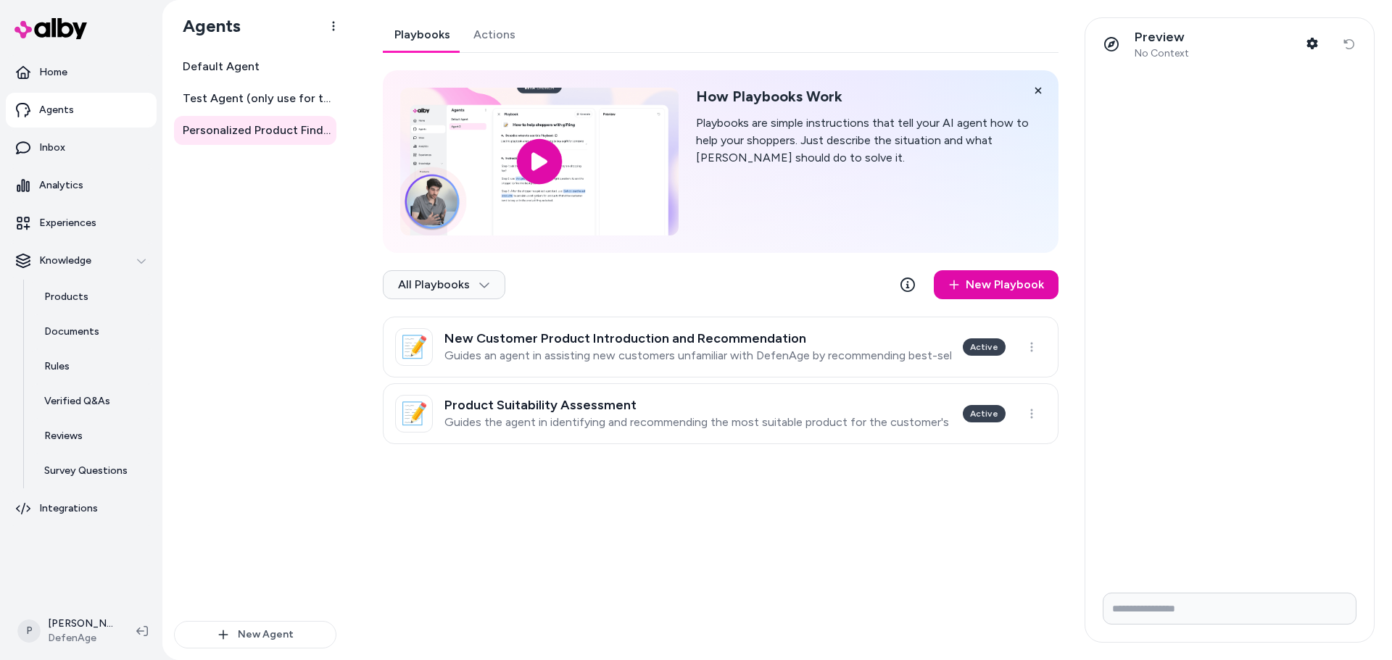
click at [492, 30] on link "Actions" at bounding box center [494, 34] width 65 height 35
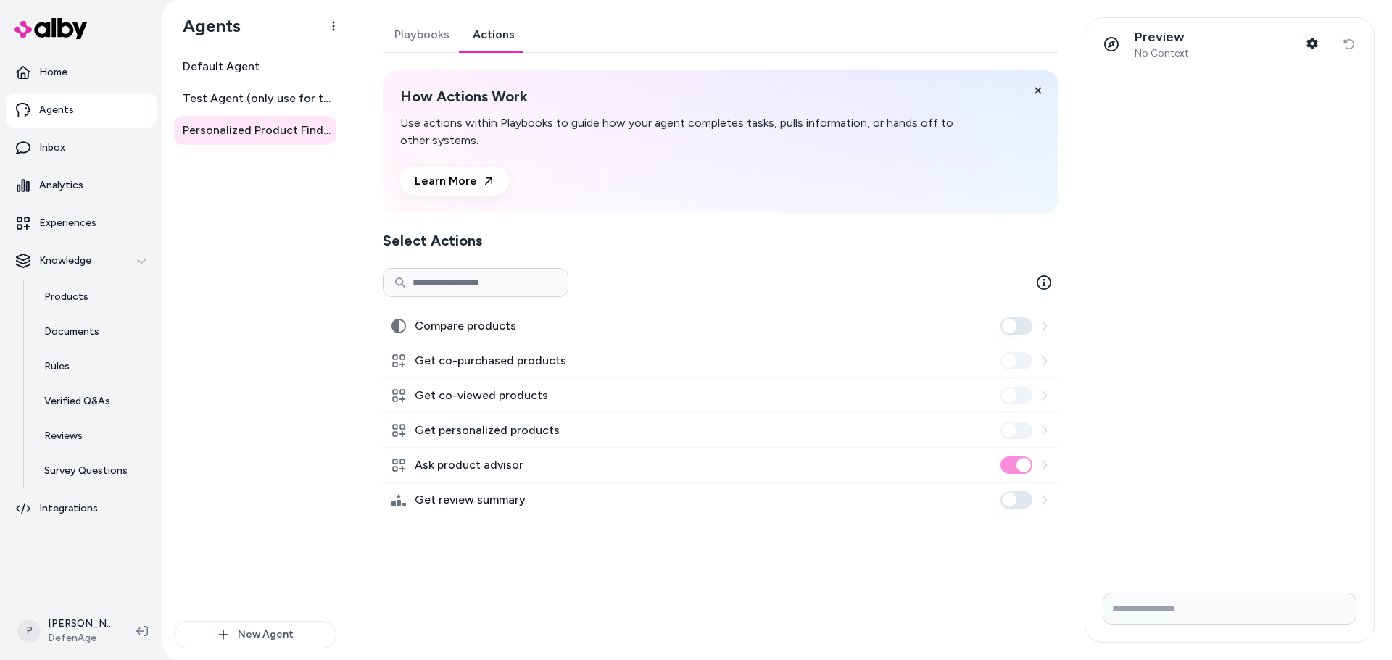
click at [441, 37] on link "Playbooks" at bounding box center [422, 34] width 78 height 35
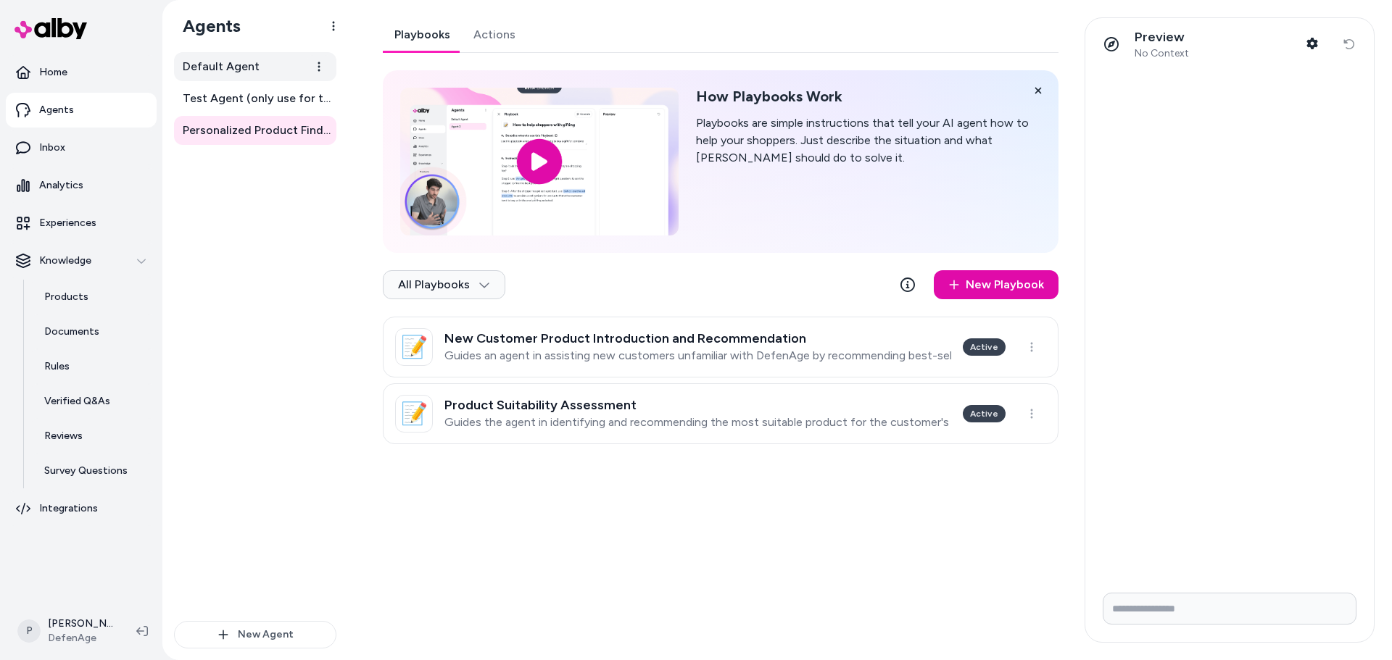
click at [233, 72] on span "Default Agent" at bounding box center [221, 66] width 77 height 17
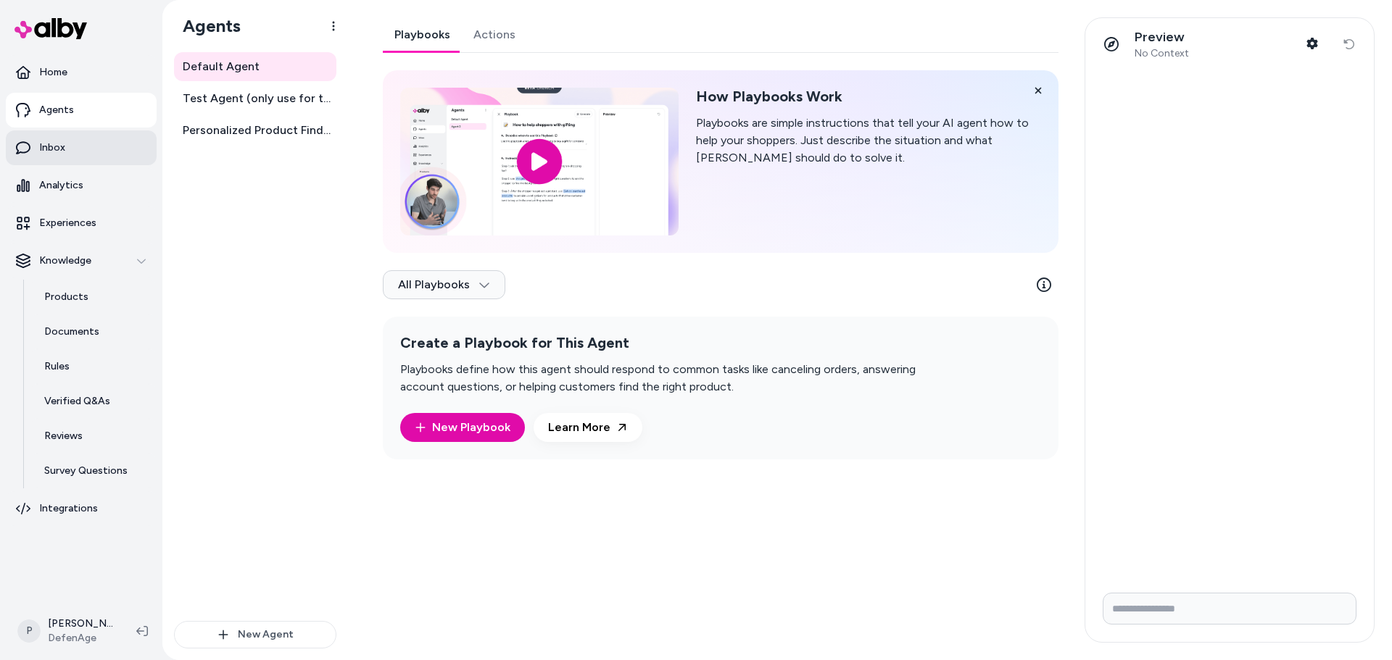
click at [52, 154] on p "Inbox" at bounding box center [52, 148] width 26 height 14
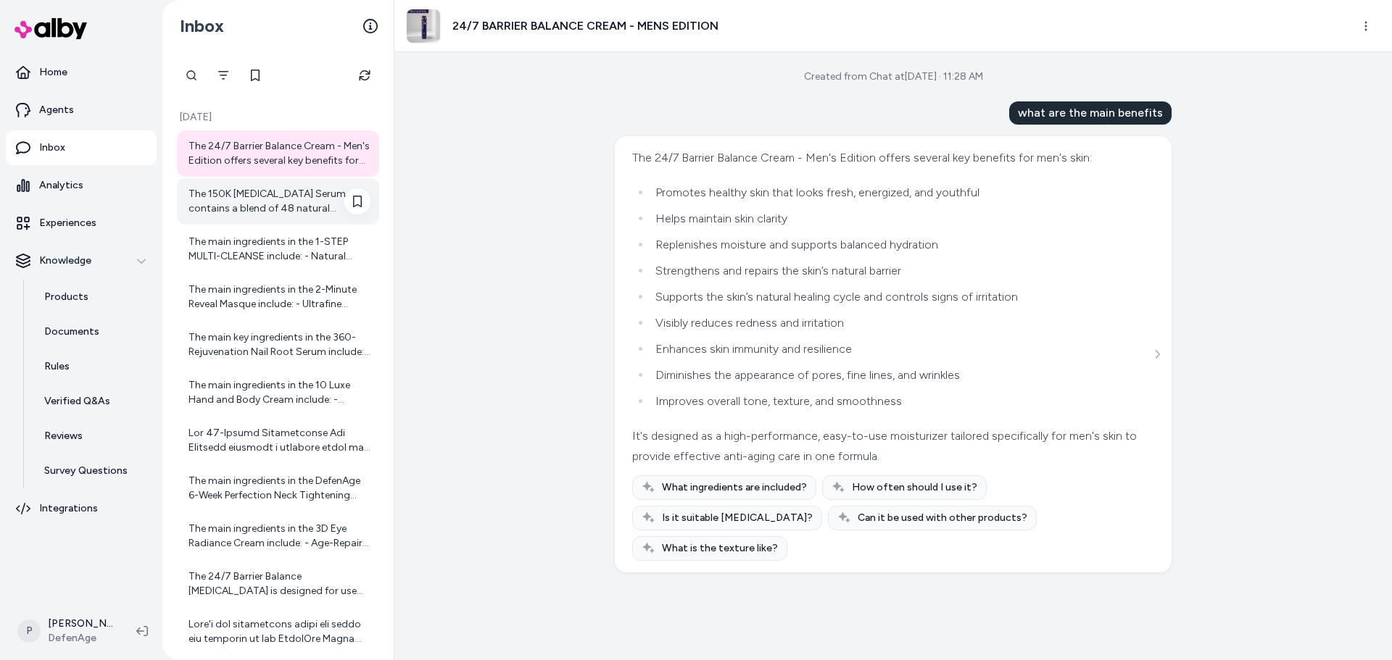
click at [249, 207] on div "The 150K [MEDICAL_DATA] Serum contains a blend of 48 natural ingredients infuse…" at bounding box center [279, 201] width 182 height 29
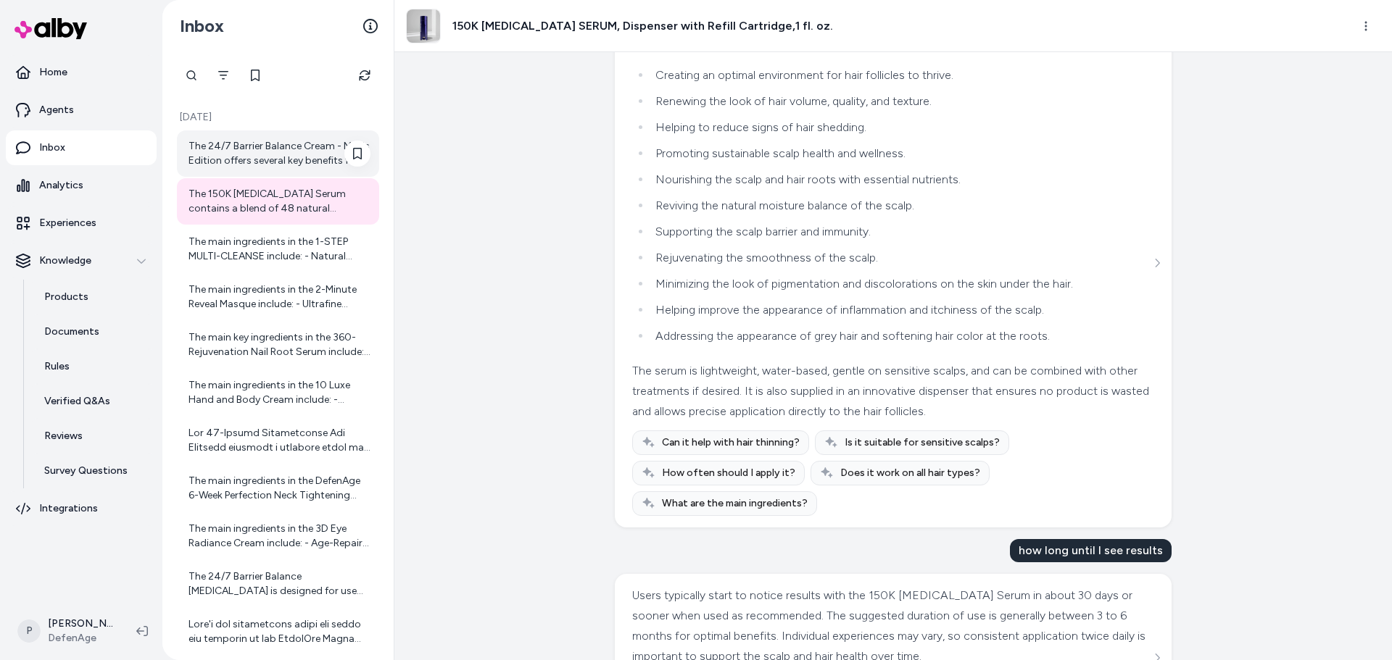
scroll to position [137, 0]
click at [287, 157] on div "The 24/7 Barrier Balance Cream - Men's Edition offers several key benefits for …" at bounding box center [279, 153] width 182 height 29
